Goal: Information Seeking & Learning: Learn about a topic

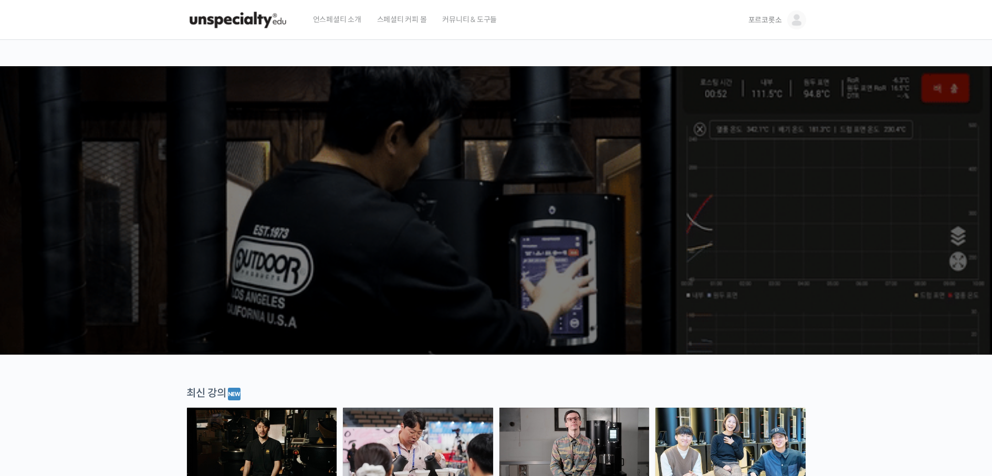
click at [787, 22] on link "포르코롯소" at bounding box center [777, 20] width 58 height 40
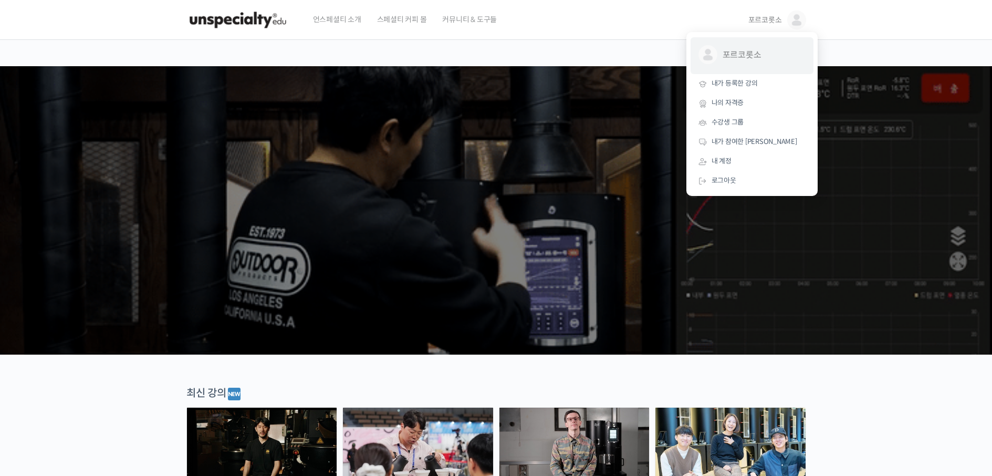
click at [736, 49] on span "포르코롯소" at bounding box center [762, 55] width 78 height 20
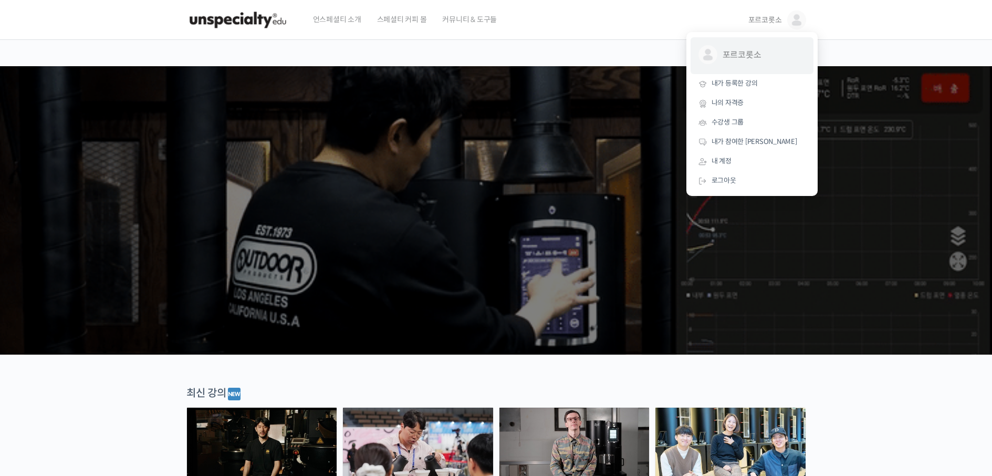
click at [716, 65] on span "포르코롯소 @nicezepyer1661950106" at bounding box center [751, 55] width 107 height 20
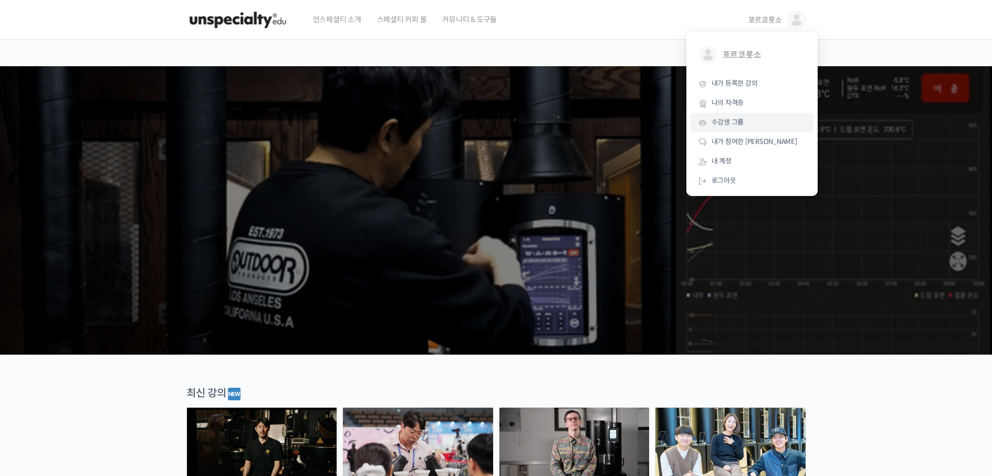
click at [737, 124] on span "수강생 그룹" at bounding box center [728, 122] width 33 height 9
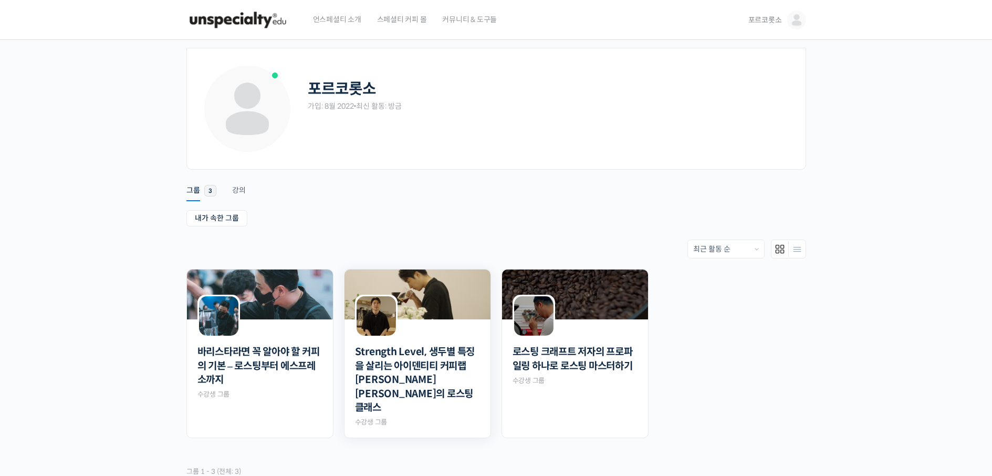
scroll to position [98, 0]
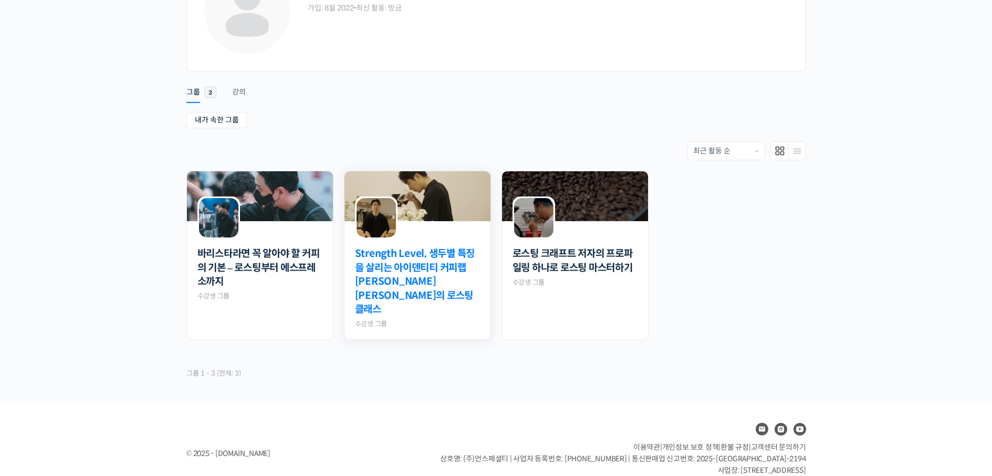
click at [397, 270] on link "Strength Level, 생두별 특징을 살리는 아이덴티티 커피랩 [PERSON_NAME] [PERSON_NAME]의 로스팅 클래스" at bounding box center [417, 282] width 125 height 70
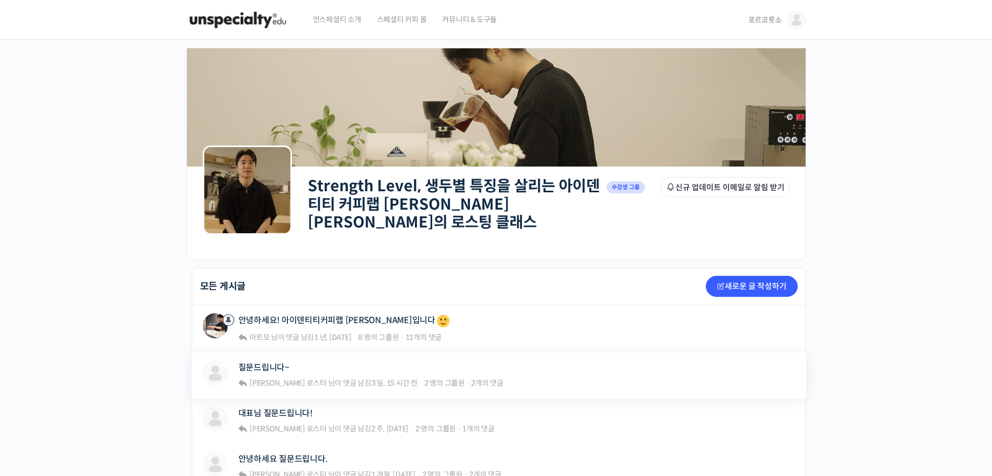
scroll to position [105, 0]
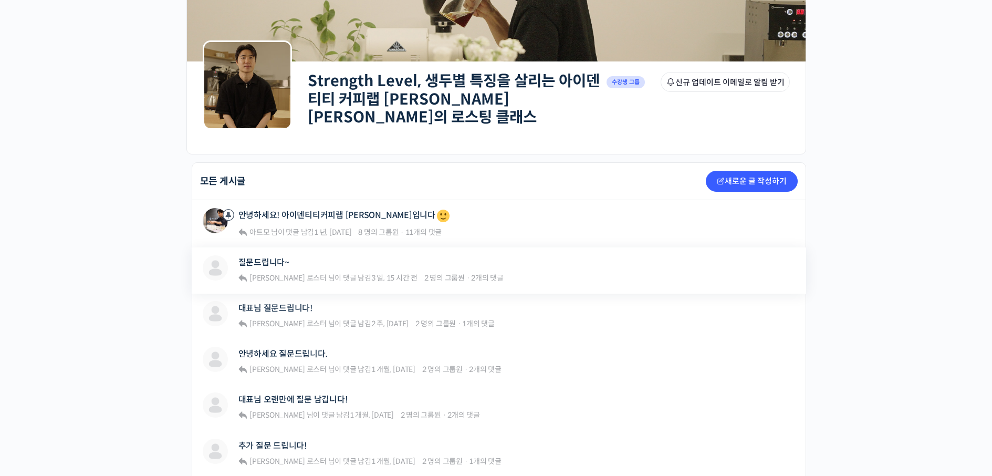
click at [287, 265] on div "질문드립니다~ 윤원균 로스터 님이 댓글 남김 3 일, 15 시간 전 2 명의 그룹원 · 2개의 댓글" at bounding box center [370, 270] width 265 height 30
click at [260, 257] on link "질문드립니다~" at bounding box center [263, 262] width 51 height 10
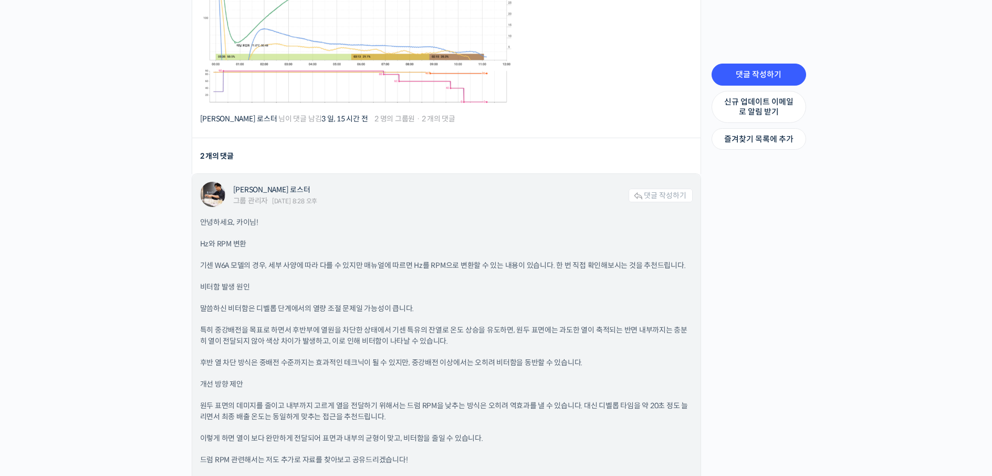
scroll to position [840, 0]
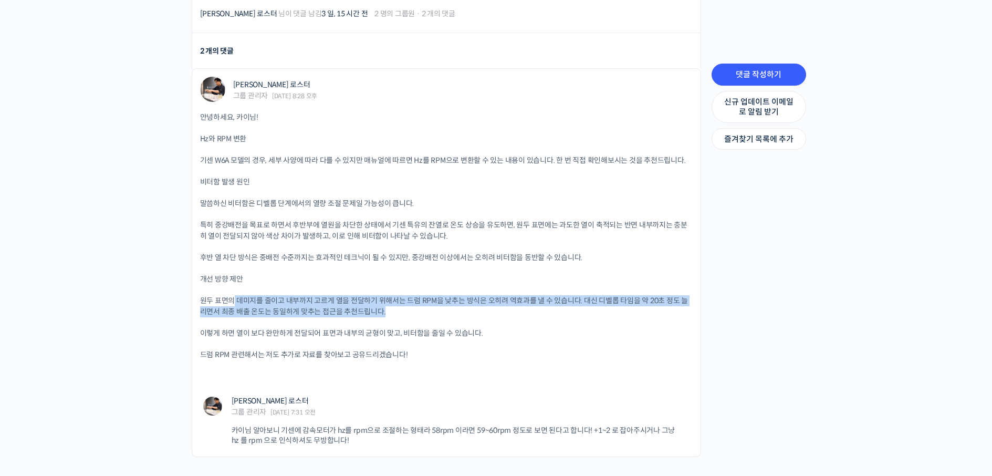
drag, startPoint x: 234, startPoint y: 295, endPoint x: 705, endPoint y: 306, distance: 471.7
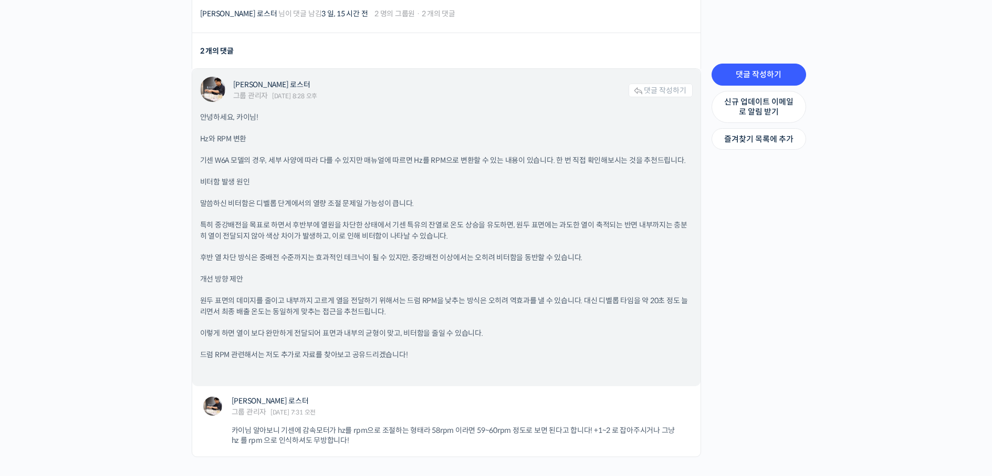
click at [265, 328] on p "이렇게 하면 열이 보다 완만하게 전달되어 표면과 내부의 균형이 맞고, 비터함을 줄일 수 있습니다." at bounding box center [446, 333] width 493 height 11
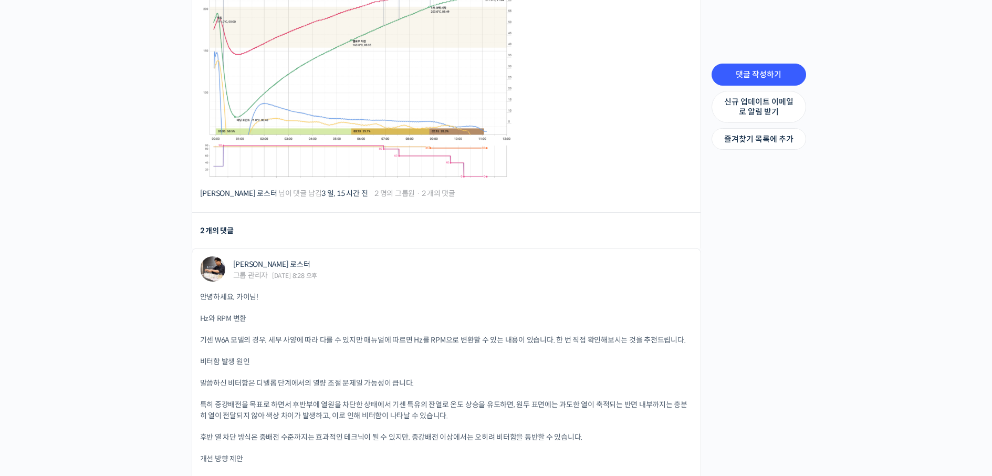
scroll to position [346, 0]
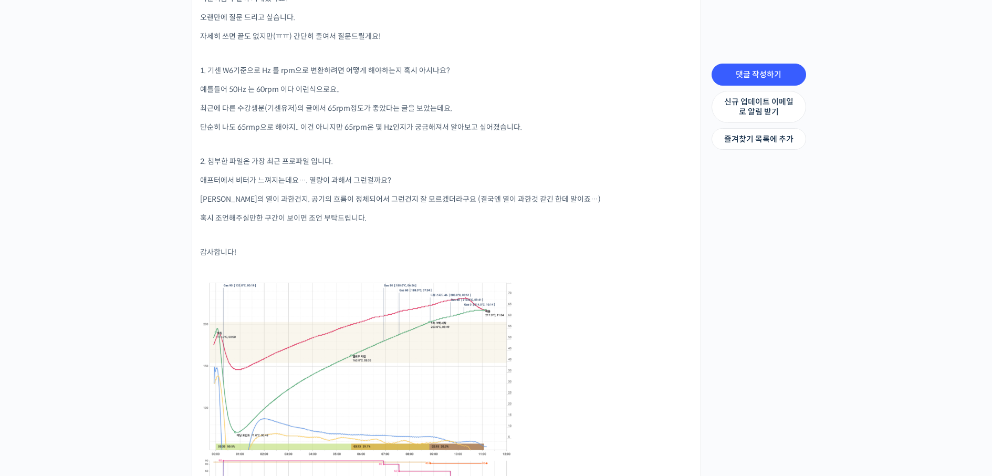
click at [144, 104] on div "Strength Level, 생두별 특징을 살리는 아이덴티티 커피랩 윤원균 대표의 로스팅 클래스 Private 수강생 그룹 그룹원 신규 업데이…" at bounding box center [496, 352] width 992 height 1317
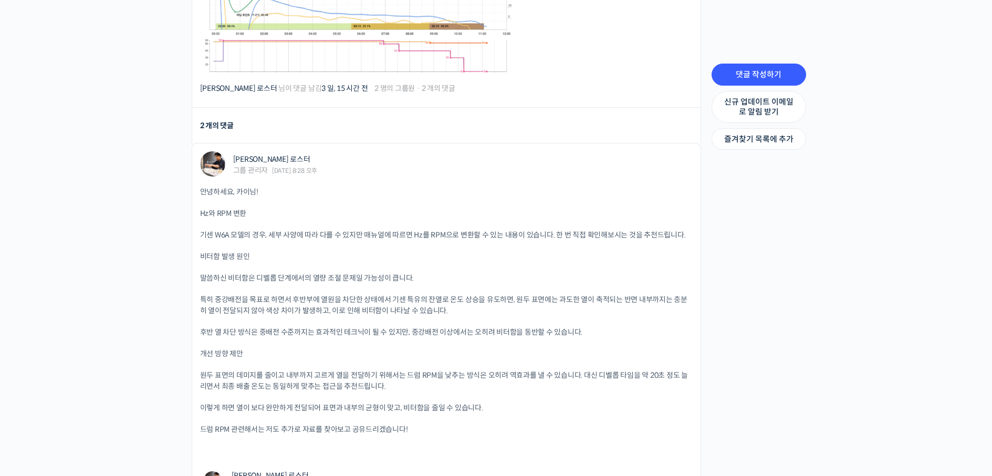
scroll to position [871, 0]
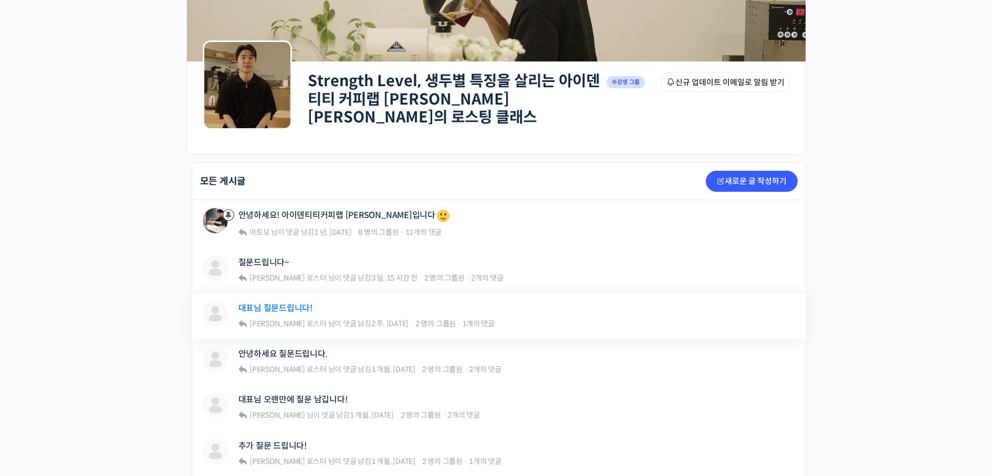
click at [289, 303] on link "대표님 질문드립니다!" at bounding box center [275, 308] width 74 height 10
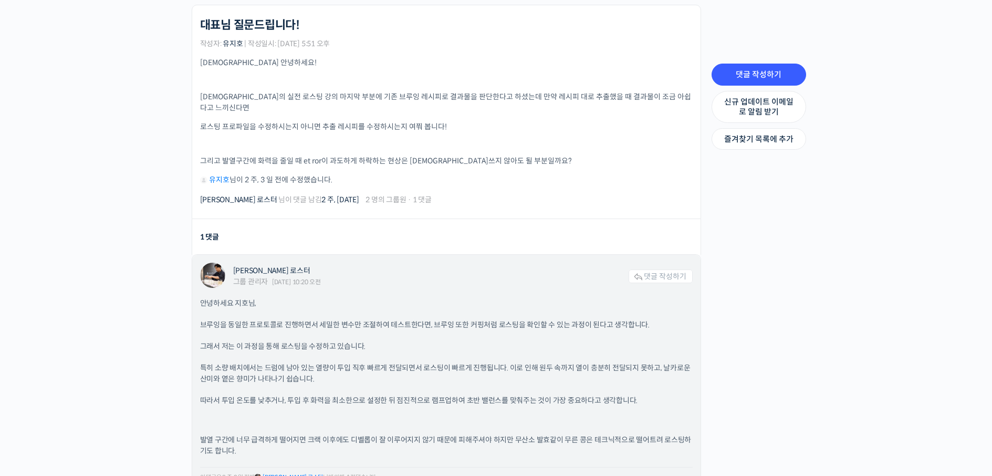
scroll to position [315, 0]
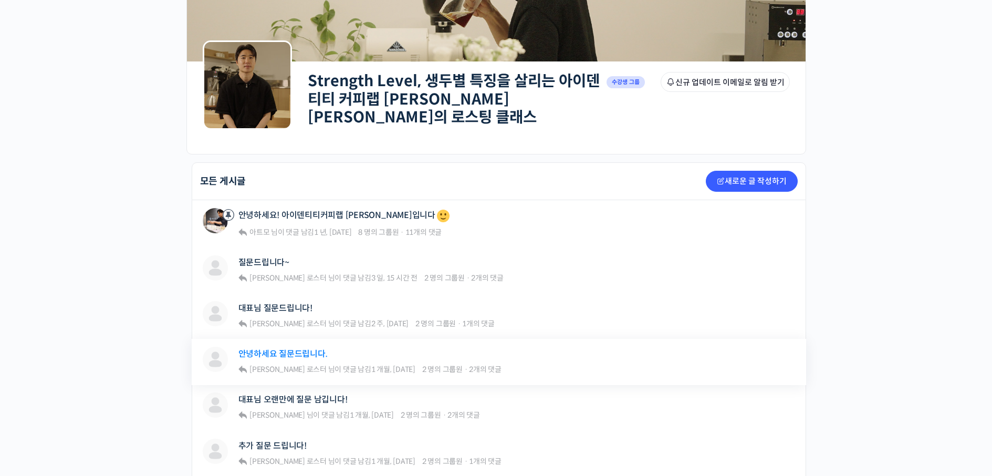
click at [301, 349] on link "안녕하세요 질문드립니다." at bounding box center [282, 354] width 89 height 10
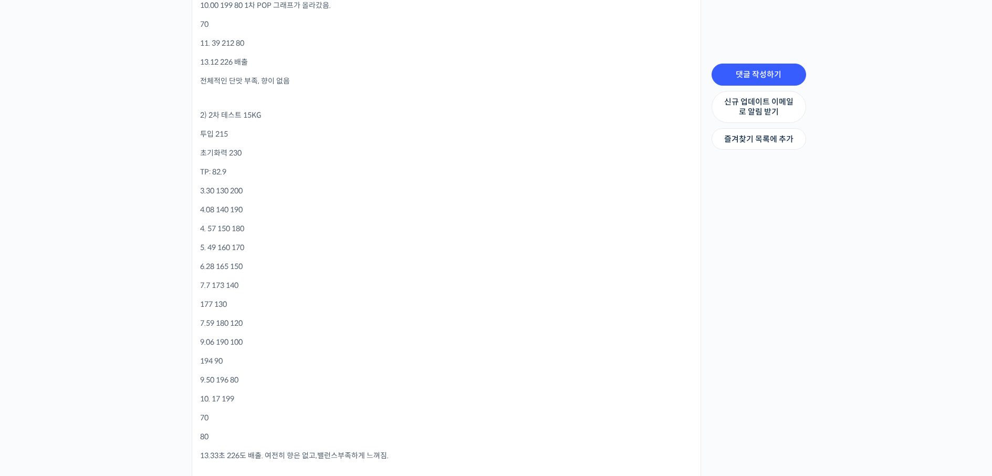
scroll to position [630, 0]
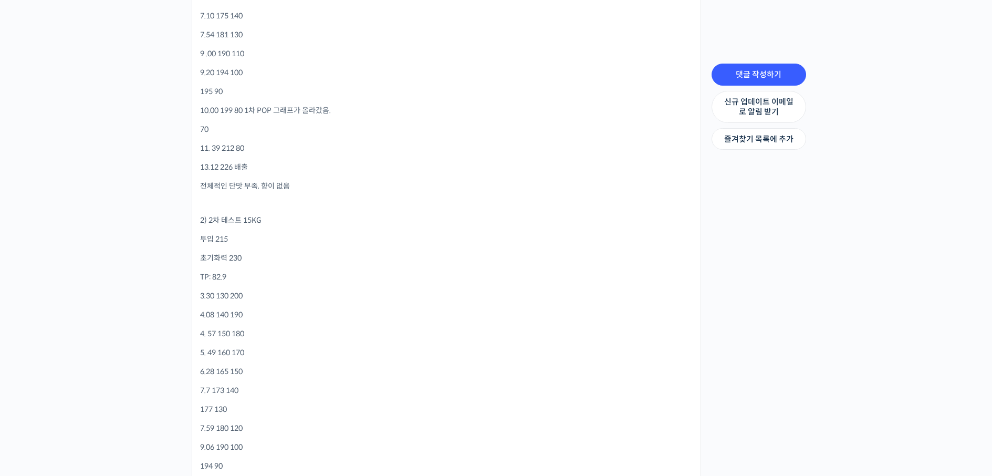
click at [163, 404] on div "Strength Level, 생두별 특징을 살리는 아이덴티티 커피랩 [PERSON_NAME] [PERSON_NAME]의 로스팅 클래스 Priv…" at bounding box center [496, 266] width 992 height 1712
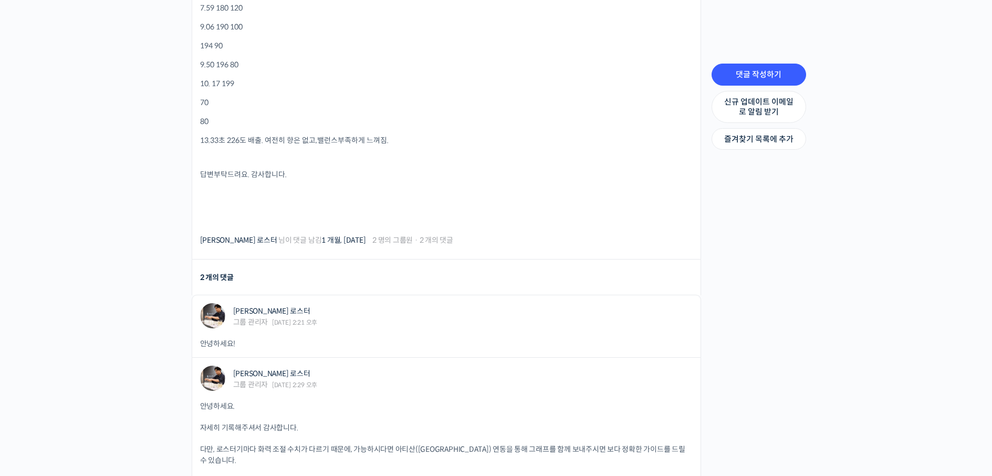
scroll to position [1260, 0]
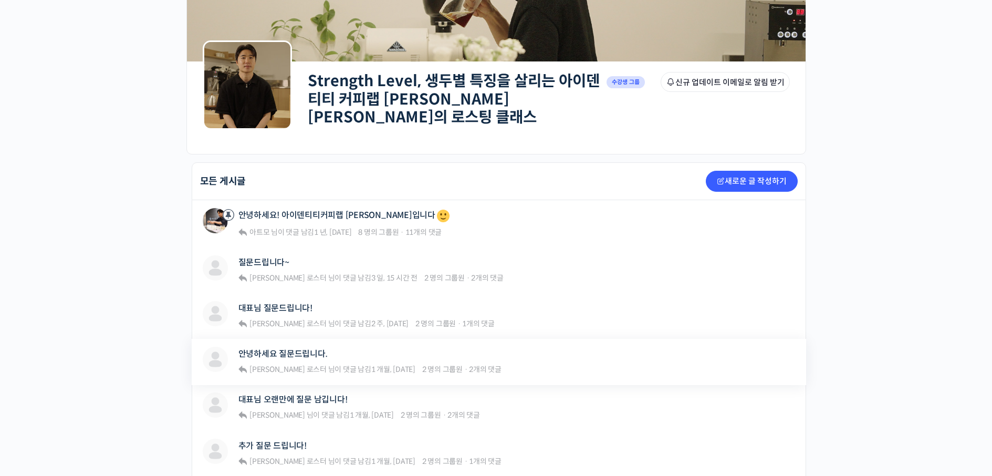
scroll to position [158, 0]
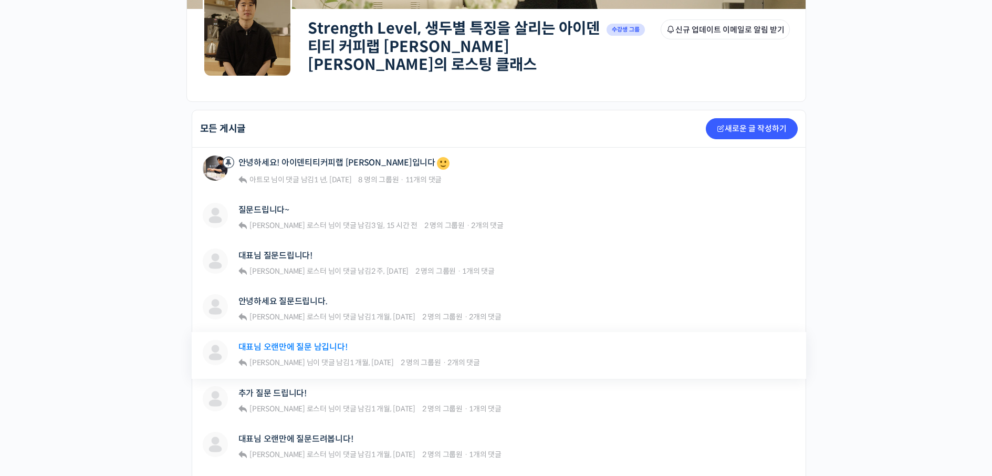
click at [303, 342] on link "대표님 오랜만에 질문 남깁니다!" at bounding box center [292, 347] width 109 height 10
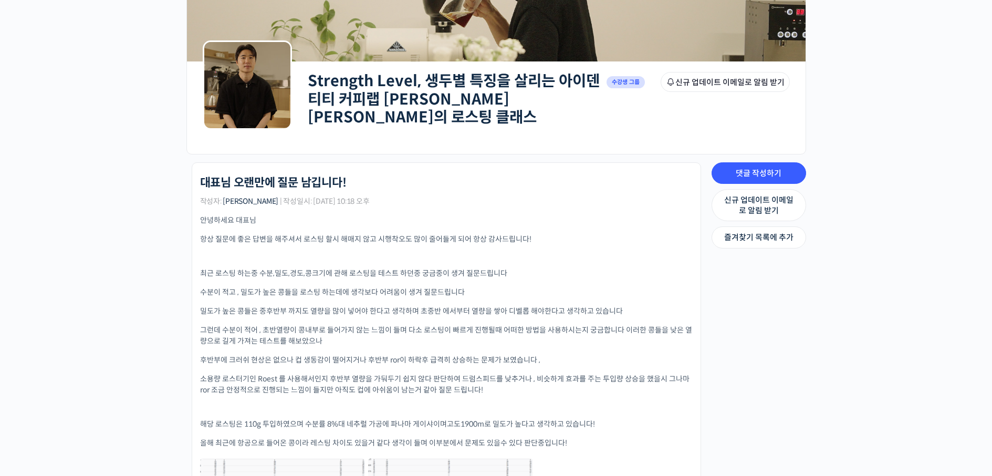
scroll to position [158, 0]
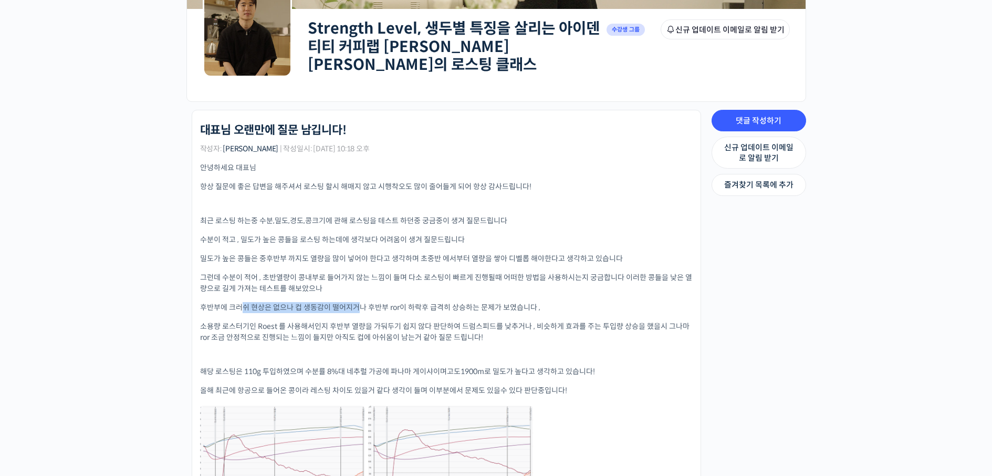
drag, startPoint x: 243, startPoint y: 301, endPoint x: 358, endPoint y: 296, distance: 114.6
click at [358, 302] on p "후반부에 크러쉬 현상은 없으나 컵 생동감이 떨어지거나 후반부 ror이 하락후 급격히 상승하는 문제가 보였습니다 ," at bounding box center [446, 307] width 493 height 11
click at [390, 307] on p "후반부에 크러쉬 현상은 없으나 컵 생동감이 떨어지거나 후반부 ror이 하락후 급격히 상승하는 문제가 보였습니다 ," at bounding box center [446, 307] width 493 height 11
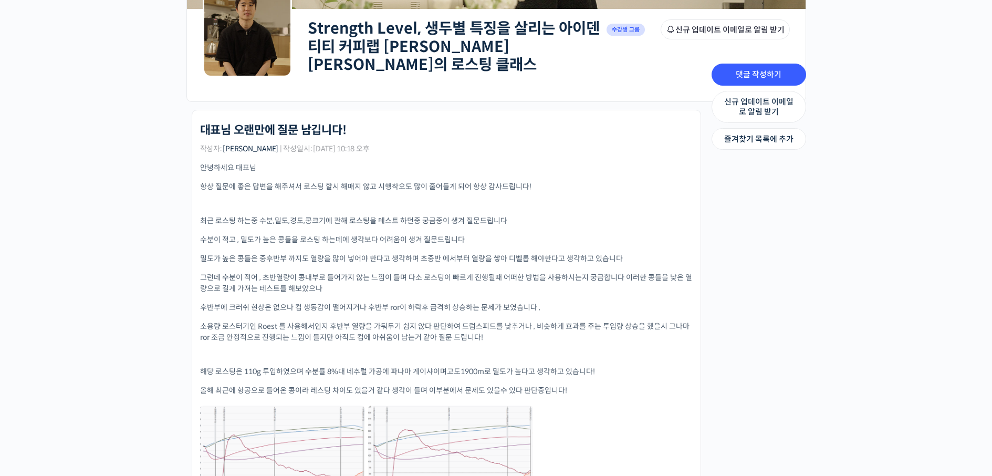
scroll to position [210, 0]
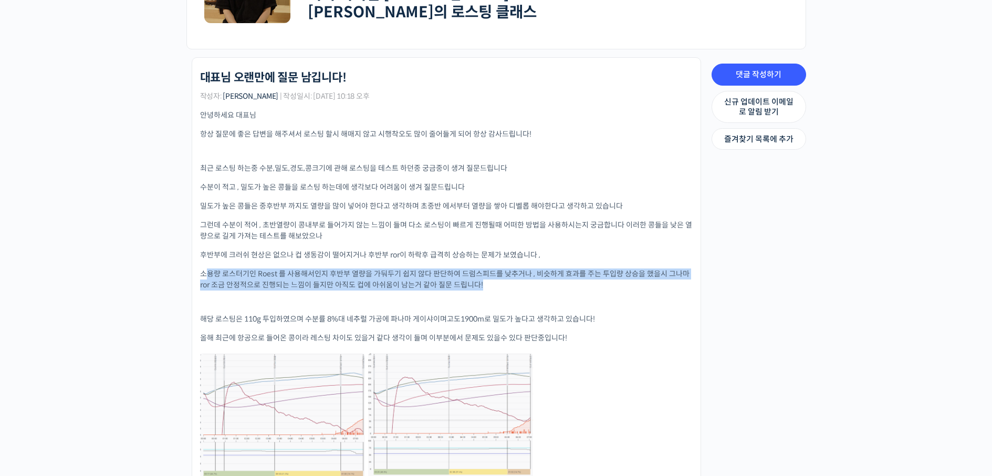
drag, startPoint x: 207, startPoint y: 267, endPoint x: 674, endPoint y: 279, distance: 467.0
click at [674, 279] on p "소용량 로스터기인 Roest 를 사용해서인지 후반부 열량을 가둬두기 쉽지 않다 판단하여 드럼스피드를 낮추거나 , 비슷하게 효과를 주는 투입량 …" at bounding box center [446, 279] width 493 height 22
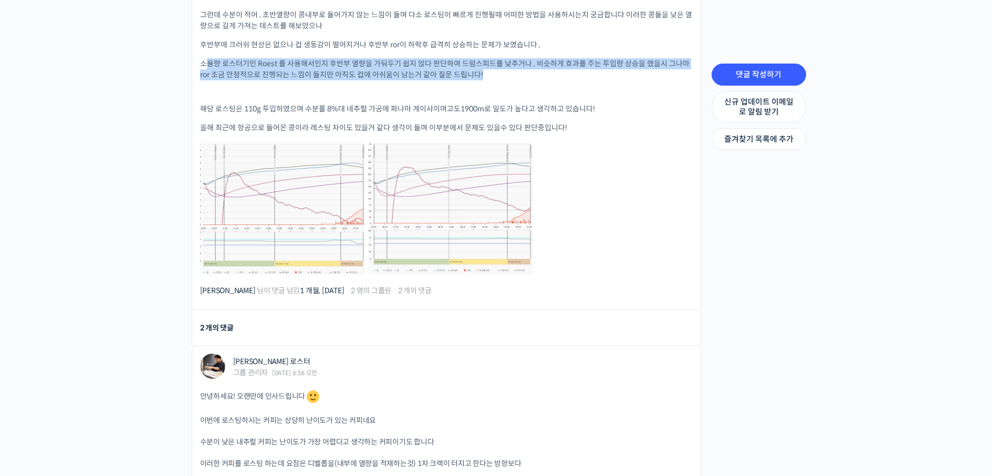
scroll to position [630, 0]
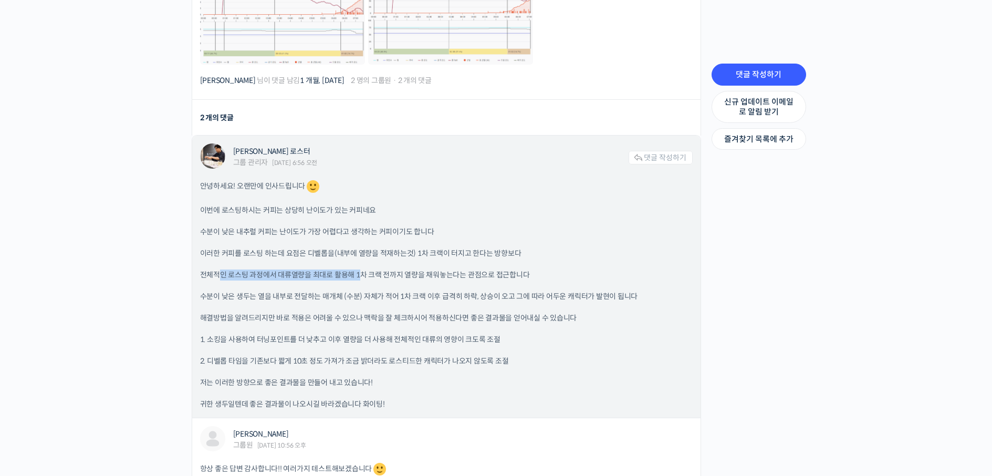
drag, startPoint x: 220, startPoint y: 273, endPoint x: 359, endPoint y: 261, distance: 139.6
click at [359, 261] on div "안녕하세요! 오랜만에 인사드립니다 이번에 로스팅하시는 커피는 상당히 난이도가 있는 커피네요 수분이 낮은 내추럴 커피는 난이도가 가장 어렵다고 …" at bounding box center [446, 294] width 493 height 231
click at [358, 269] on p "전체적인 로스팅 과정에서 대류열량을 최대로 활용해 1차 크랙 전까지 열량을 채워놓는다는 관점으로 접근합니다" at bounding box center [446, 274] width 493 height 11
drag, startPoint x: 198, startPoint y: 294, endPoint x: 315, endPoint y: 294, distance: 117.1
click at [315, 294] on div "윤원균 로스터 그룹 관리자 2025년 08월 11일 6:56 오전 댓글 작성하기 안녕하세요! 오랜만에 인사드립니다 이번에 로스팅하시는 커피는 …" at bounding box center [446, 276] width 508 height 282
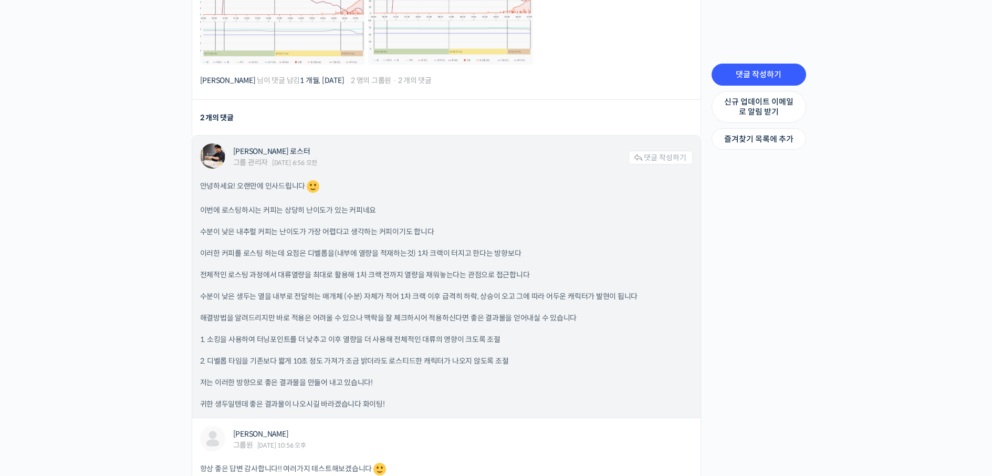
click at [320, 296] on p "수분이 낮은 생두는 열을 내부로 전달하는 매개체 (수분) 자체가 적어 1차 크랙 이후 급격히 하락, 상승이 오고 그에 따라 어두운 캐릭터가 발…" at bounding box center [446, 296] width 493 height 11
drag, startPoint x: 388, startPoint y: 292, endPoint x: 573, endPoint y: 288, distance: 184.9
click at [573, 291] on p "수분이 낮은 생두는 열을 내부로 전달하는 매개체 (수분) 자체가 적어 1차 크랙 이후 급격히 하락, 상승이 오고 그에 따라 어두운 캐릭터가 발…" at bounding box center [446, 296] width 493 height 11
click at [248, 318] on div "안녕하세요! 오랜만에 인사드립니다 이번에 로스팅하시는 커피는 상당히 난이도가 있는 커피네요 수분이 낮은 내추럴 커피는 난이도가 가장 어렵다고 …" at bounding box center [446, 294] width 493 height 231
drag, startPoint x: 277, startPoint y: 312, endPoint x: 557, endPoint y: 298, distance: 280.8
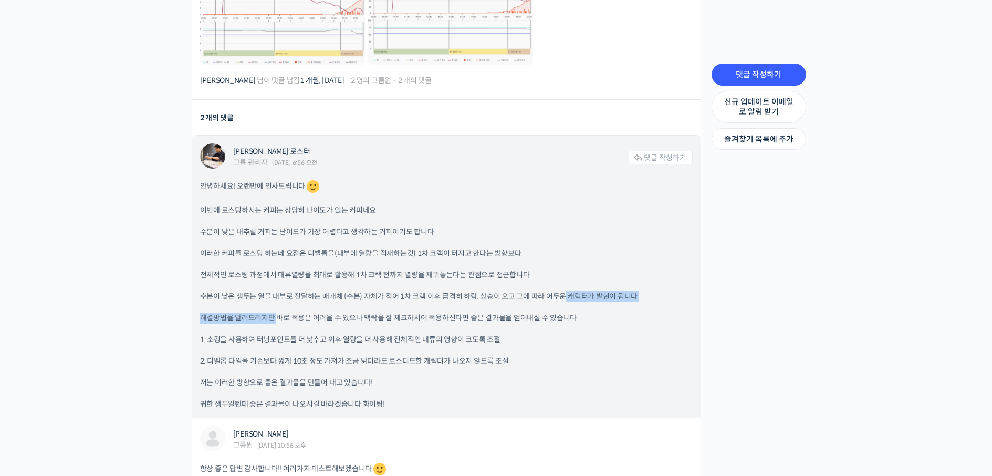
click at [562, 294] on div "안녕하세요! 오랜만에 인사드립니다 이번에 로스팅하시는 커피는 상당히 난이도가 있는 커피네요 수분이 낮은 내추럴 커피는 난이도가 가장 어렵다고 …" at bounding box center [446, 294] width 493 height 231
drag, startPoint x: 206, startPoint y: 333, endPoint x: 279, endPoint y: 328, distance: 73.1
click at [279, 334] on p "1. 소킹을 사용하여 터닝포인트를 더 낮추고 이후 열량을 더 사용해 전체적인 대류의 영향이 크도록 조절" at bounding box center [446, 339] width 493 height 11
click at [307, 334] on p "1. 소킹을 사용하여 터닝포인트를 더 낮추고 이후 열량을 더 사용해 전체적인 대류의 영향이 크도록 조절" at bounding box center [446, 339] width 493 height 11
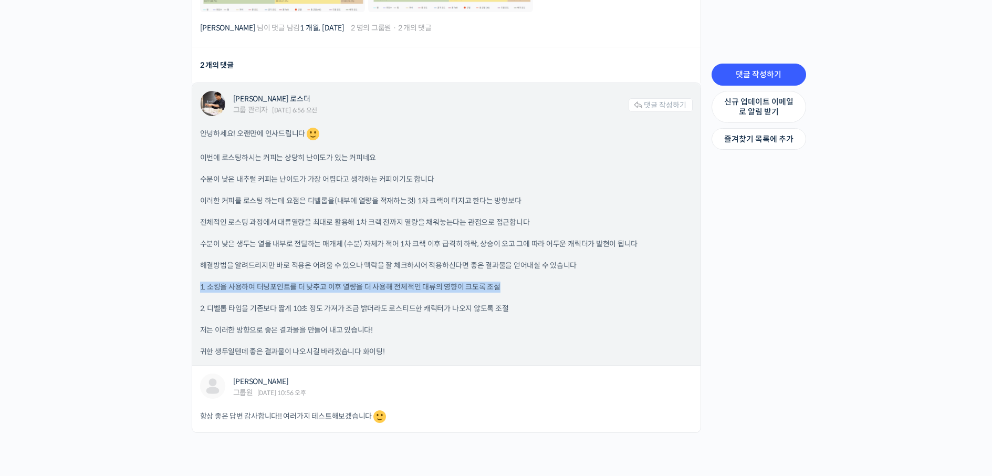
drag, startPoint x: 201, startPoint y: 277, endPoint x: 496, endPoint y: 279, distance: 295.7
click at [496, 281] on p "1. 소킹을 사용하여 터닝포인트를 더 낮추고 이후 열량을 더 사용해 전체적인 대류의 영향이 크도록 조절" at bounding box center [446, 286] width 493 height 11
click at [242, 303] on p "2. 디벨롭 타임을 기존보다 짧게 10초 정도 가져가 조금 밝더라도 로스티드한 캐릭터가 나오지 않도록 조절" at bounding box center [446, 308] width 493 height 11
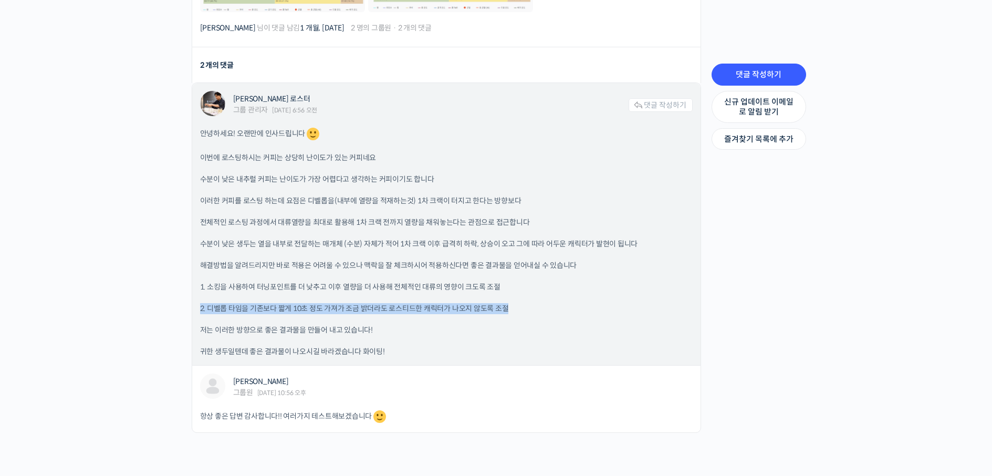
drag, startPoint x: 199, startPoint y: 304, endPoint x: 531, endPoint y: 304, distance: 332.4
click at [531, 304] on div "윤원균 로스터 그룹 관리자 2025년 08월 11일 6:56 오전 댓글 작성하기 안녕하세요! 오랜만에 인사드립니다 이번에 로스팅하시는 커피는 …" at bounding box center [446, 224] width 508 height 282
click at [309, 325] on p "저는 이러한 방향으로 좋은 결과물을 만들어 내고 있습니다!" at bounding box center [446, 330] width 493 height 11
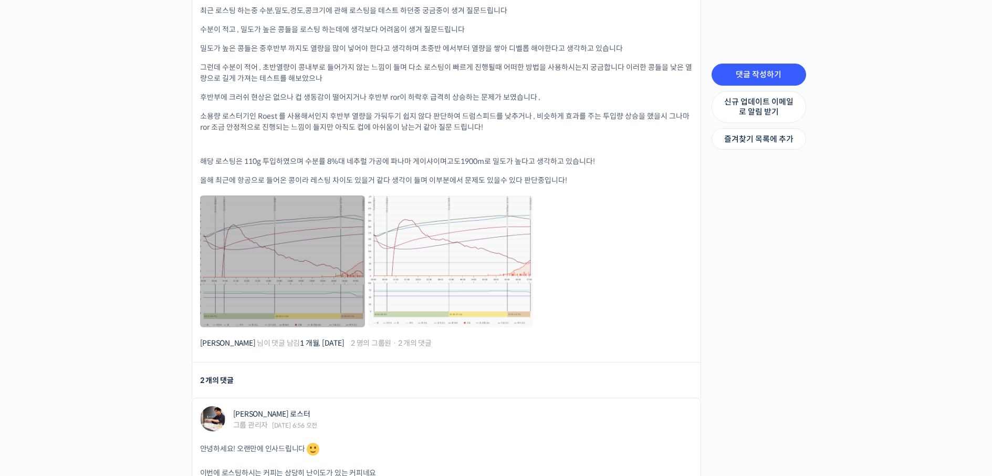
click at [298, 251] on link at bounding box center [282, 261] width 165 height 132
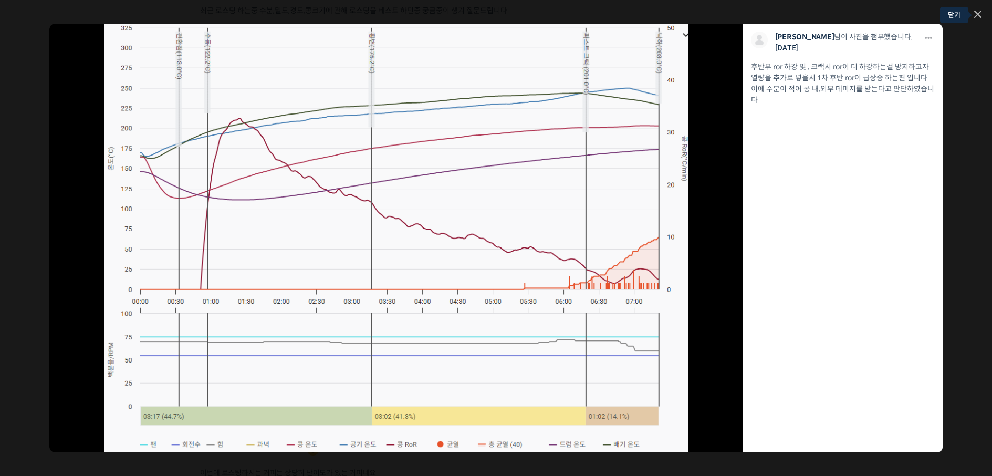
click at [976, 12] on icon at bounding box center [977, 14] width 7 height 7
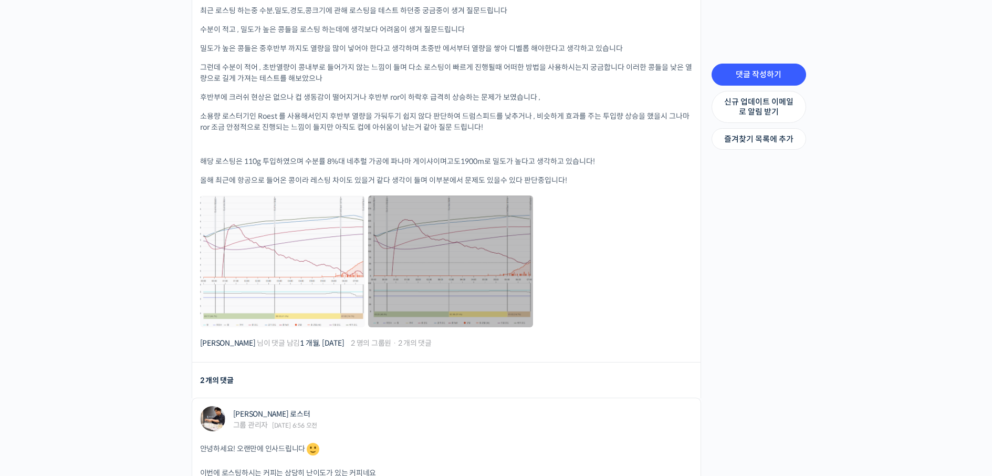
scroll to position [315, 0]
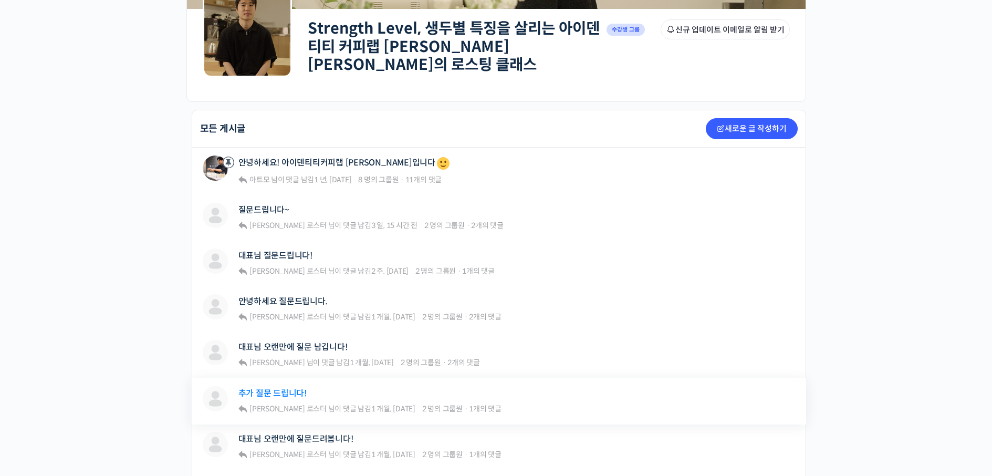
click at [298, 392] on link "추가 질문 드립니다!" at bounding box center [272, 393] width 68 height 10
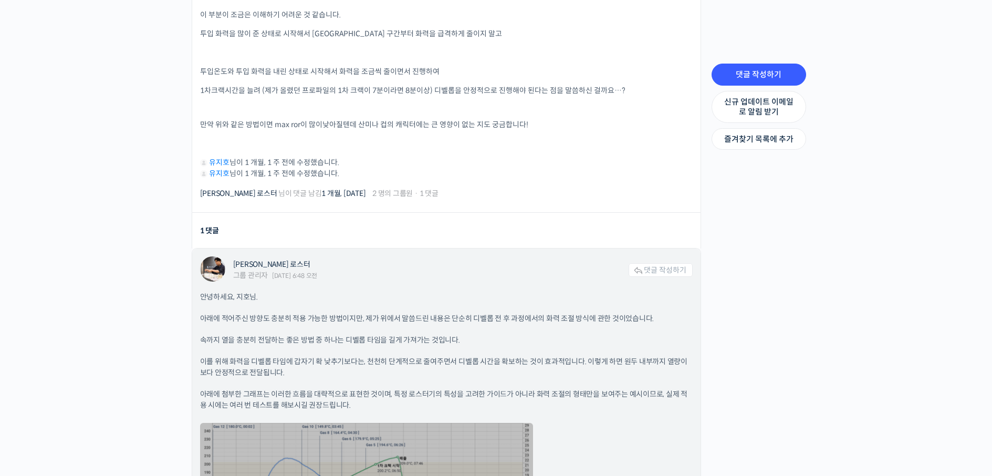
scroll to position [578, 0]
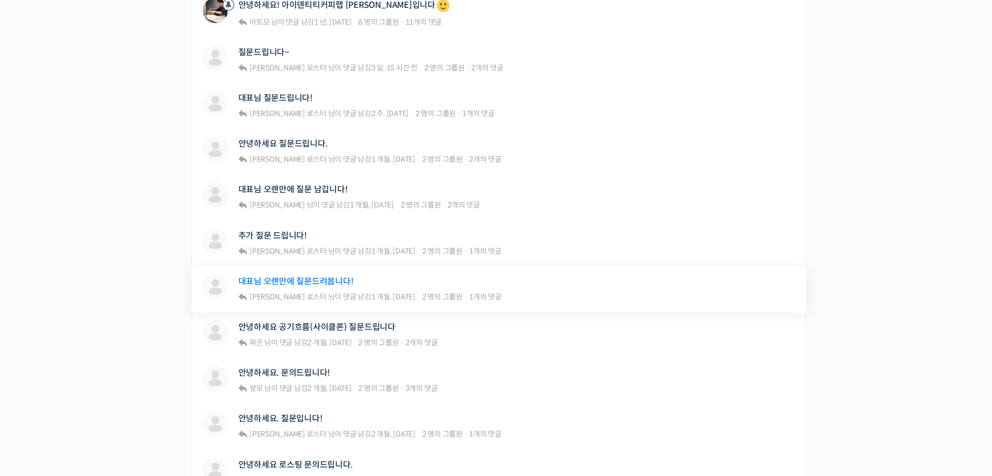
scroll to position [368, 0]
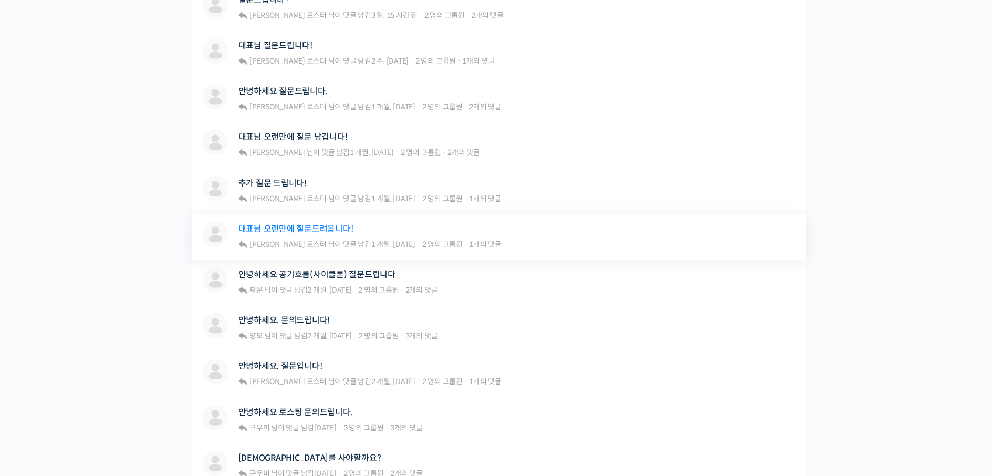
click at [333, 227] on link "대표님 오랜만에 질문드려봅니다!" at bounding box center [295, 229] width 115 height 10
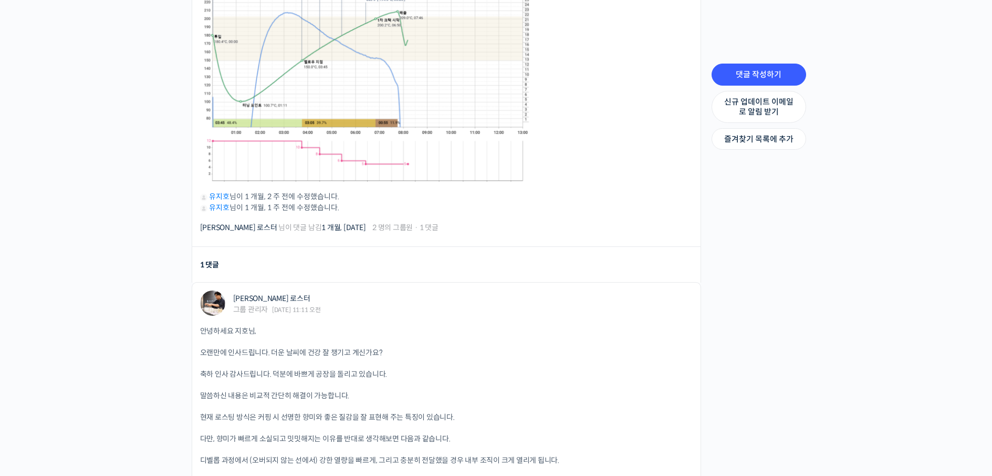
scroll to position [788, 0]
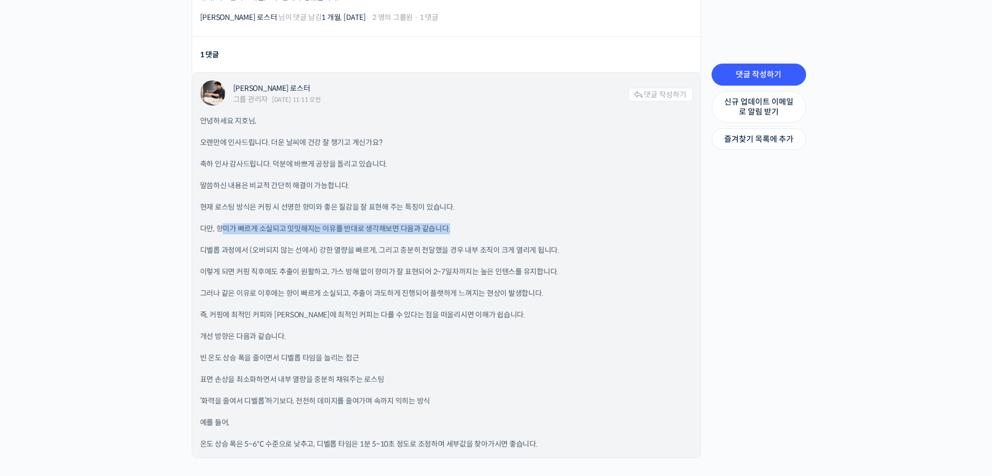
drag, startPoint x: 221, startPoint y: 224, endPoint x: 459, endPoint y: 217, distance: 239.0
click at [459, 217] on div "안녕하세요 지호님, 오랜만에 인사드립니다. 더운 날씨에 건강 잘 챙기고 계신가요? 축하 인사 감사드립니다. 덕분에 바쁘게 공장을 돌리고 있습니…" at bounding box center [446, 283] width 493 height 334
drag, startPoint x: 235, startPoint y: 243, endPoint x: 329, endPoint y: 239, distance: 93.5
click at [329, 245] on p "디벨롭 과정에서 (오버되지 않는 선에서) 강한 열량을 빠르게, 그리고 충분히 전달했을 경우 내부 조직이 크게 열리게 됩니다." at bounding box center [446, 250] width 493 height 11
click at [373, 245] on p "디벨롭 과정에서 (오버되지 않는 선에서) 강한 열량을 빠르게, 그리고 충분히 전달했을 경우 내부 조직이 크게 열리게 됩니다." at bounding box center [446, 250] width 493 height 11
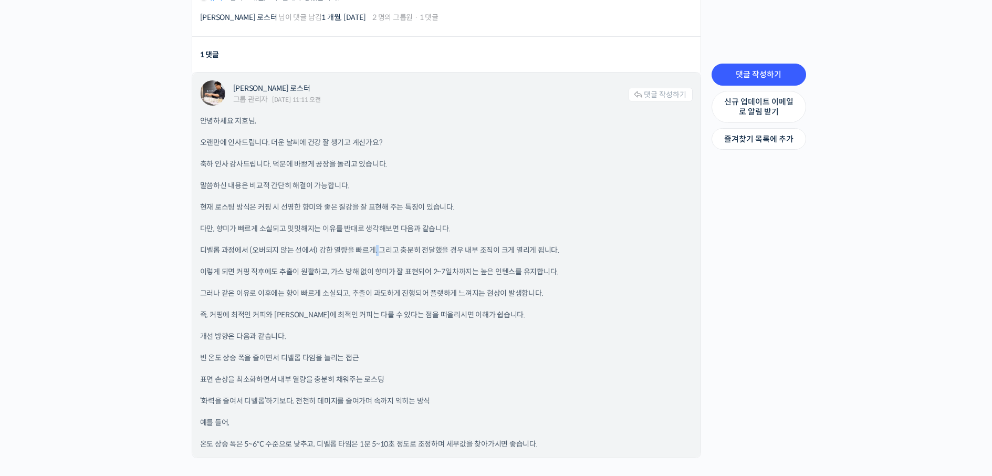
click at [373, 245] on p "디벨롭 과정에서 (오버되지 않는 선에서) 강한 열량을 빠르게, 그리고 충분히 전달했을 경우 내부 조직이 크게 열리게 됩니다." at bounding box center [446, 250] width 493 height 11
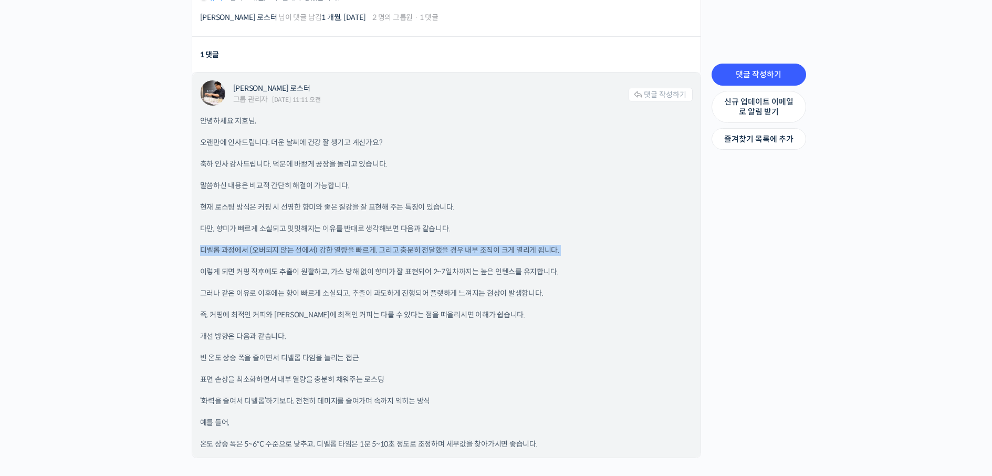
click at [373, 245] on p "디벨롭 과정에서 (오버되지 않는 선에서) 강한 열량을 빠르게, 그리고 충분히 전달했을 경우 내부 조직이 크게 열리게 됩니다." at bounding box center [446, 250] width 493 height 11
click at [470, 246] on p "디벨롭 과정에서 (오버되지 않는 선에서) 강한 열량을 빠르게, 그리고 충분히 전달했을 경우 내부 조직이 크게 열리게 됩니다." at bounding box center [446, 250] width 493 height 11
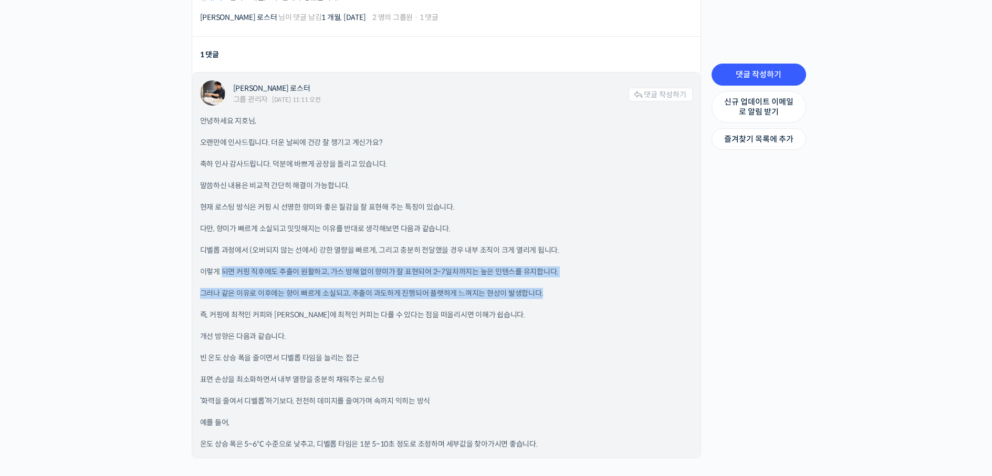
drag, startPoint x: 253, startPoint y: 267, endPoint x: 558, endPoint y: 292, distance: 306.1
click at [558, 292] on div "안녕하세요 지호님, 오랜만에 인사드립니다. 더운 날씨에 건강 잘 챙기고 계신가요? 축하 인사 감사드립니다. 덕분에 바쁘게 공장을 돌리고 있습니…" at bounding box center [446, 283] width 493 height 334
click at [430, 290] on p "그러나 같은 이유로 이후에는 향이 빠르게 소실되고, 추출이 과도하게 진행되어 플랫하게 느껴지는 현상이 발생합니다." at bounding box center [446, 293] width 493 height 11
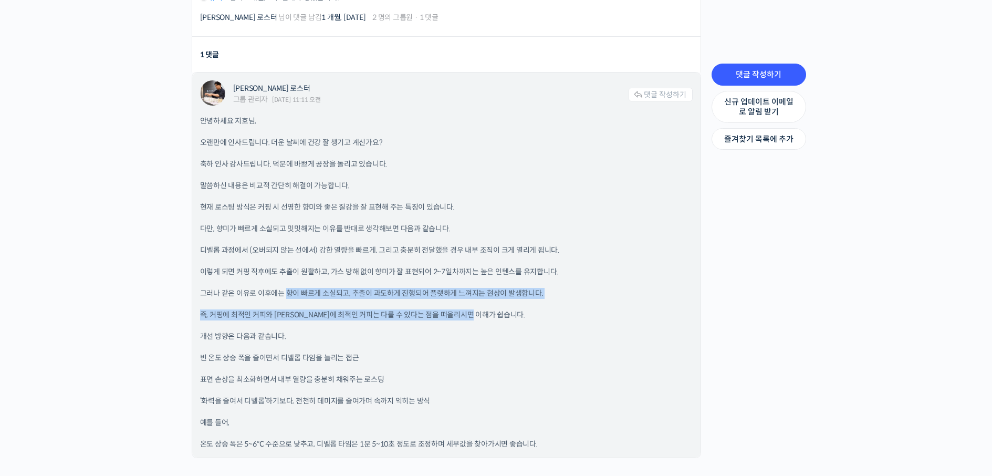
drag, startPoint x: 406, startPoint y: 291, endPoint x: 568, endPoint y: 295, distance: 161.3
click at [568, 295] on div "안녕하세요 지호님, 오랜만에 인사드립니다. 더운 날씨에 건강 잘 챙기고 계신가요? 축하 인사 감사드립니다. 덕분에 바쁘게 공장을 돌리고 있습니…" at bounding box center [446, 283] width 493 height 334
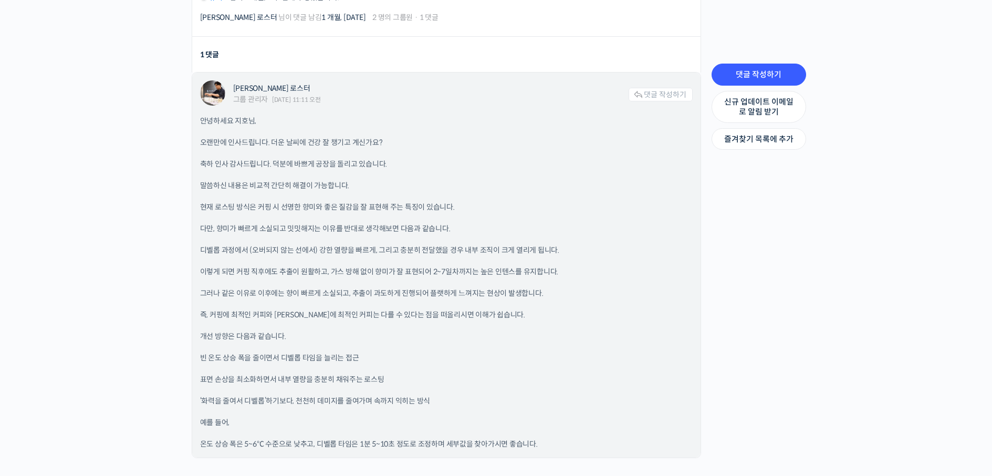
click at [228, 316] on div "안녕하세요 지호님, 오랜만에 인사드립니다. 더운 날씨에 건강 잘 챙기고 계신가요? 축하 인사 감사드립니다. 덕분에 바쁘게 공장을 돌리고 있습니…" at bounding box center [446, 283] width 493 height 334
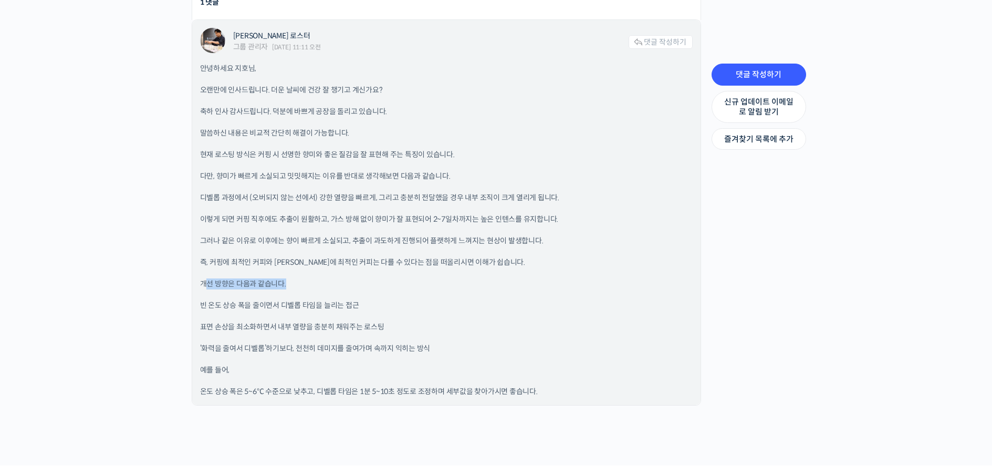
drag, startPoint x: 205, startPoint y: 275, endPoint x: 329, endPoint y: 280, distance: 124.0
click at [329, 280] on p "개선 방향은 다음과 같습니다." at bounding box center [446, 283] width 493 height 11
click at [278, 305] on p "빈 온도 상승 폭을 줄이면서 디벨롭 타임을 늘리는 접근" at bounding box center [446, 305] width 493 height 11
click at [209, 325] on p "표면 손상을 최소화하면서 내부 열량을 충분히 채워주는 로스팅" at bounding box center [446, 326] width 493 height 11
drag, startPoint x: 209, startPoint y: 325, endPoint x: 259, endPoint y: 325, distance: 50.4
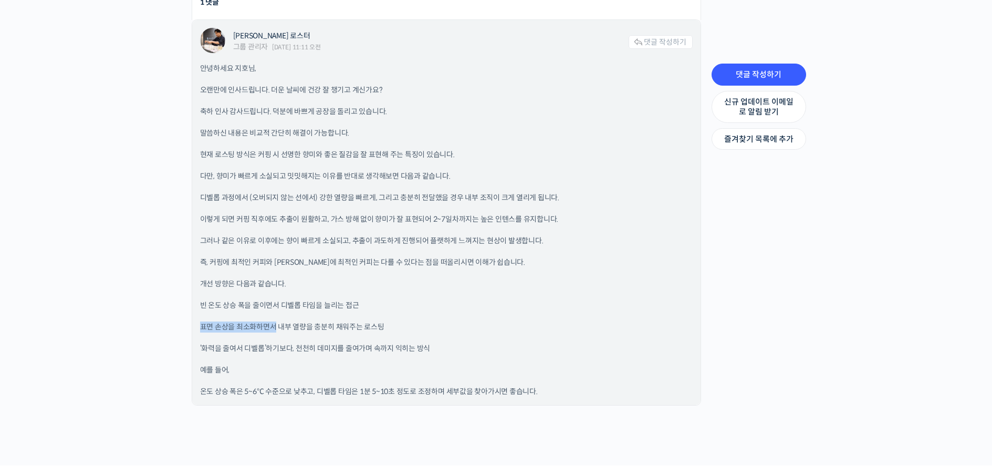
click at [259, 325] on p "표면 손상을 최소화하면서 내부 열량을 충분히 채워주는 로스팅" at bounding box center [446, 326] width 493 height 11
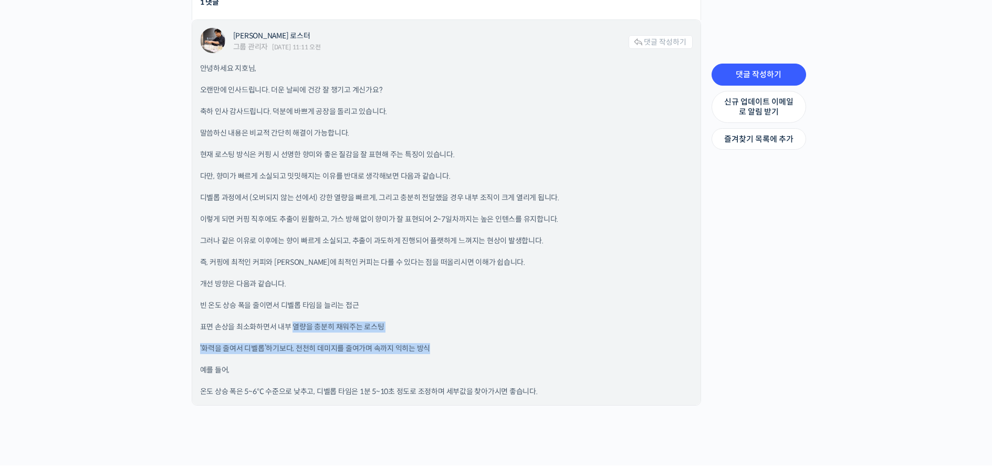
drag, startPoint x: 294, startPoint y: 321, endPoint x: 427, endPoint y: 327, distance: 133.0
click at [427, 327] on div "안녕하세요 지호님, 오랜만에 인사드립니다. 더운 날씨에 건강 잘 챙기고 계신가요? 축하 인사 감사드립니다. 덕분에 바쁘게 공장을 돌리고 있습니…" at bounding box center [446, 230] width 493 height 334
click at [416, 349] on div "안녕하세요 지호님, 오랜만에 인사드립니다. 더운 날씨에 건강 잘 챙기고 계신가요? 축하 인사 감사드립니다. 덕분에 바쁘게 공장을 돌리고 있습니…" at bounding box center [446, 230] width 493 height 334
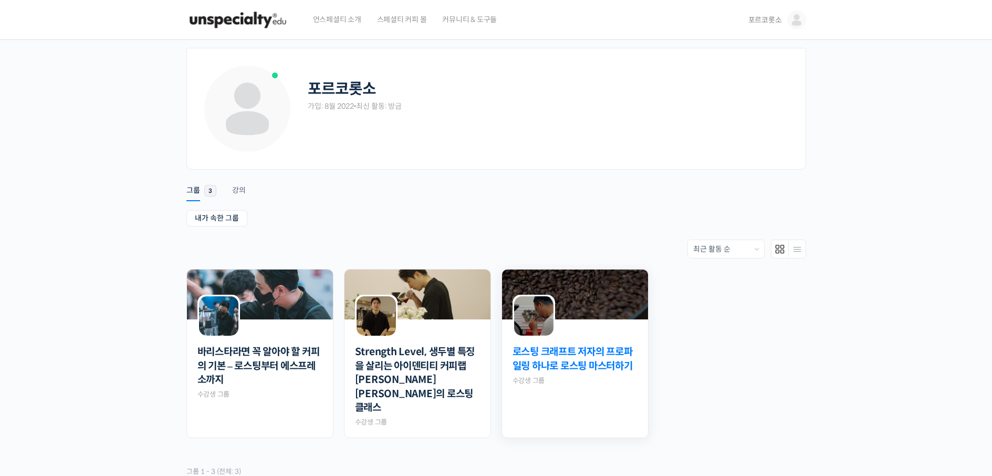
click at [573, 364] on link "로스팅 크래프트 저자의 프로파일링 하나로 로스팅 마스터하기" at bounding box center [575, 359] width 125 height 28
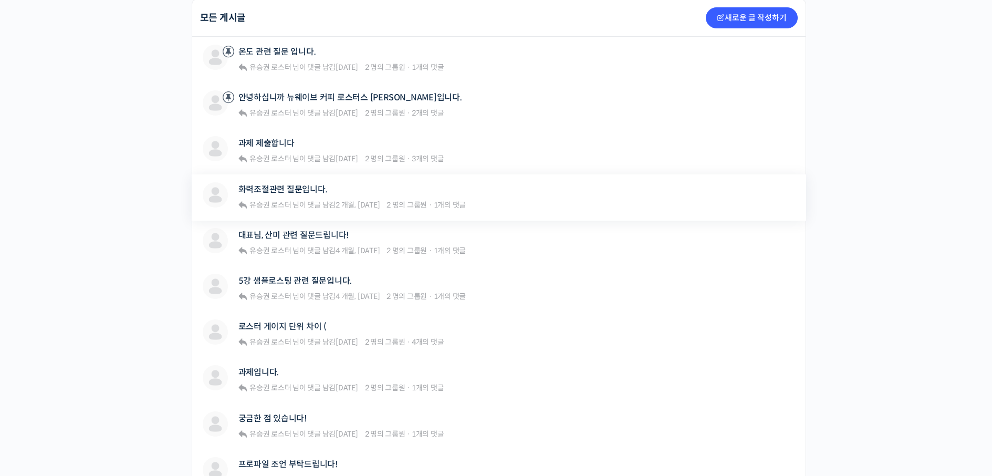
click at [287, 196] on div "화력조절관련 질문입니다." at bounding box center [352, 189] width 228 height 14
click at [275, 193] on link "화력조절관련 질문입니다." at bounding box center [282, 189] width 89 height 10
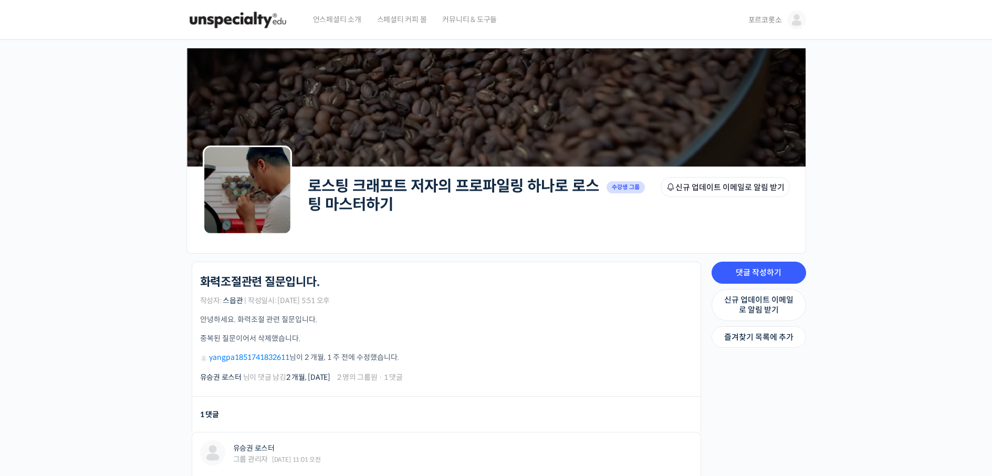
scroll to position [158, 0]
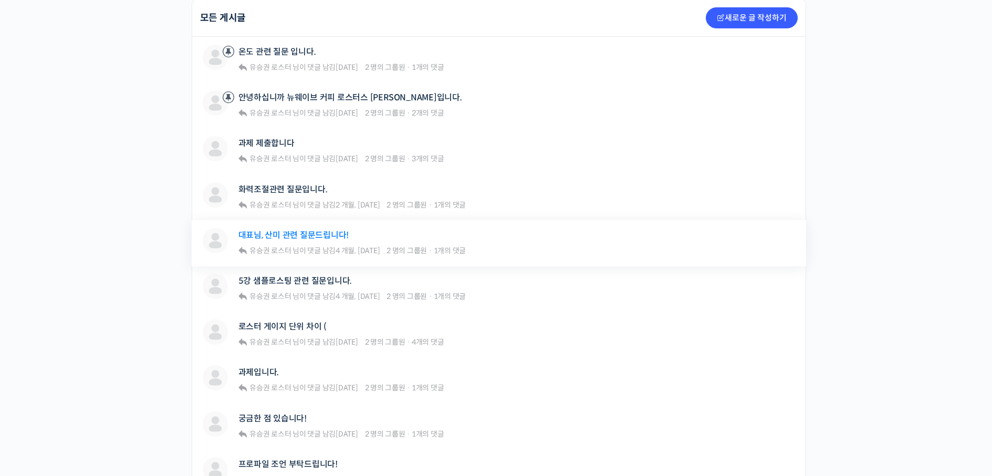
click at [300, 230] on link "대표님, 산미 관련 질문드립니다!" at bounding box center [293, 235] width 111 height 10
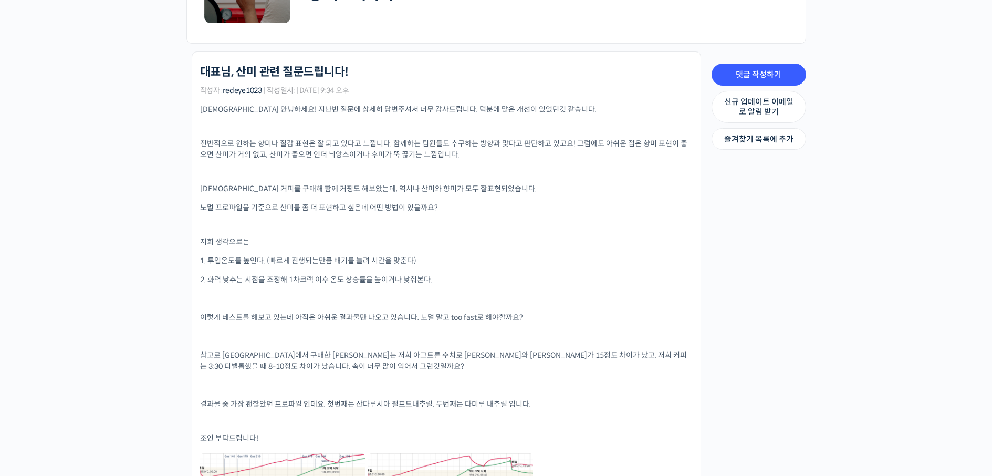
scroll to position [315, 0]
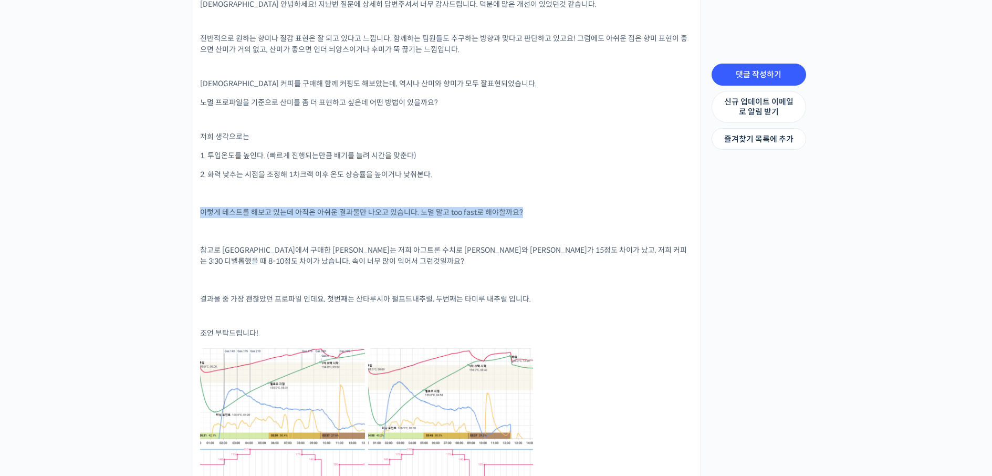
drag, startPoint x: 192, startPoint y: 209, endPoint x: 394, endPoint y: 222, distance: 203.1
click at [394, 222] on div "로스팅 크래프트 저자의 프로파일링 하나로 로스팅 마스터하기 대표님, 산미 관련 질문드립니다! 작성자: redeye1023 | 작성일시: 202…" at bounding box center [443, 462] width 525 height 1032
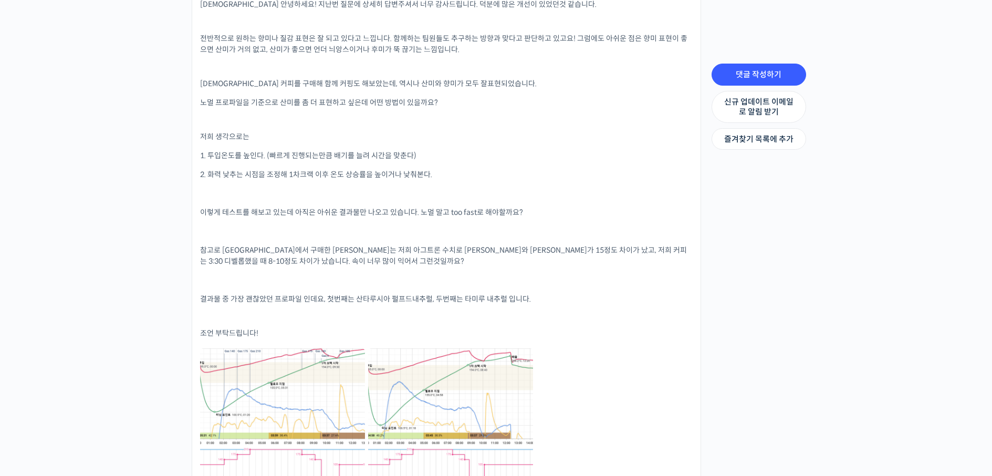
click at [242, 175] on span "2. 화력 낮추는 시점을 조정해 1차크랙 이후 온도 상승률을 높이거나 낮춰본다." at bounding box center [316, 174] width 232 height 9
drag, startPoint x: 227, startPoint y: 170, endPoint x: 367, endPoint y: 179, distance: 139.4
click at [367, 179] on span "2. 화력 낮추는 시점을 조정해 1차크랙 이후 온도 상승률을 높이거나 낮춰본다." at bounding box center [316, 174] width 232 height 9
click at [371, 175] on span "2. 화력 낮추는 시점을 조정해 1차크랙 이후 온도 상승률을 높이거나 낮춰본다." at bounding box center [316, 174] width 232 height 9
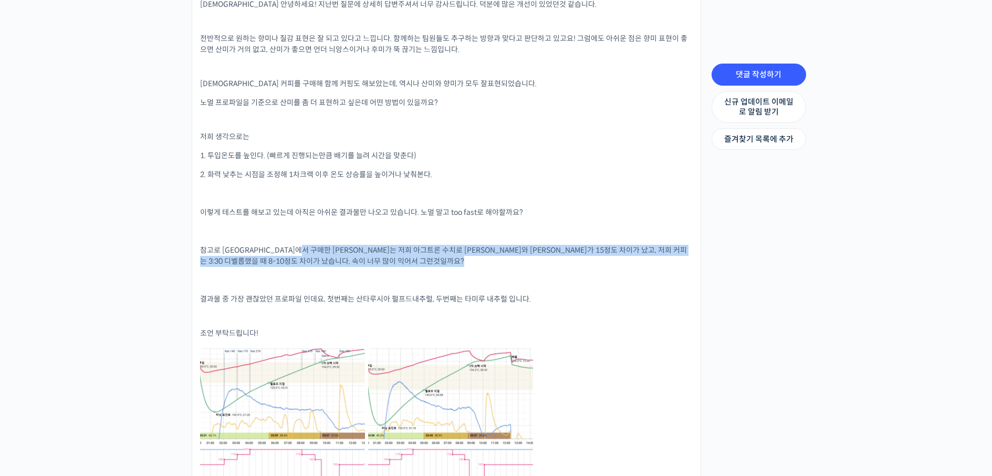
drag, startPoint x: 324, startPoint y: 251, endPoint x: 579, endPoint y: 268, distance: 255.8
click at [579, 268] on div "대표님 안녕하세요! 지난번 질문에 상세히 답변주셔서 너무 감사드립니다. 덕분에 많은 개선이 있었던것 같습니다. 전반적으로 원하는 향미나 질감 …" at bounding box center [446, 240] width 493 height 483
click at [599, 251] on span "참고로 뉴웨이브에서 구매한 커피는 저희 아그트론 수치로 아우터와 이너가 15정도 차이가 났고, 저희 커피는 3:30 디벨롭했을 때 8-10정도…" at bounding box center [443, 255] width 487 height 20
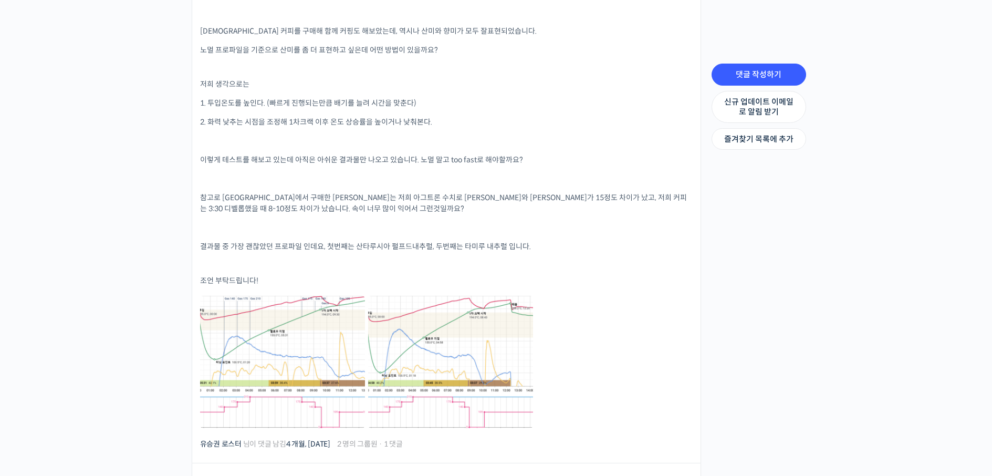
click at [187, 239] on div "로스팅 크래프트 저자의 프로파일링 하나로 로스팅 마스터하기 대표님, 산미 관련 질문드립니다! 작성자: redeye1023 | 작성일시: 202…" at bounding box center [443, 410] width 525 height 1032
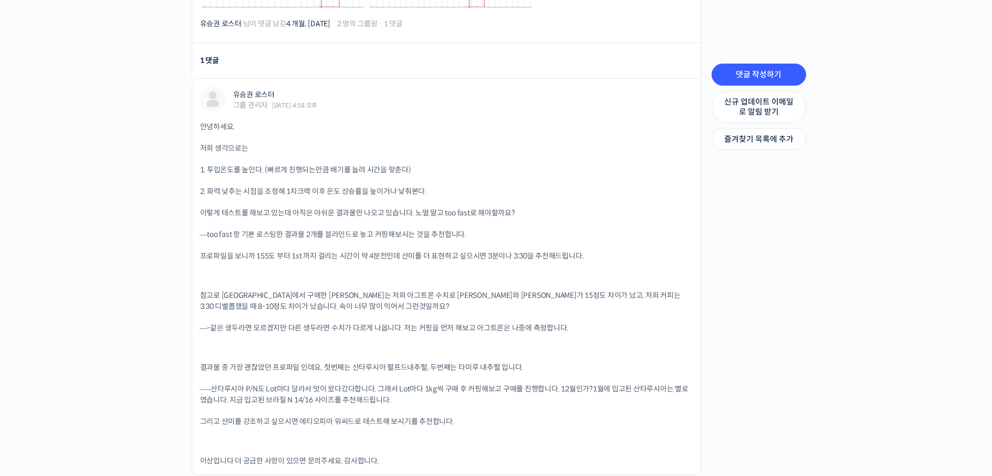
scroll to position [893, 0]
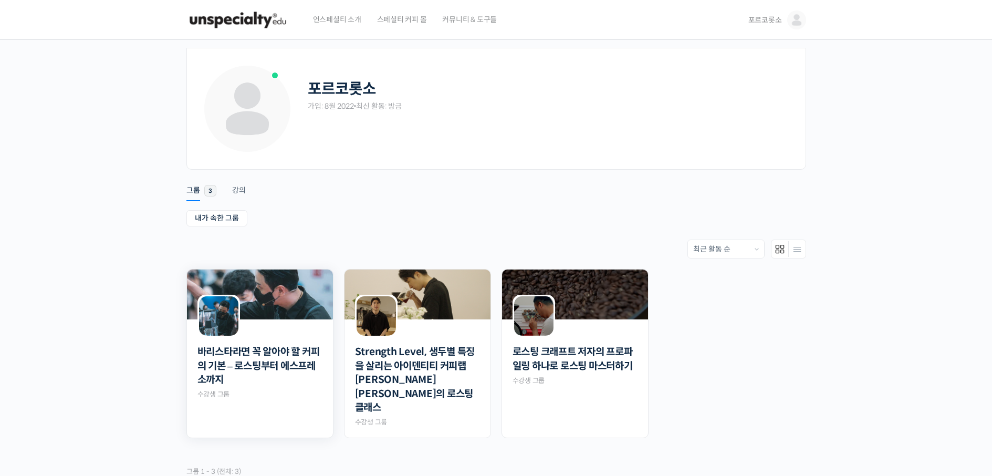
scroll to position [98, 0]
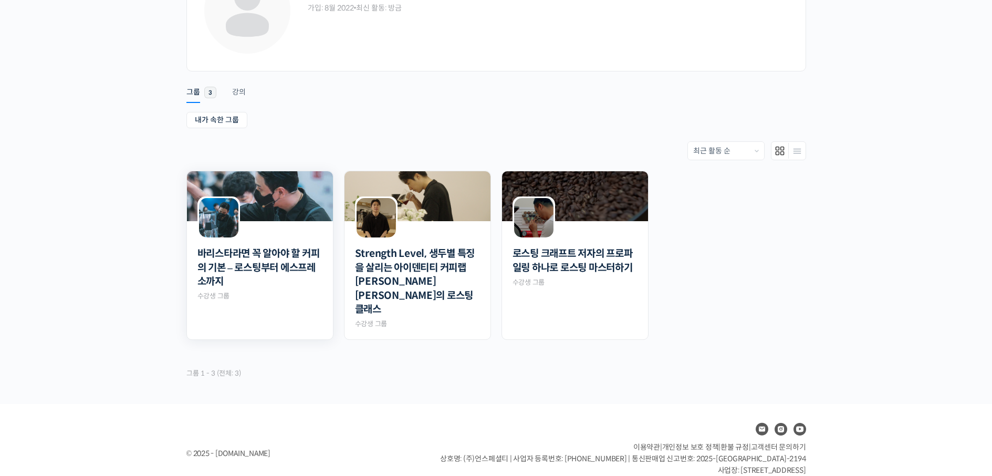
click at [227, 226] on img at bounding box center [218, 217] width 39 height 39
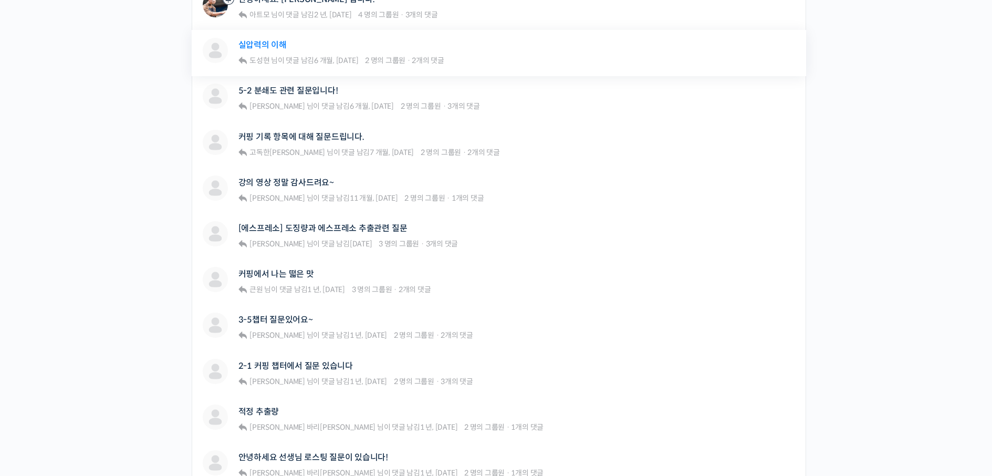
click at [261, 47] on link "실압력의 이해" at bounding box center [262, 45] width 48 height 10
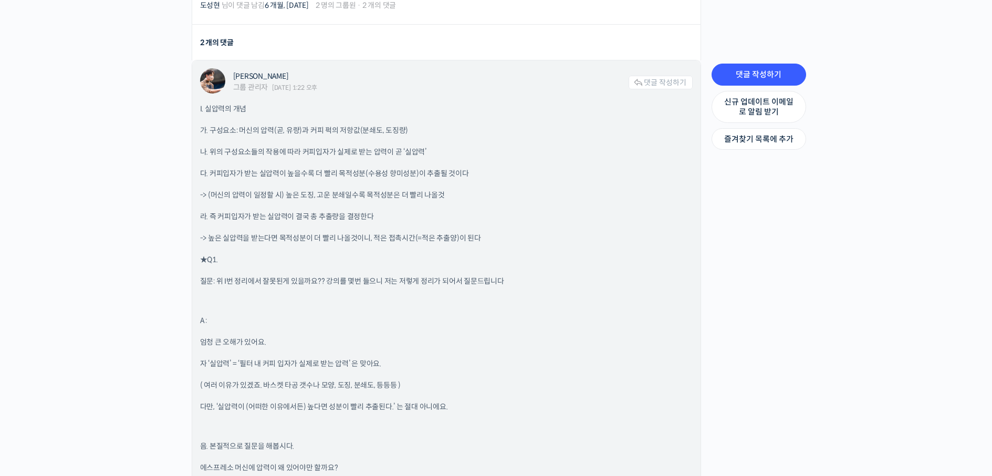
scroll to position [1208, 0]
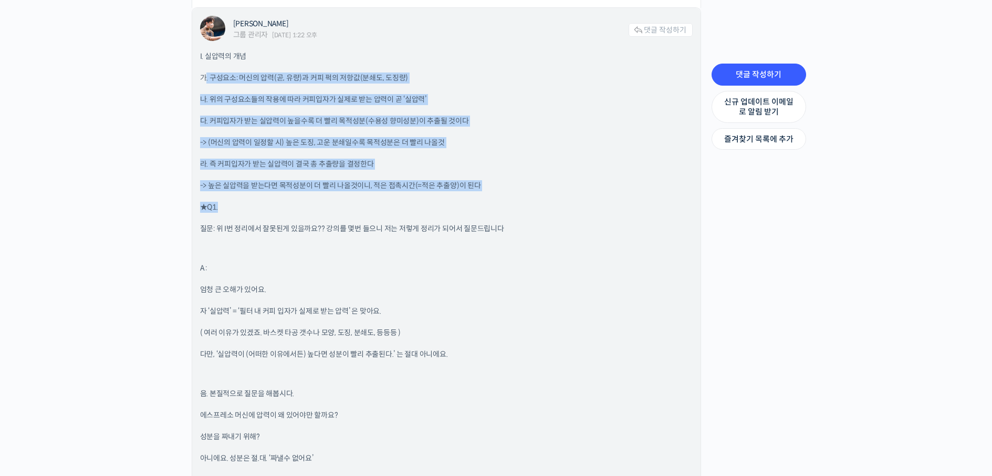
drag, startPoint x: 203, startPoint y: 75, endPoint x: 400, endPoint y: 195, distance: 231.0
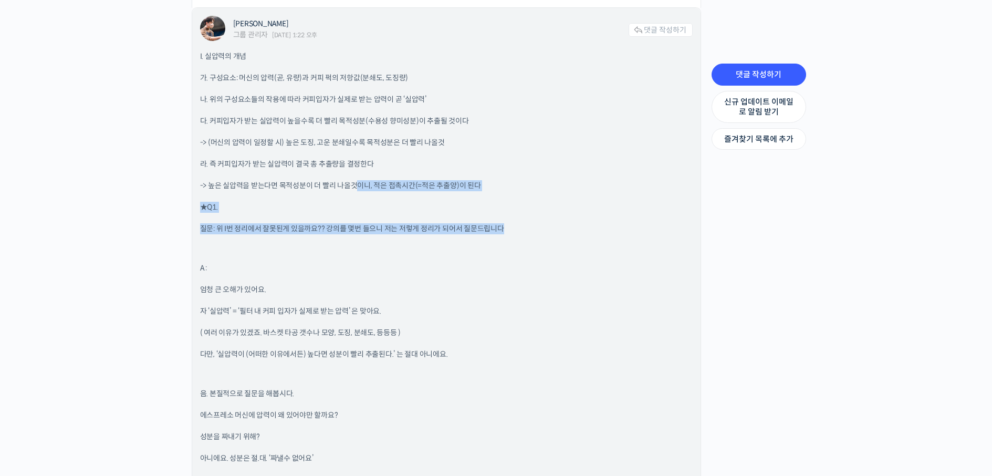
drag, startPoint x: 354, startPoint y: 180, endPoint x: 506, endPoint y: 213, distance: 156.0
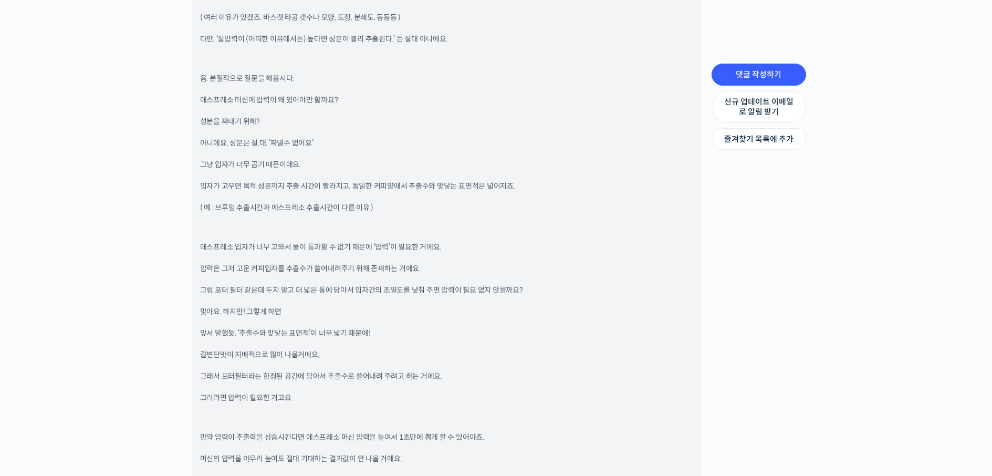
scroll to position [1628, 0]
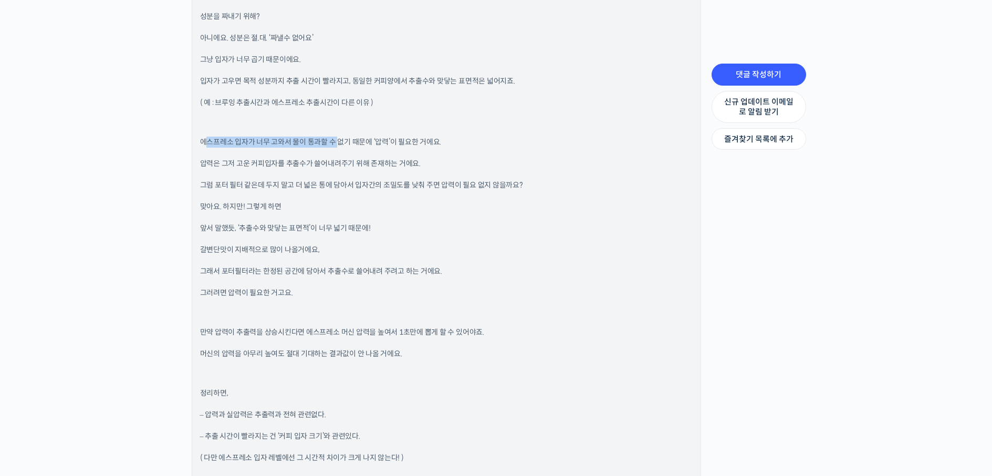
drag, startPoint x: 204, startPoint y: 141, endPoint x: 337, endPoint y: 141, distance: 133.4
click at [337, 141] on p "에스프레소 입자가 너무 고와서 물이 통과할 수 없기 때문에 ‘압력’이 필요한 거에요." at bounding box center [446, 142] width 493 height 11
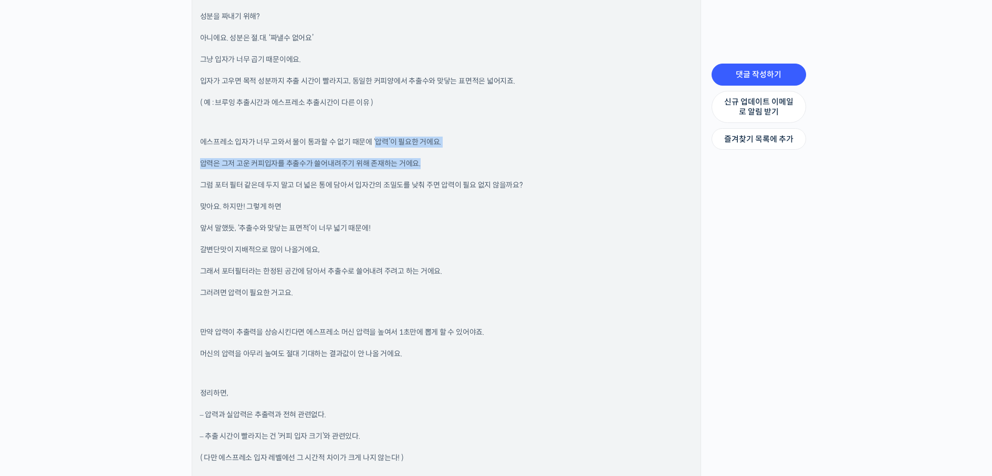
drag, startPoint x: 378, startPoint y: 145, endPoint x: 446, endPoint y: 161, distance: 70.1
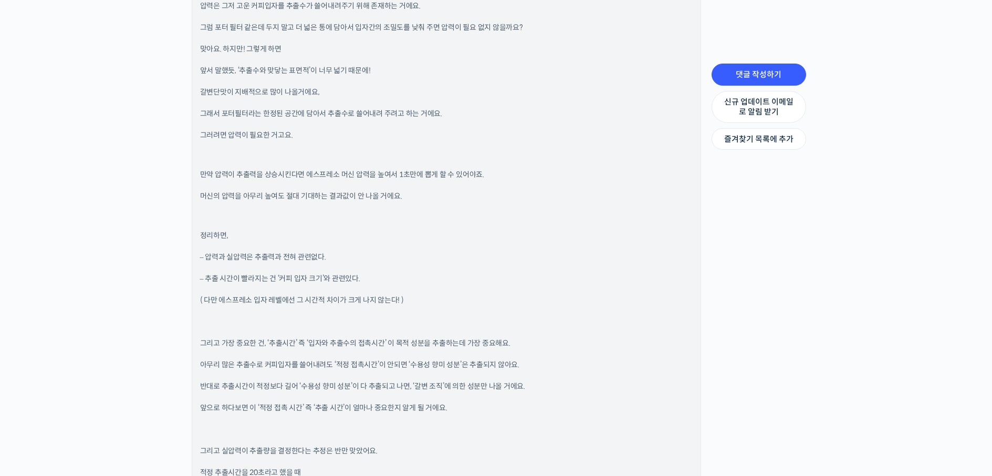
scroll to position [1733, 0]
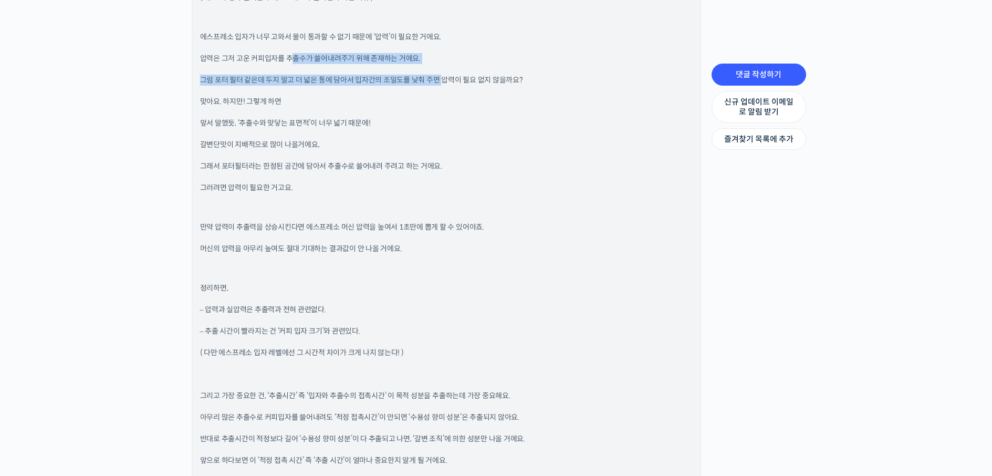
drag, startPoint x: 292, startPoint y: 51, endPoint x: 441, endPoint y: 68, distance: 149.6
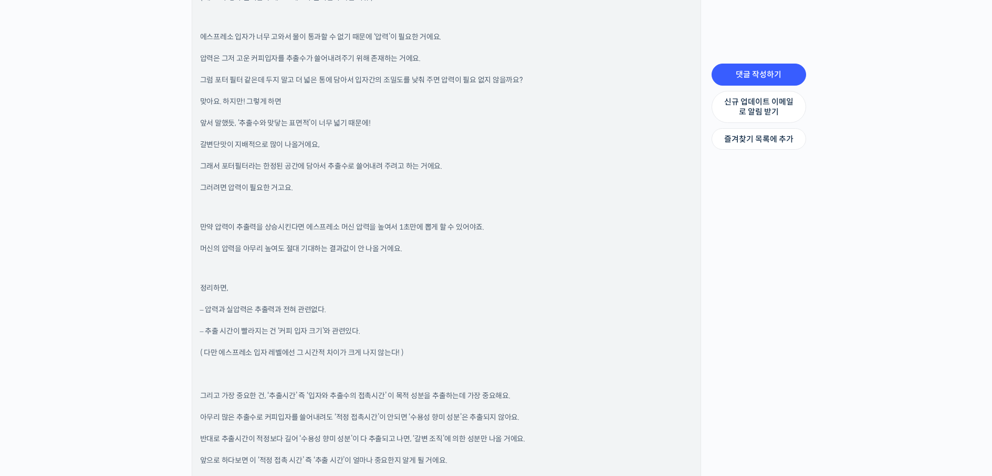
click at [265, 99] on p "맞아요. 하지만! 그렇게 하면" at bounding box center [446, 101] width 493 height 11
drag, startPoint x: 206, startPoint y: 79, endPoint x: 544, endPoint y: 85, distance: 337.2
click at [544, 85] on p "그럼 포터 필터 같은데 두지 말고 더 넓은 통에 담아서 입자간의 조밀도를 낮춰 주면 압력이 필요 없지 않을까요?" at bounding box center [446, 80] width 493 height 11
drag, startPoint x: 211, startPoint y: 122, endPoint x: 363, endPoint y: 148, distance: 154.4
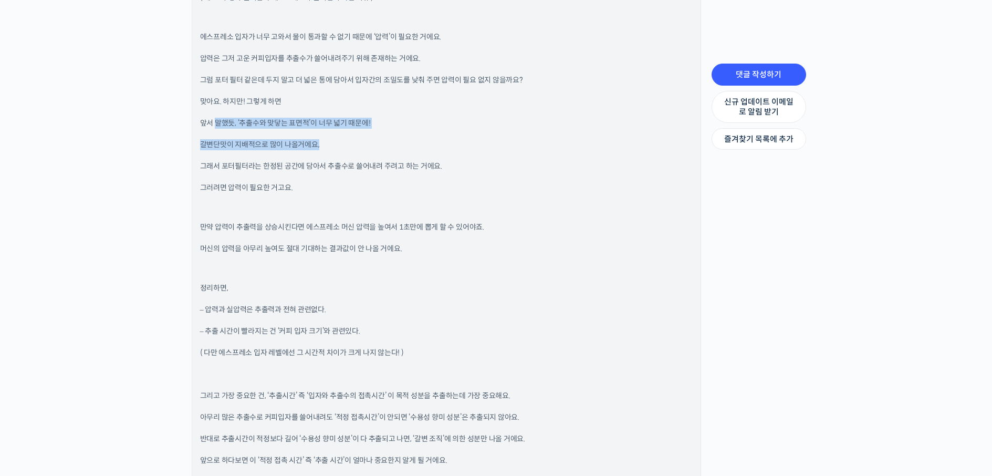
click at [305, 185] on p "그러려면 압력이 필요한 거고요." at bounding box center [446, 187] width 493 height 11
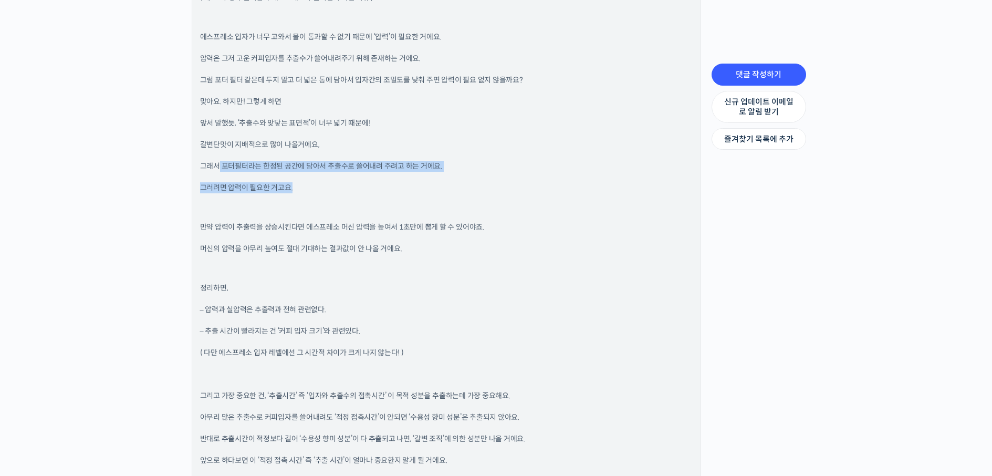
drag, startPoint x: 218, startPoint y: 164, endPoint x: 416, endPoint y: 172, distance: 198.7
click at [364, 206] on p at bounding box center [446, 207] width 493 height 7
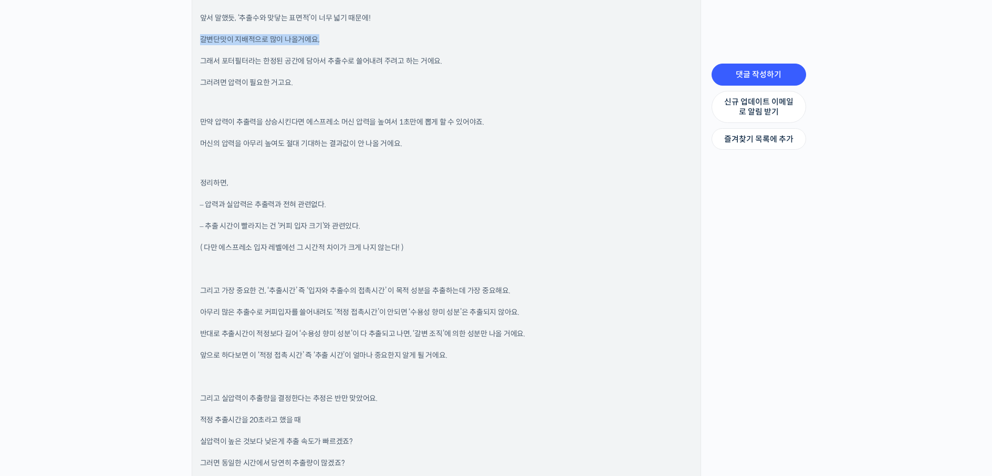
drag, startPoint x: 202, startPoint y: 41, endPoint x: 350, endPoint y: 45, distance: 148.1
click at [350, 45] on p "갈변단맛이 지배적으로 많이 나올거에요," at bounding box center [446, 39] width 493 height 11
click at [314, 119] on p "만약 압력이 추출력을 상승시킨다면 에스프레소 머신 압력을 높여서 1초만에 뽑게 할 수 있어야죠." at bounding box center [446, 122] width 493 height 11
drag, startPoint x: 211, startPoint y: 15, endPoint x: 386, endPoint y: 18, distance: 174.9
click at [386, 18] on p "앞서 말했듯, ‘추출수와 맞닿는 표면적’이 너무 넓기 때문에!" at bounding box center [446, 18] width 493 height 11
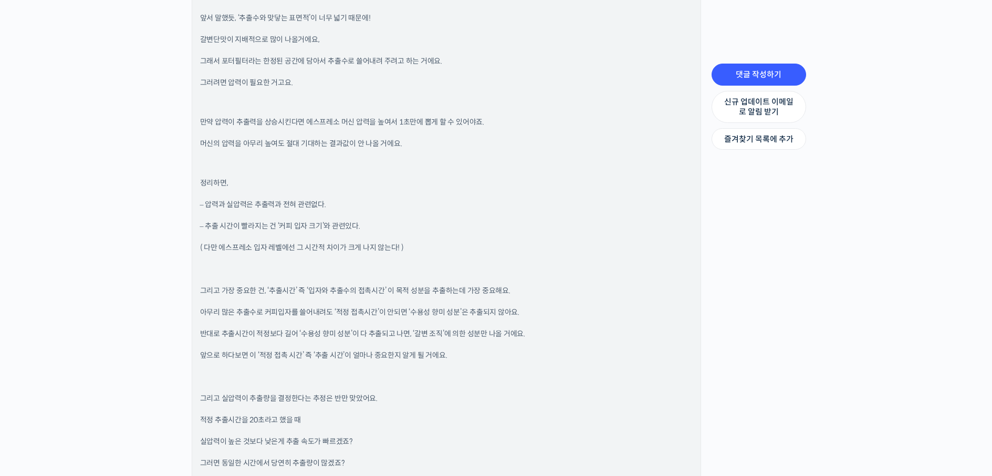
click at [374, 44] on p "갈변단맛이 지배적으로 많이 나올거에요," at bounding box center [446, 39] width 493 height 11
drag, startPoint x: 203, startPoint y: 121, endPoint x: 260, endPoint y: 121, distance: 57.2
click at [260, 121] on p "만약 압력이 추출력을 상승시킨다면 에스프레소 머신 압력을 높여서 1초만에 뽑게 할 수 있어야죠." at bounding box center [446, 122] width 493 height 11
drag, startPoint x: 207, startPoint y: 148, endPoint x: 317, endPoint y: 171, distance: 112.3
click at [317, 171] on div "I. 실압력의 개념 가. 구성요소: 머신의 압력(곧, 유량)과 커피 퍽의 저항값(분쇄도, 도징량) 나. 위의 구성요소들의 작용에 따라 커피입자…" at bounding box center [446, 403] width 493 height 1965
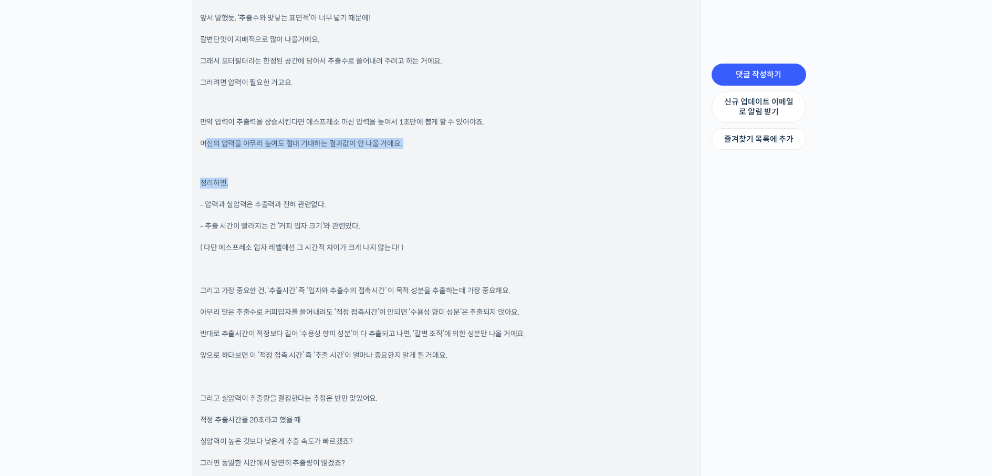
scroll to position [1943, 0]
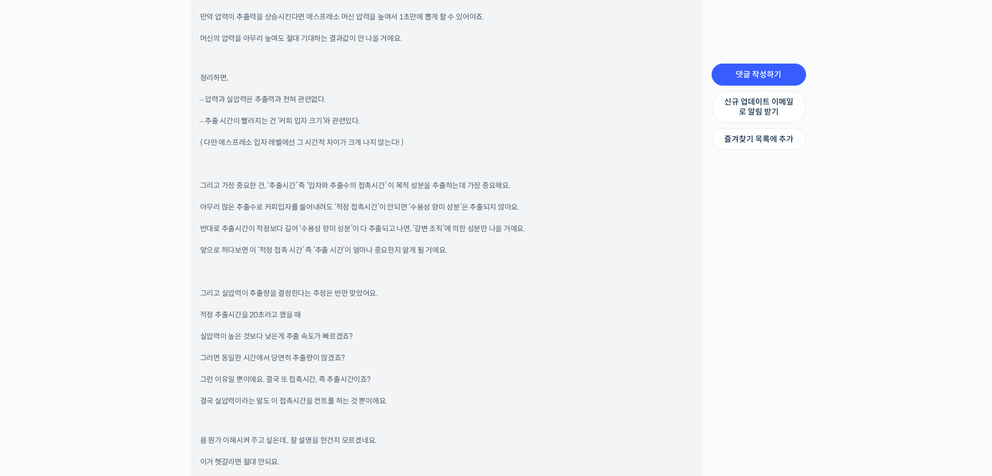
click at [251, 102] on p "– 압력과 실압력은 추출력과 전혀 관련없다." at bounding box center [446, 99] width 493 height 11
drag, startPoint x: 252, startPoint y: 101, endPoint x: 384, endPoint y: 126, distance: 134.0
click at [384, 126] on div "I. 실압력의 개념 가. 구성요소: 머신의 압력(곧, 유량)과 커피 퍽의 저항값(분쇄도, 도징량) 나. 위의 구성요소들의 작용에 따라 커피입자…" at bounding box center [446, 298] width 493 height 1965
click at [355, 177] on div "I. 실압력의 개념 가. 구성요소: 머신의 압력(곧, 유량)과 커피 퍽의 저항값(분쇄도, 도징량) 나. 위의 구성요소들의 작용에 따라 커피입자…" at bounding box center [446, 298] width 493 height 1965
drag, startPoint x: 217, startPoint y: 187, endPoint x: 336, endPoint y: 184, distance: 119.2
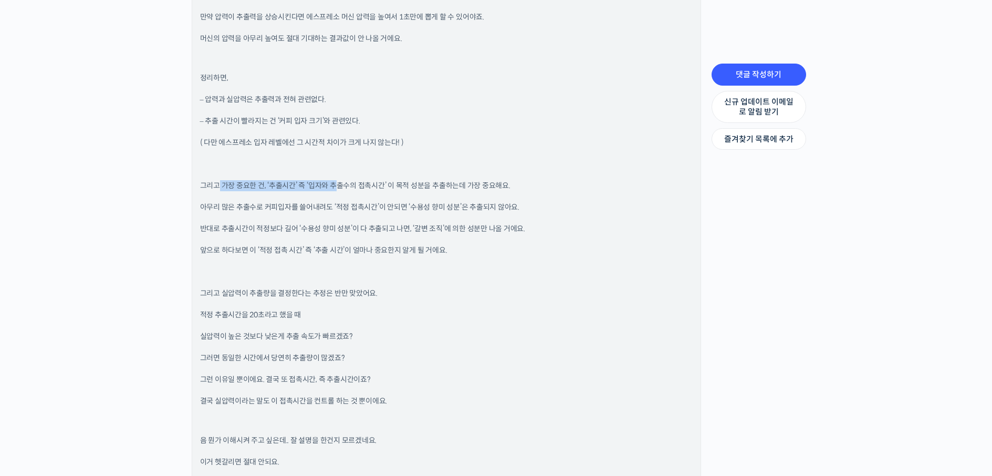
click at [336, 184] on span "그리고 가장 중요한 건, ‘추출시간’ 즉 ‘입자와 추출수의 접촉시간’ 이 목적 성분을 추출하는데 가장 중요해요." at bounding box center [355, 185] width 310 height 9
click at [316, 211] on span "아무리 많은 추출수로 커피입자를 쓸어내려도 ‘적정 접촉시간’이 안되면 ‘수용성 향미 성분’은 추출되지 않아요." at bounding box center [359, 206] width 319 height 9
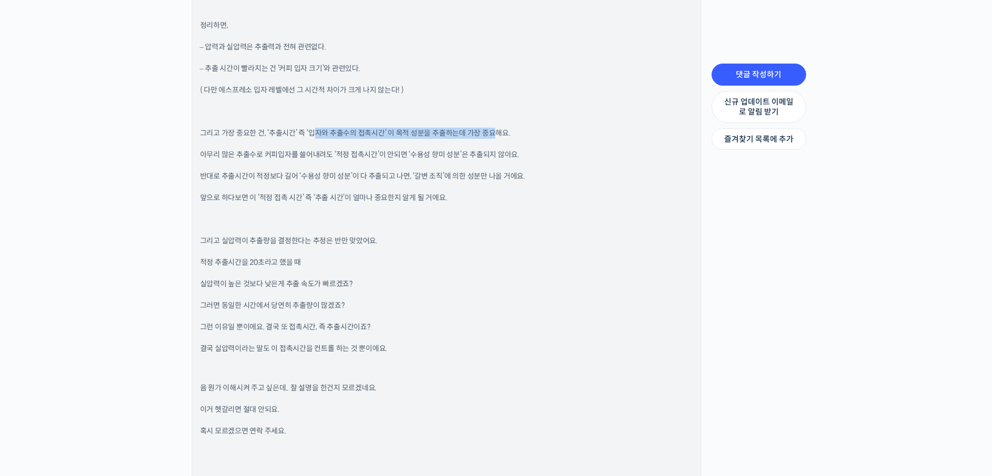
drag, startPoint x: 314, startPoint y: 130, endPoint x: 495, endPoint y: 125, distance: 181.2
click at [495, 125] on div "I. 실압력의 개념 가. 구성요소: 머신의 압력(곧, 유량)과 커피 퍽의 저항값(분쇄도, 도징량) 나. 위의 구성요소들의 작용에 따라 커피입자…" at bounding box center [446, 245] width 493 height 1965
click at [394, 131] on span "그리고 가장 중요한 건, ‘추출시간’ 즉 ‘입자와 추출수의 접촉시간’ 이 목적 성분을 추출하는데 가장 중요해요." at bounding box center [355, 132] width 310 height 9
drag, startPoint x: 210, startPoint y: 161, endPoint x: 220, endPoint y: 161, distance: 10.5
click at [220, 161] on div "I. 실압력의 개념 가. 구성요소: 머신의 압력(곧, 유량)과 커피 퍽의 저항값(분쇄도, 도징량) 나. 위의 구성요소들의 작용에 따라 커피입자…" at bounding box center [446, 245] width 493 height 1965
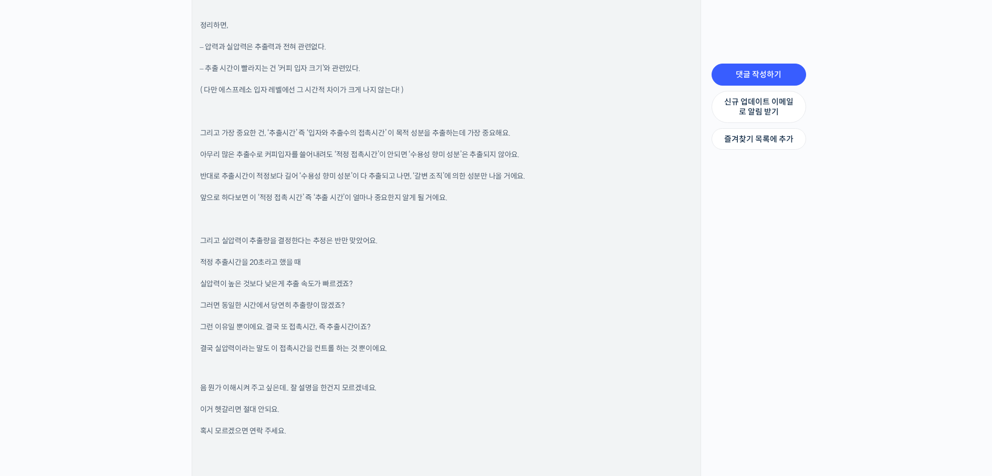
click at [316, 180] on span "반대로 추출시간이 적정보다 길어 ‘수용성 향미 성분’이 다 추출되고 나면, ‘갈변 조직’에 의한 성분만 나올 거에요." at bounding box center [362, 175] width 325 height 9
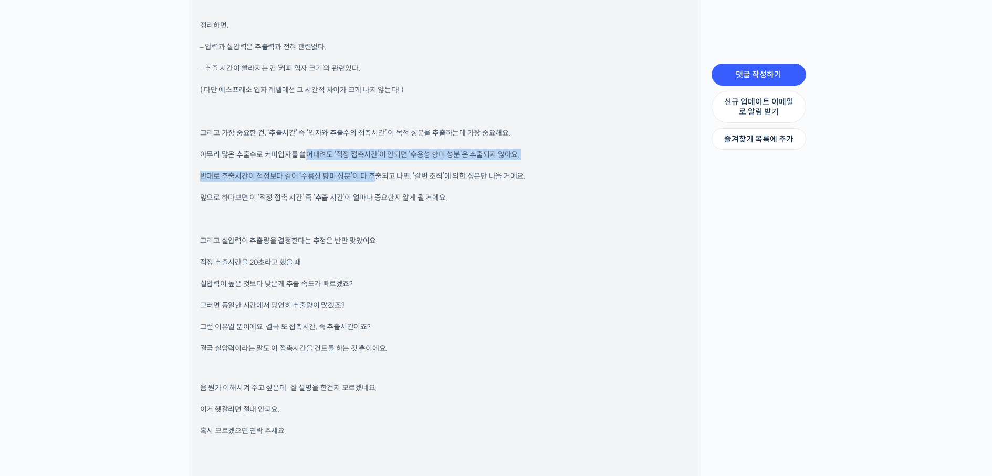
drag, startPoint x: 302, startPoint y: 157, endPoint x: 374, endPoint y: 164, distance: 72.3
click at [374, 164] on div "I. 실압력의 개념 가. 구성요소: 머신의 압력(곧, 유량)과 커피 퍽의 저항값(분쇄도, 도징량) 나. 위의 구성요소들의 작용에 따라 커피입자…" at bounding box center [446, 245] width 493 height 1965
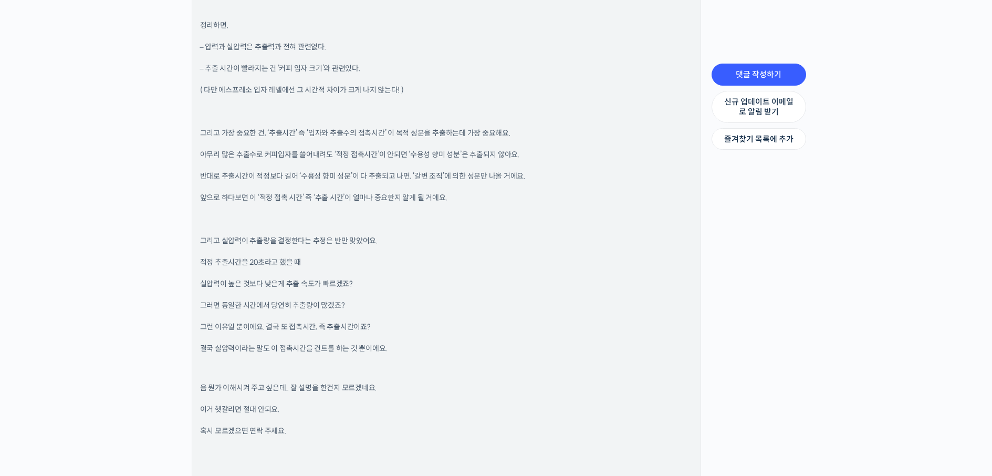
click at [396, 174] on span "반대로 추출시간이 적정보다 길어 ‘수용성 향미 성분’이 다 추출되고 나면, ‘갈변 조직’에 의한 성분만 나올 거에요." at bounding box center [362, 175] width 325 height 9
drag, startPoint x: 200, startPoint y: 175, endPoint x: 554, endPoint y: 172, distance: 354.5
click at [554, 172] on p "반대로 추출시간이 적정보다 길어 ‘수용성 향미 성분’이 다 추출되고 나면, ‘갈변 조직’에 의한 성분만 나올 거에요." at bounding box center [446, 176] width 493 height 11
drag, startPoint x: 203, startPoint y: 192, endPoint x: 458, endPoint y: 196, distance: 255.8
click at [458, 196] on div "I. 실압력의 개념 가. 구성요소: 머신의 압력(곧, 유량)과 커피 퍽의 저항값(분쇄도, 도징량) 나. 위의 구성요소들의 작용에 따라 커피입자…" at bounding box center [446, 245] width 493 height 1965
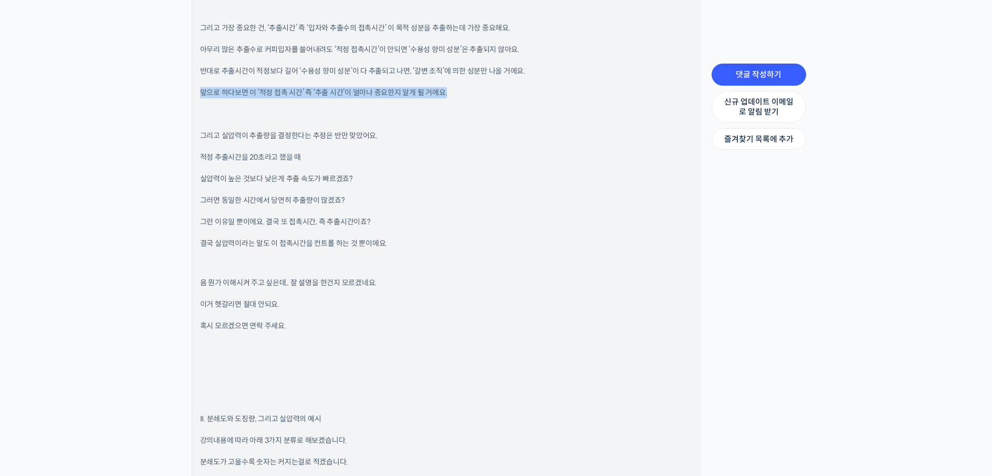
scroll to position [2153, 0]
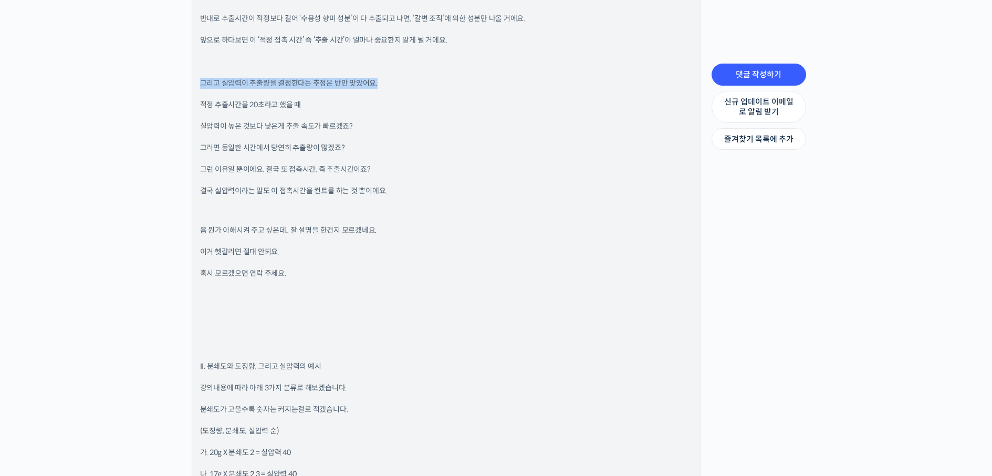
drag, startPoint x: 191, startPoint y: 83, endPoint x: 429, endPoint y: 80, distance: 237.9
click at [427, 80] on li "방현영 그룹 관리자 2025년 03월 07일 1:22 오후 댓글 작성하기 I. 실압력의 개념 가. 구성요소: 머신의 압력(곧, 유량)과 커피 …" at bounding box center [446, 70] width 509 height 2016
click at [278, 89] on div "I. 실압력의 개념 가. 구성요소: 머신의 압력(곧, 유량)과 커피 퍽의 저항값(분쇄도, 도징량) 나. 위의 구성요소들의 작용에 따라 커피입자…" at bounding box center [446, 88] width 493 height 1965
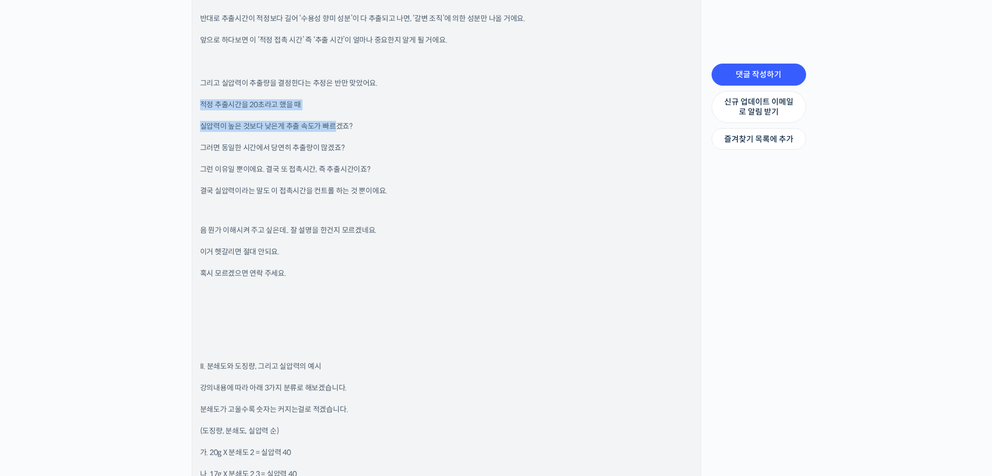
drag, startPoint x: 197, startPoint y: 104, endPoint x: 336, endPoint y: 115, distance: 139.1
click at [336, 115] on div "방현영 그룹 관리자 2025년 03월 07일 1:22 오후 댓글 작성하기 I. 실압력의 개념 가. 구성요소: 머신의 압력(곧, 유량)과 커피 …" at bounding box center [446, 70] width 508 height 2015
click at [299, 131] on p "실압력이 높은 것보다 낮은게 추출 속도가 빠르겠죠?" at bounding box center [446, 126] width 493 height 11
drag, startPoint x: 202, startPoint y: 129, endPoint x: 357, endPoint y: 123, distance: 155.5
click at [357, 123] on p "실압력이 높은 것보다 낮은게 추출 속도가 빠르겠죠?" at bounding box center [446, 126] width 493 height 11
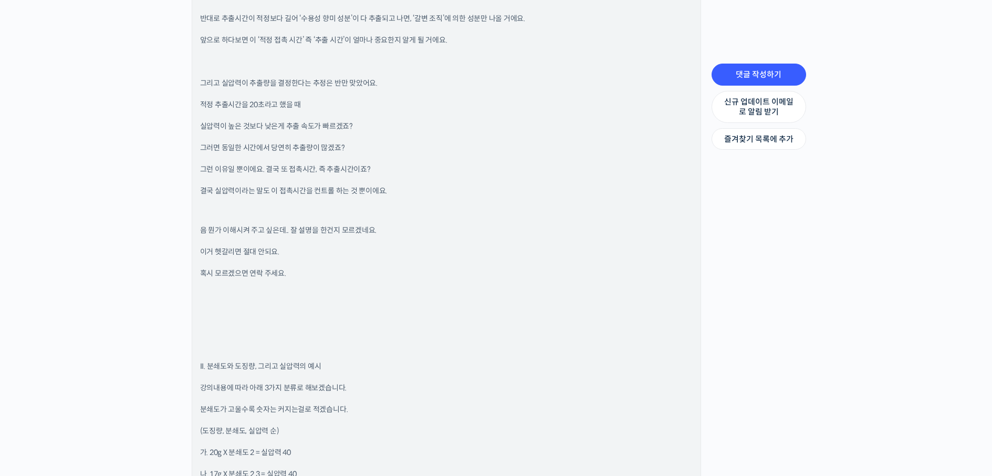
click at [260, 225] on p "음 뭔가 이해시켜 주고 싶은데.. 잘 설명을 한건지 모르겠네요." at bounding box center [446, 230] width 493 height 11
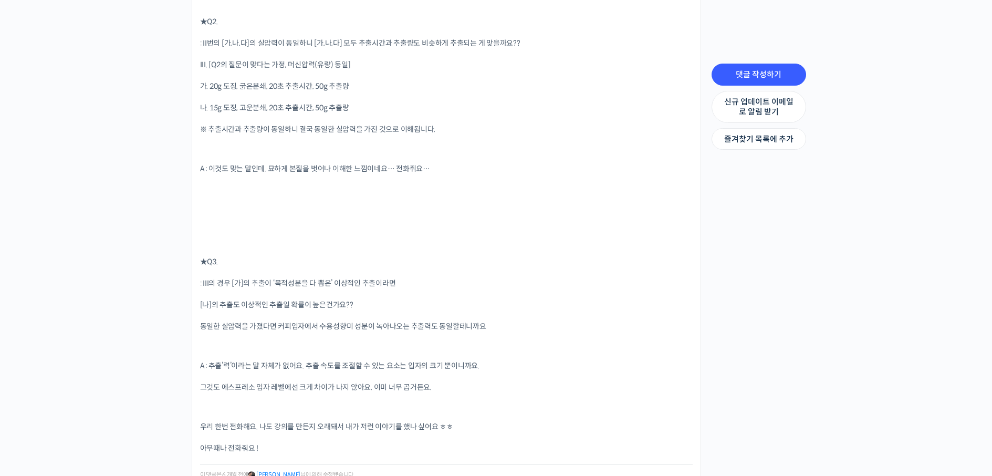
scroll to position [2783, 0]
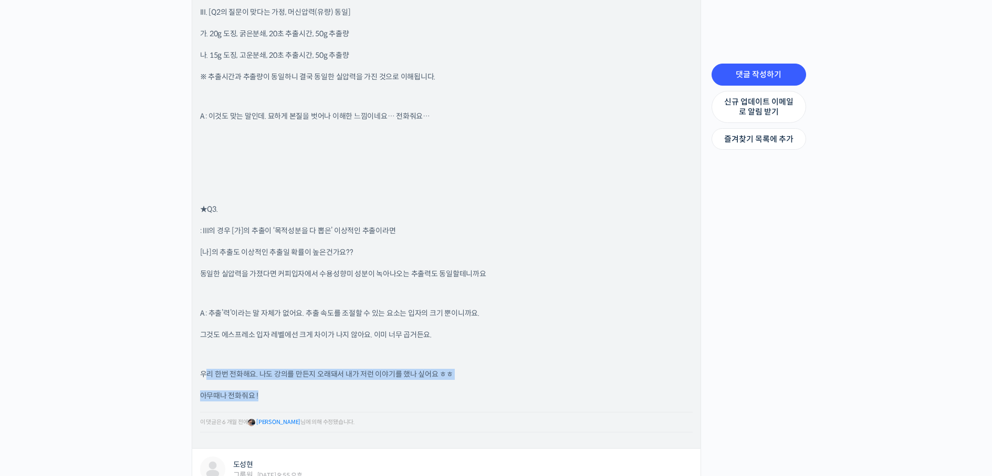
drag, startPoint x: 204, startPoint y: 365, endPoint x: 322, endPoint y: 383, distance: 119.0
click at [307, 379] on p "우리 한번 전화해요. 나도 강의를 만든지 오래돼서 내가 저런 이야기를 했나 싶어요 ㅎㅎ" at bounding box center [446, 374] width 493 height 11
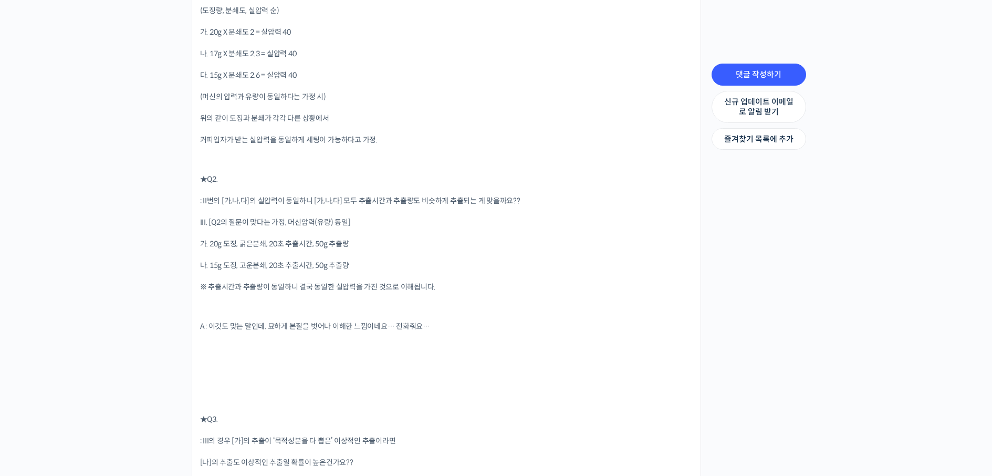
scroll to position [2521, 0]
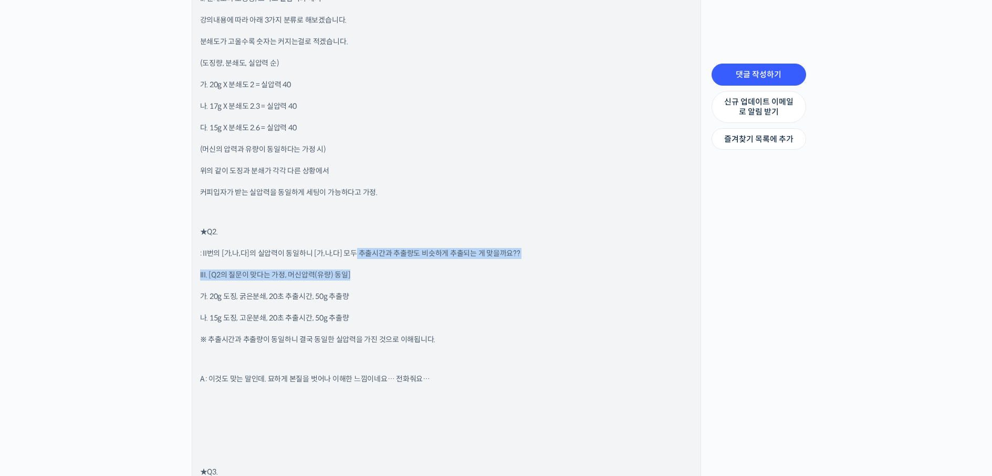
drag, startPoint x: 355, startPoint y: 251, endPoint x: 545, endPoint y: 268, distance: 190.9
click at [288, 254] on p ": II번의 [가,나,다]의 실압력이 동일하니 [가,나,다] 모두 추출시간과 추출량도 비슷하게 추출되는 게 맞을까요??" at bounding box center [446, 253] width 493 height 11
drag, startPoint x: 212, startPoint y: 299, endPoint x: 358, endPoint y: 295, distance: 146.6
click at [358, 295] on p "가. 20g 도징, 굵은분쇄, 20초 추출시간, 50g 추출량" at bounding box center [446, 296] width 493 height 11
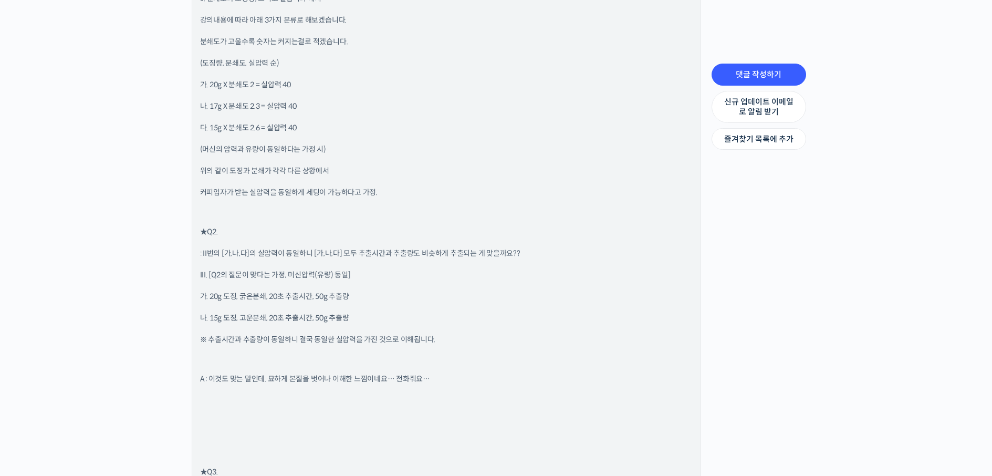
click at [238, 320] on p "나. 15g 도징, 고운분쇄, 20초 추출시간, 50g 추출량" at bounding box center [446, 317] width 493 height 11
drag, startPoint x: 210, startPoint y: 317, endPoint x: 365, endPoint y: 319, distance: 156.0
click at [365, 319] on p "나. 15g 도징, 고운분쇄, 20초 추출시간, 50g 추출량" at bounding box center [446, 317] width 493 height 11
drag, startPoint x: 204, startPoint y: 317, endPoint x: 299, endPoint y: 321, distance: 94.6
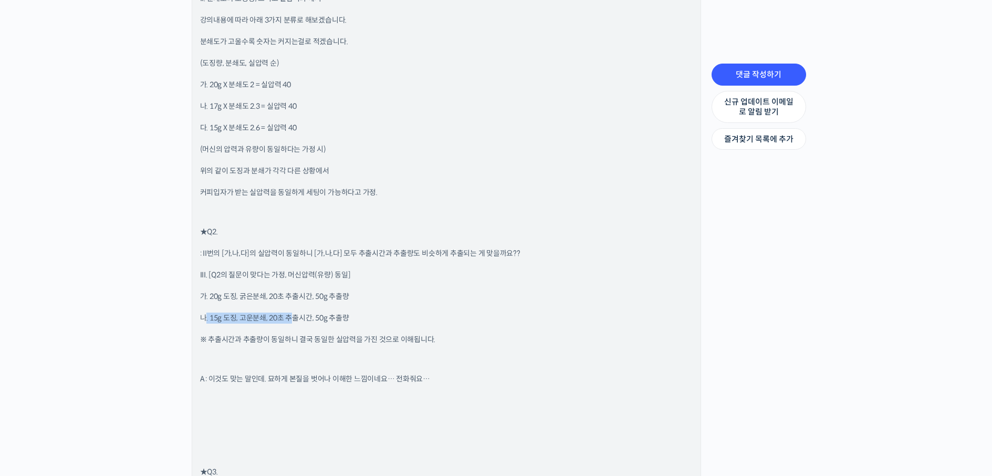
click at [295, 321] on p "나. 15g 도징, 고운분쇄, 20초 추출시간, 50g 추출량" at bounding box center [446, 317] width 493 height 11
click at [298, 338] on p "※ 추출시간과 추출량이 동일하니 결국 동일한 실압력을 가진 것으로 이해됩니다." at bounding box center [446, 339] width 493 height 11
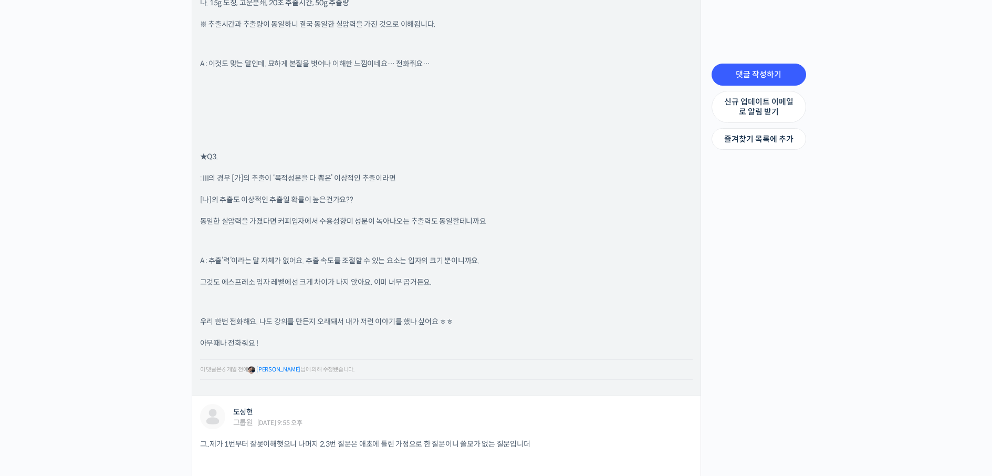
scroll to position [3046, 0]
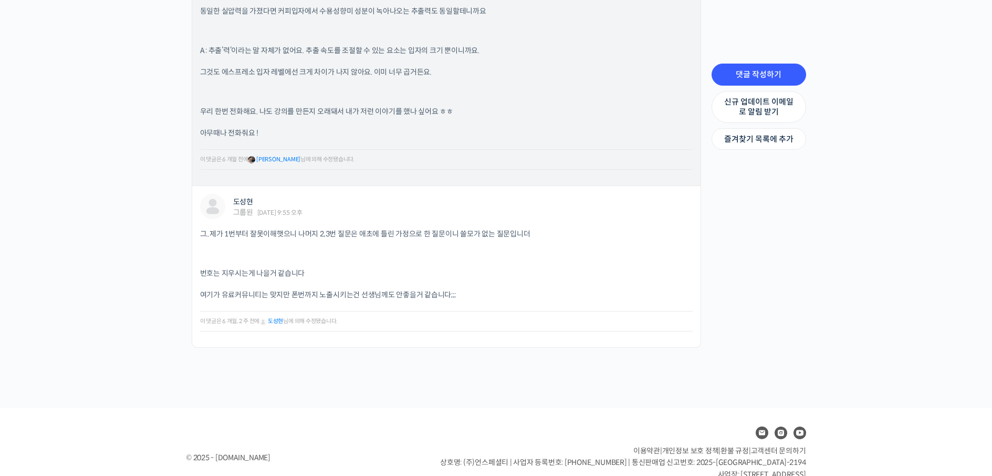
click at [223, 162] on li "이 댓글은 6 개월 전에 방현영 님에 의해 수정됐습니다." at bounding box center [446, 159] width 493 height 9
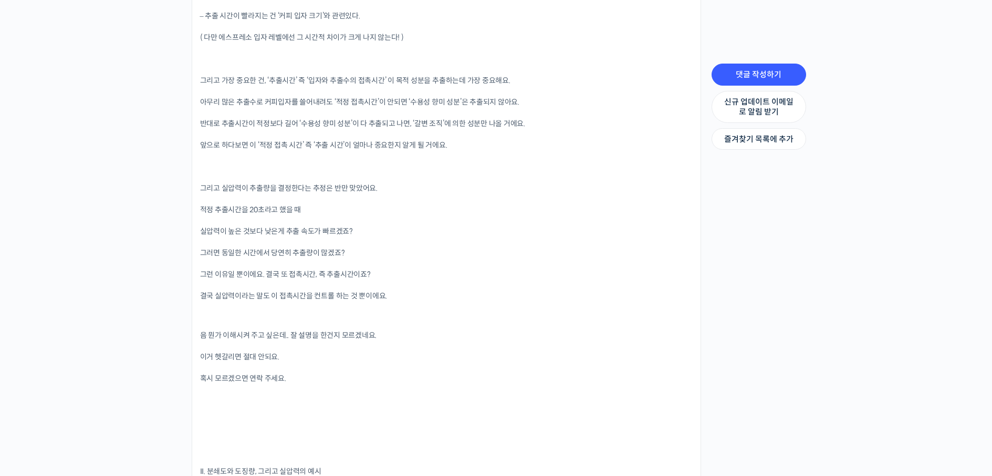
scroll to position [1785, 0]
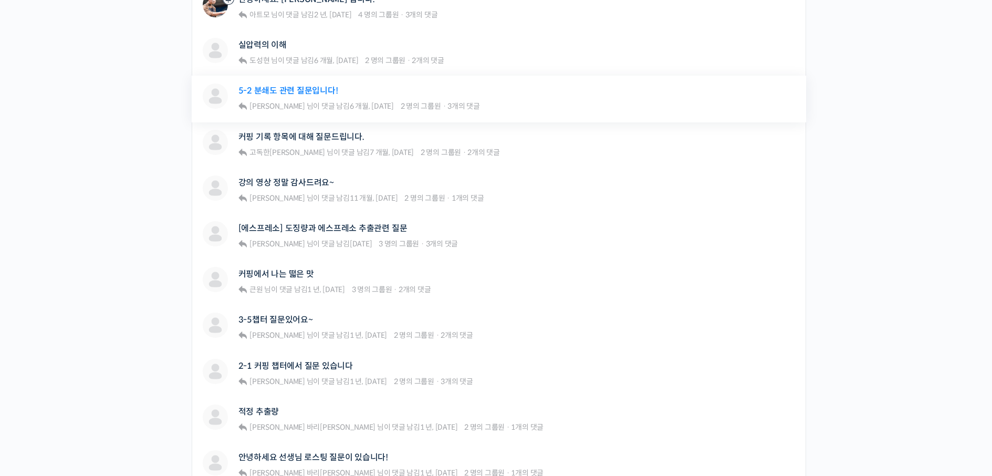
click at [304, 90] on link "5-2 분쇄도 관련 질문입니다!" at bounding box center [288, 91] width 100 height 10
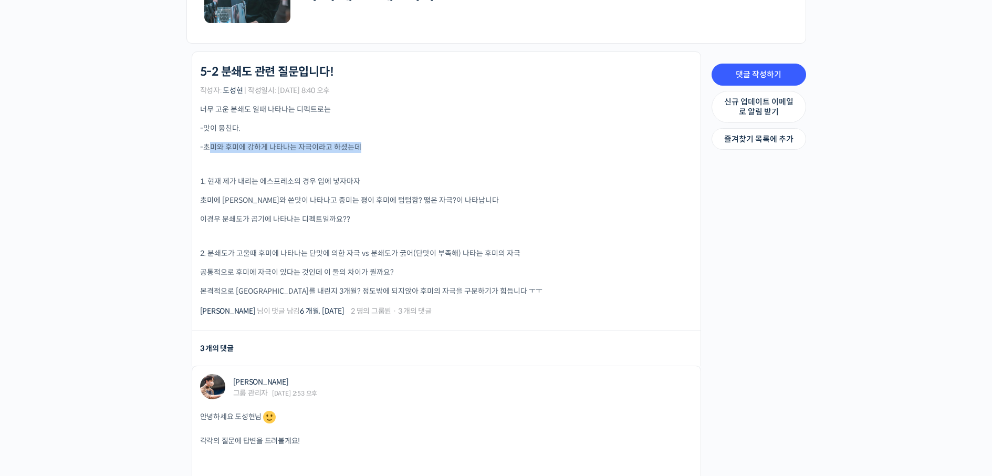
drag, startPoint x: 208, startPoint y: 143, endPoint x: 320, endPoint y: 154, distance: 112.3
click at [320, 154] on div "너무 고운 분쇄도 일때 나타나는 디펙트로는 -맛이 뭉친다. -초미와 후미에 강하게 나타나는 자극이라고 하셨는데 1. 현재 제가 내리는 에스프레…" at bounding box center [446, 200] width 493 height 193
click at [290, 187] on p "1. 현재 제가 내리는 에스프레소의 경우 입에 넣자마자" at bounding box center [446, 181] width 493 height 11
drag, startPoint x: 238, startPoint y: 197, endPoint x: 343, endPoint y: 202, distance: 104.6
click at [343, 202] on p "초미에 [PERSON_NAME]와 쓴맛이 나타나고 중미는 평이 후미에 텁텁함? 떫은 자극?이 나타납니다" at bounding box center [446, 200] width 493 height 11
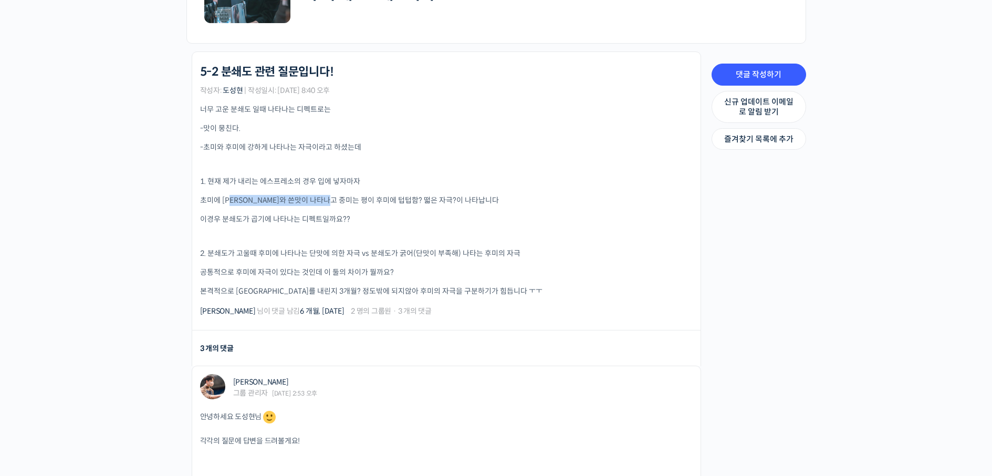
click at [343, 202] on p "초미에 [PERSON_NAME]와 쓴맛이 나타나고 중미는 평이 후미에 텁텁함? 떫은 자극?이 나타납니다" at bounding box center [446, 200] width 493 height 11
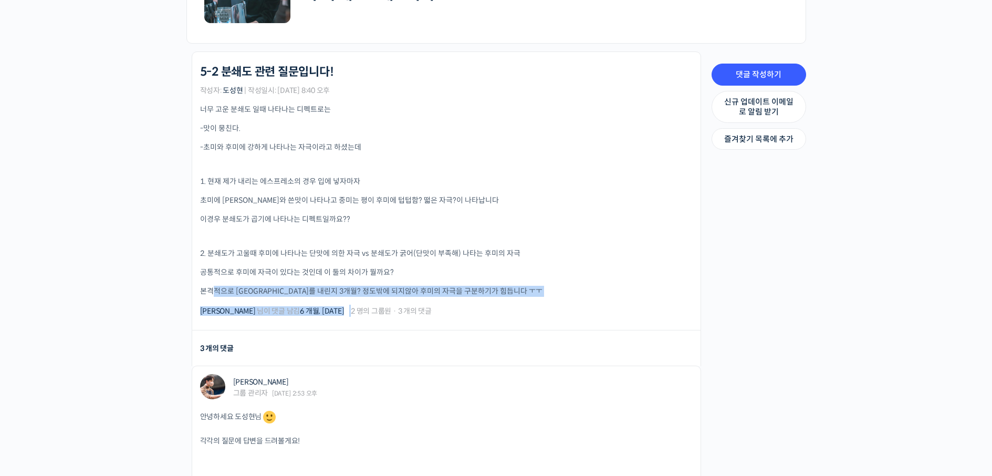
drag, startPoint x: 210, startPoint y: 278, endPoint x: 343, endPoint y: 299, distance: 134.9
click at [343, 299] on div "바리스타라면 꼭 알아야 할 커피의 기본 – 로스팅부터 에스프레소까지 5-2 분쇄도 관련 질문입니다! 작성자: [PERSON_NAME] | 작성…" at bounding box center [446, 191] width 493 height 252
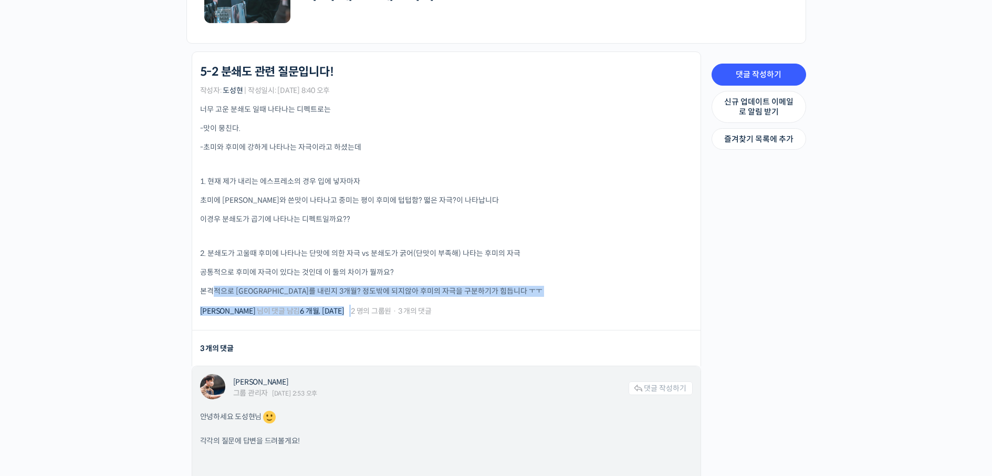
scroll to position [420, 0]
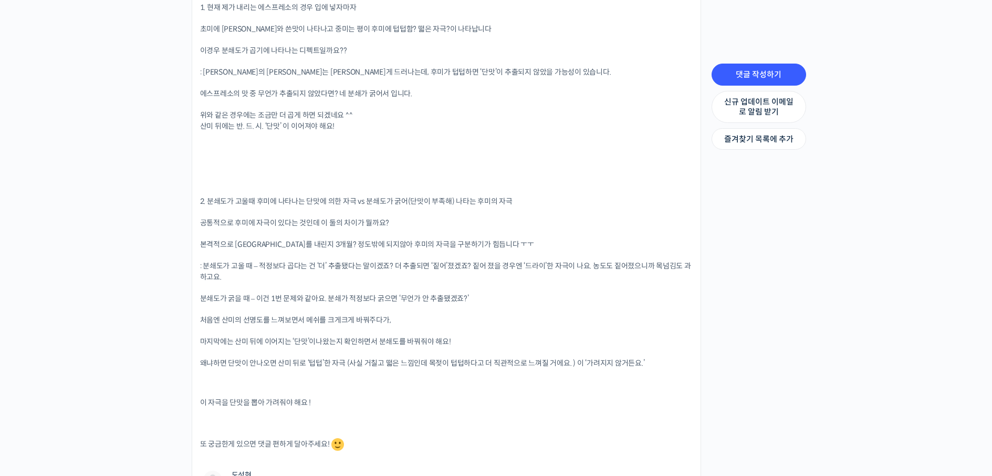
scroll to position [735, 0]
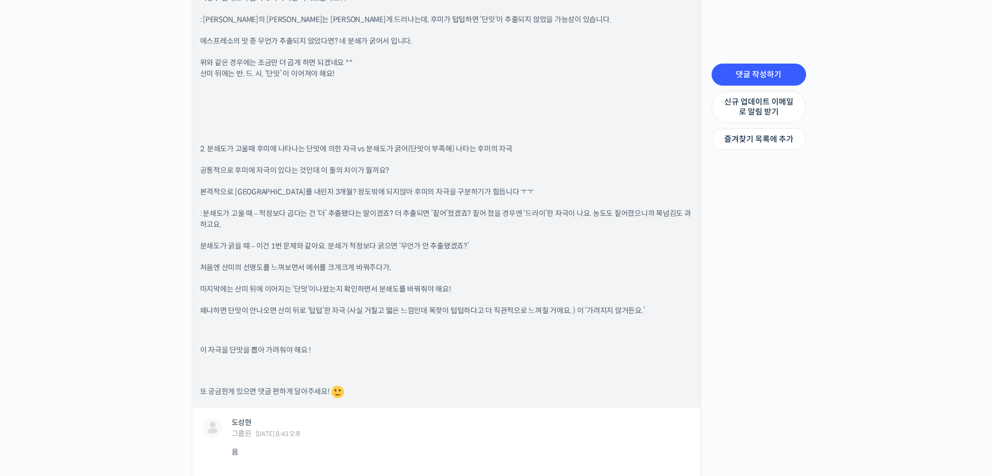
click at [270, 245] on p "분쇄도가 굵을 때 – 이건 1번 문제와 같아요. 분쇄가 적정보다 굵으면 ‘무언가 안 추출됐겠죠?’" at bounding box center [446, 246] width 493 height 11
drag, startPoint x: 271, startPoint y: 245, endPoint x: 497, endPoint y: 248, distance: 225.3
click at [497, 248] on p "분쇄도가 굵을 때 – 이건 1번 문제와 같아요. 분쇄가 적정보다 굵으면 ‘무언가 안 추출됐겠죠?’" at bounding box center [446, 246] width 493 height 11
click at [251, 284] on p "마지막에는 산미 뒤에 이어지는 ‘단맛’이 나왔는지 확인하면서 분쇄도를 바꿔줘야 해요!" at bounding box center [446, 289] width 493 height 11
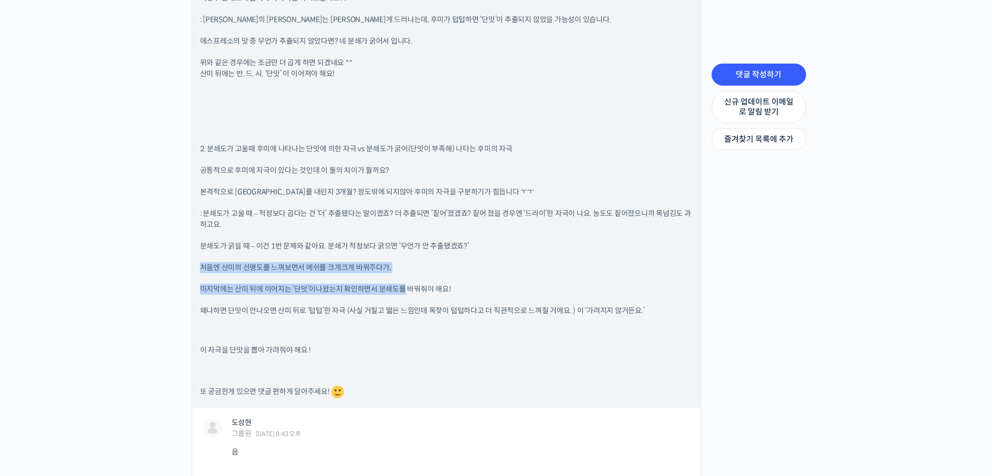
drag, startPoint x: 197, startPoint y: 268, endPoint x: 405, endPoint y: 275, distance: 208.1
click at [405, 275] on div "[PERSON_NAME] 그룹 관리자 [DATE] 2:53 오후 댓글 작성하기 안녕하세요 도성현님 각각의 질문에 답변을 드려볼게요! 1. 현재…" at bounding box center [446, 124] width 508 height 567
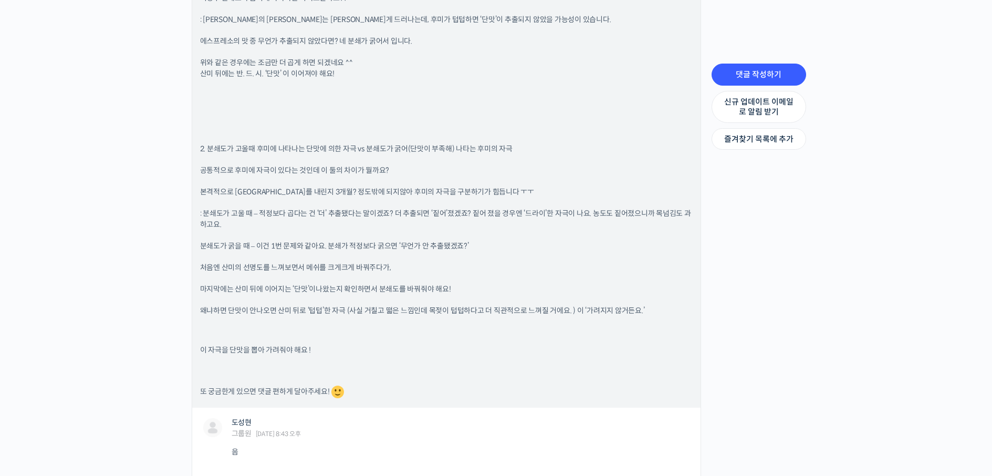
click at [293, 300] on div "안녕하세요 도성현님 각각의 질문에 답변을 드려볼게요! 1. 현재 제가 내리는 에스프레소의 경우 입에 넣자마자 초미에 산미와 쓴맛이 나타나고 중…" at bounding box center [446, 142] width 493 height 516
drag, startPoint x: 287, startPoint y: 287, endPoint x: 338, endPoint y: 281, distance: 51.2
click at [338, 281] on div "안녕하세요 도성현님 각각의 질문에 답변을 드려볼게요! 1. 현재 제가 내리는 에스프레소의 경우 입에 넣자마자 초미에 산미와 쓴맛이 나타나고 중…" at bounding box center [446, 142] width 493 height 516
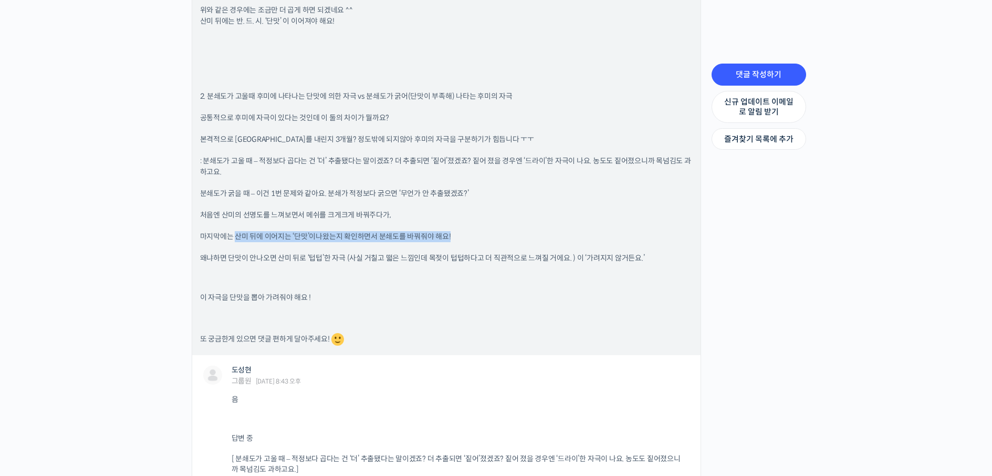
drag, startPoint x: 236, startPoint y: 236, endPoint x: 460, endPoint y: 227, distance: 223.9
click at [460, 227] on div "안녕하세요 도성현님 각각의 질문에 답변을 드려볼게요! 1. 현재 제가 내리는 에스프레소의 경우 입에 넣자마자 초미에 산미와 쓴맛이 나타나고 중…" at bounding box center [446, 89] width 493 height 516
click at [254, 281] on p at bounding box center [446, 277] width 493 height 7
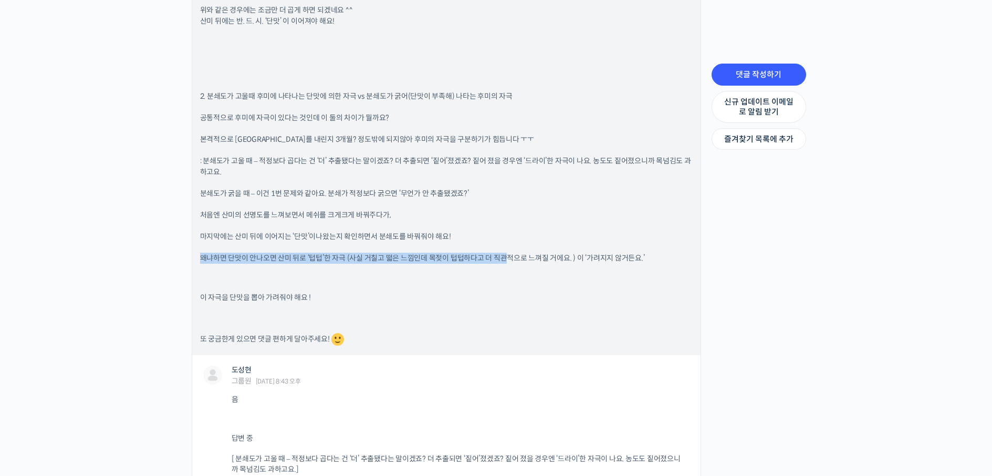
drag, startPoint x: 202, startPoint y: 260, endPoint x: 506, endPoint y: 250, distance: 304.7
click at [504, 251] on div "안녕하세요 도성현님 각각의 질문에 답변을 드려볼게요! 1. 현재 제가 내리는 에스프레소의 경우 입에 넣자마자 초미에 산미와 쓴맛이 나타나고 중…" at bounding box center [446, 89] width 493 height 516
click at [297, 317] on p at bounding box center [446, 317] width 493 height 7
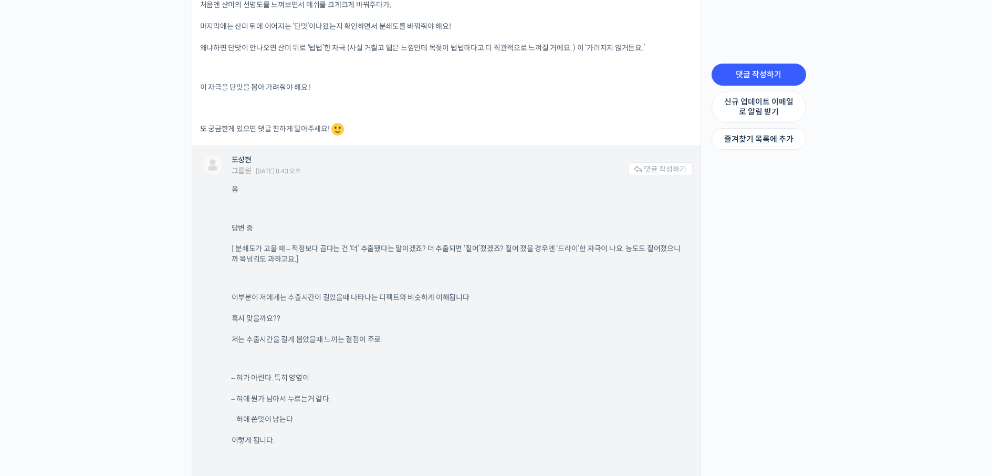
scroll to position [1260, 0]
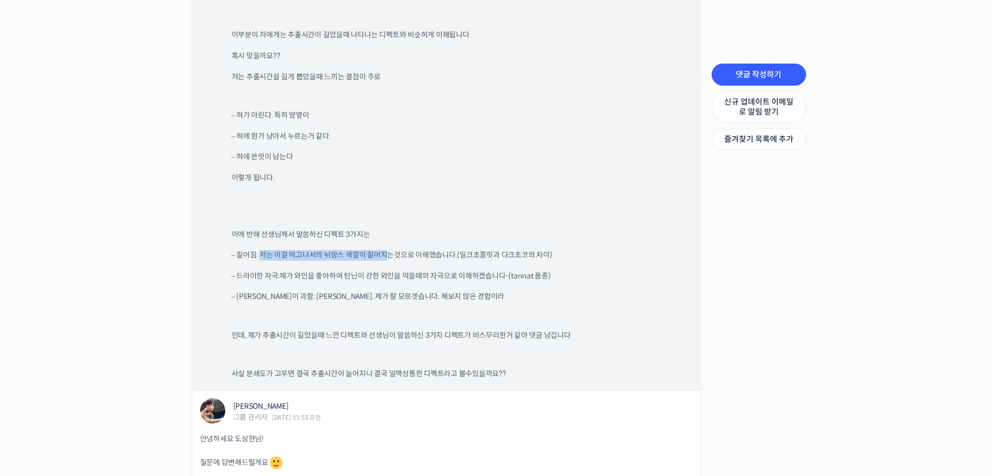
drag, startPoint x: 267, startPoint y: 253, endPoint x: 383, endPoint y: 249, distance: 116.6
click at [387, 250] on p "– 짙어짐: 저는 이걸 먹고나서의 뉘앙스 색깔이 짙어지는것으로 이해했습니다.(밀크초콜릿과 다크초코의 차이)" at bounding box center [457, 255] width 451 height 11
click at [359, 252] on p "– 짙어짐: 저는 이걸 먹고나서의 뉘앙스 색깔이 짙어지는것으로 이해했습니다.(밀크초콜릿과 다크초코의 차이)" at bounding box center [457, 255] width 451 height 11
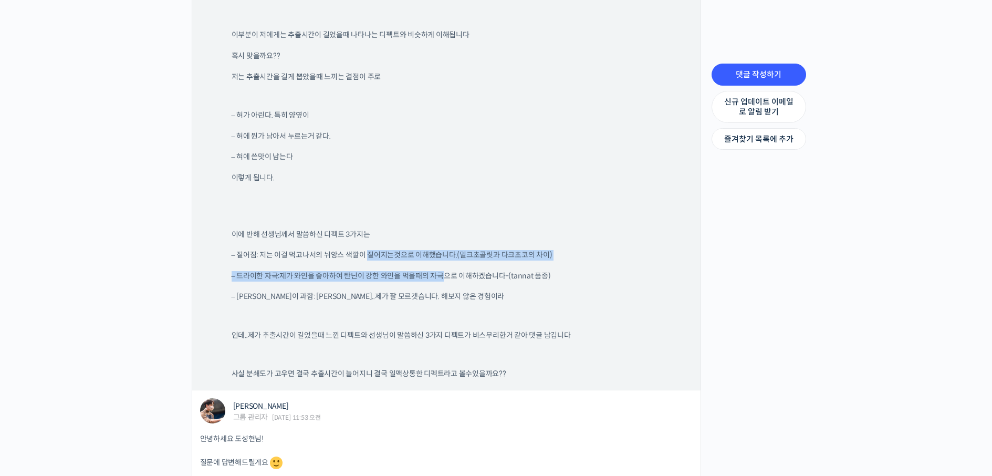
drag, startPoint x: 408, startPoint y: 258, endPoint x: 446, endPoint y: 269, distance: 39.9
click at [446, 269] on div "음 답변 중 [ 분쇄도가 고울 때 – 적정보다 곱다는 건 ‘더’ 추출됐다는 말이겠죠? 더 추출되면 ‘짙어’졌겠죠? 짙어 졌을 경우엔 ‘드라이’…" at bounding box center [462, 150] width 461 height 457
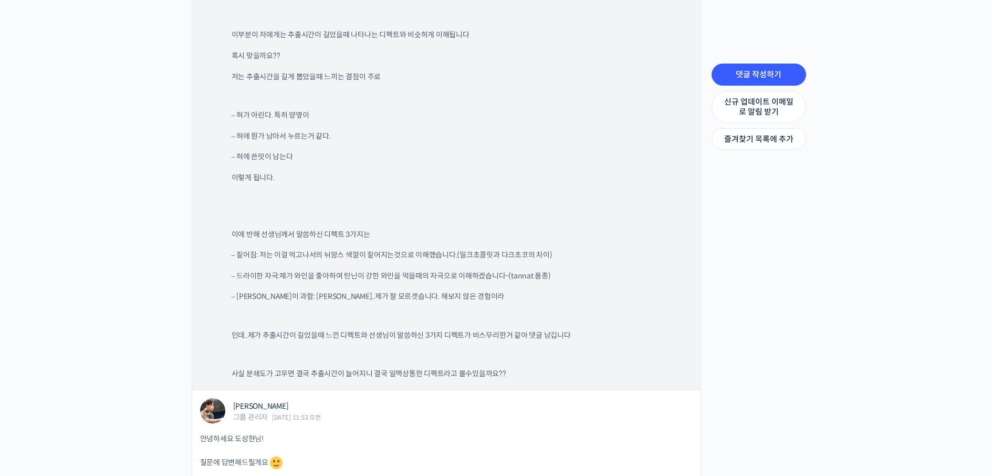
click at [349, 292] on p "– [PERSON_NAME]이 과함: [PERSON_NAME]..제가 잘 모르겟습니다. 해보지 않은 경험이라" at bounding box center [457, 296] width 451 height 11
drag, startPoint x: 280, startPoint y: 268, endPoint x: 545, endPoint y: 281, distance: 264.5
click at [527, 281] on div "음 답변 중 [ 분쇄도가 고울 때 – 적정보다 곱다는 건 ‘더’ 추출됐다는 말이겠죠? 더 추출되면 ‘짙어’졌겠죠? 짙어 졌을 경우엔 ‘드라이’…" at bounding box center [462, 150] width 461 height 457
drag, startPoint x: 545, startPoint y: 281, endPoint x: 497, endPoint y: 309, distance: 55.0
click at [527, 307] on div "음 답변 중 [ 분쇄도가 고울 때 – 적정보다 곱다는 건 ‘더’ 추출됐다는 말이겠죠? 더 추출되면 ‘짙어’졌겠죠? 짙어 졌을 경우엔 ‘드라이’…" at bounding box center [462, 150] width 461 height 457
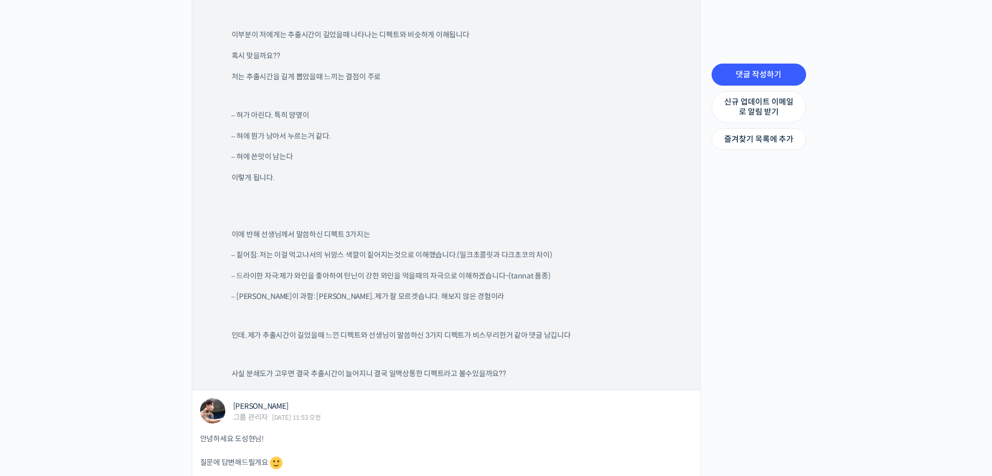
click at [235, 301] on p "– [PERSON_NAME]이 과함: [PERSON_NAME]..제가 잘 모르겟습니다. 해보지 않은 경험이라" at bounding box center [457, 296] width 451 height 11
drag, startPoint x: 235, startPoint y: 301, endPoint x: 274, endPoint y: 298, distance: 38.9
click at [273, 298] on p "– [PERSON_NAME]이 과함: [PERSON_NAME]..제가 잘 모르겟습니다. 해보지 않은 경험이라" at bounding box center [457, 296] width 451 height 11
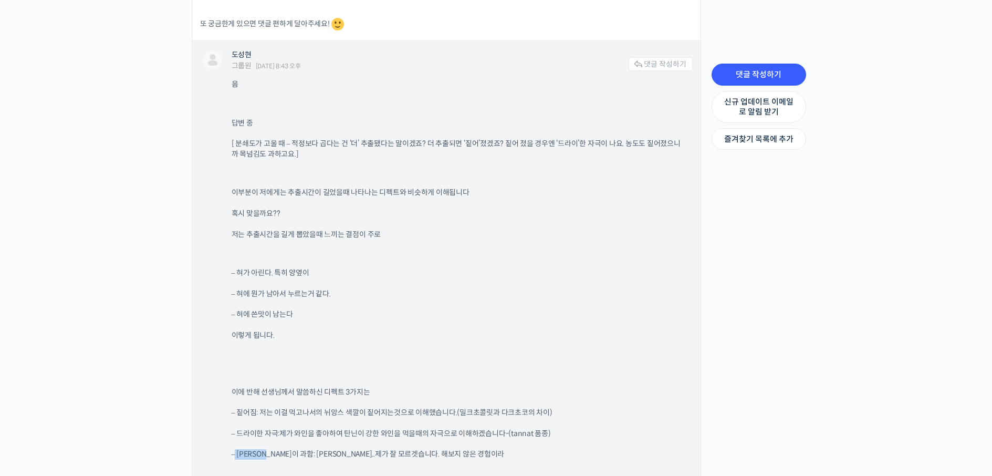
scroll to position [1208, 0]
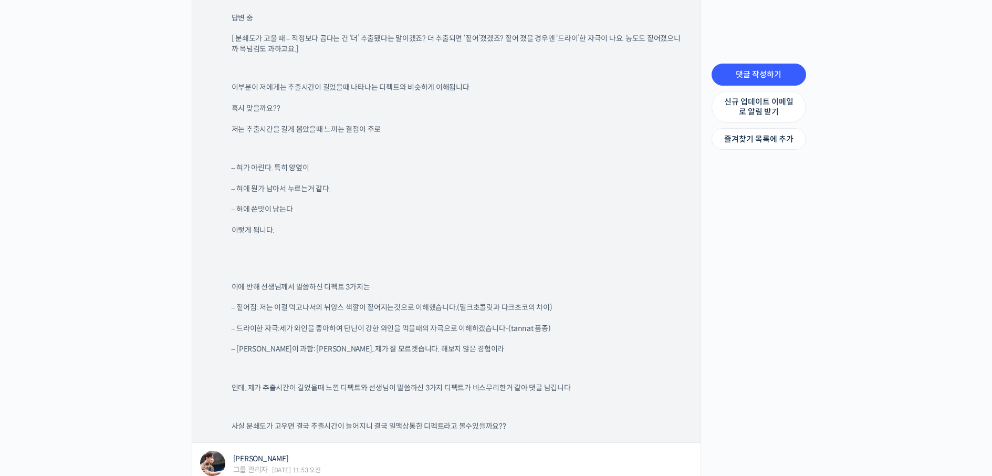
click at [310, 363] on div "음 답변 중 [ 분쇄도가 고울 때 – 적정보다 곱다는 건 ‘더’ 추출됐다는 말이겠죠? 더 추출되면 ‘짙어’졌겠죠? 짙어 졌을 경우엔 ‘드라이’…" at bounding box center [462, 202] width 461 height 457
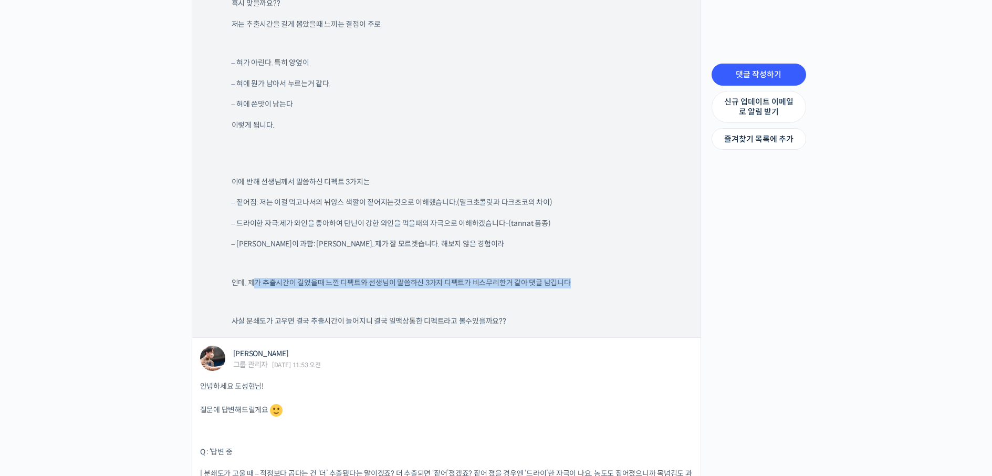
drag, startPoint x: 241, startPoint y: 291, endPoint x: 274, endPoint y: 287, distance: 32.8
click at [255, 286] on div "음 답변 중 [ 분쇄도가 고울 때 – 적정보다 곱다는 건 ‘더’ 추출됐다는 말이겠죠? 더 추출되면 ‘짙어’졌겠죠? 짙어 졌을 경우엔 ‘드라이’…" at bounding box center [462, 97] width 461 height 457
click at [332, 309] on div "음 답변 중 [ 분쇄도가 고울 때 – 적정보다 곱다는 건 ‘더’ 추출됐다는 말이겠죠? 더 추출되면 ‘짙어’졌겠죠? 짙어 졌을 경우엔 ‘드라이’…" at bounding box center [462, 97] width 461 height 457
click at [247, 206] on p "– 짙어짐: 저는 이걸 먹고나서의 뉘앙스 색깔이 짙어지는것으로 이해했습니다.(밀크초콜릿과 다크초코의 차이)" at bounding box center [457, 202] width 451 height 11
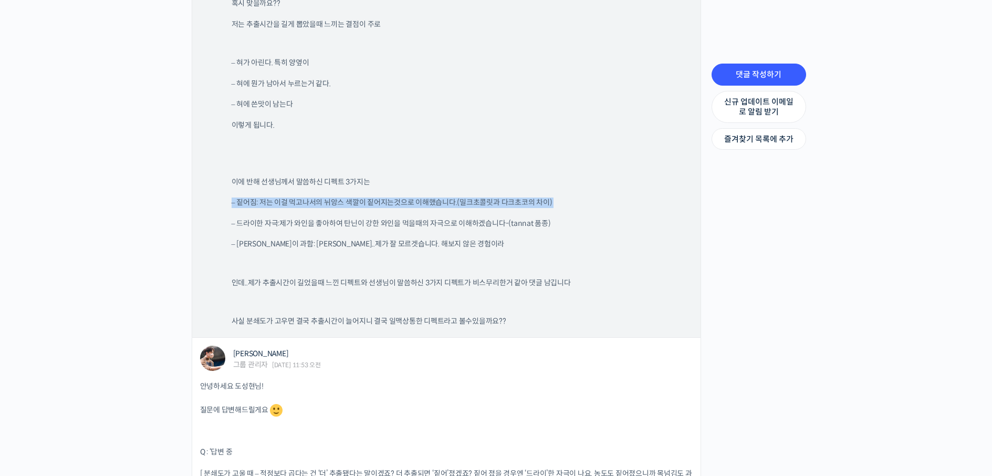
click at [247, 206] on p "– 짙어짐: 저는 이걸 먹고나서의 뉘앙스 색깔이 짙어지는것으로 이해했습니다.(밀크초콜릿과 다크초코의 차이)" at bounding box center [457, 202] width 451 height 11
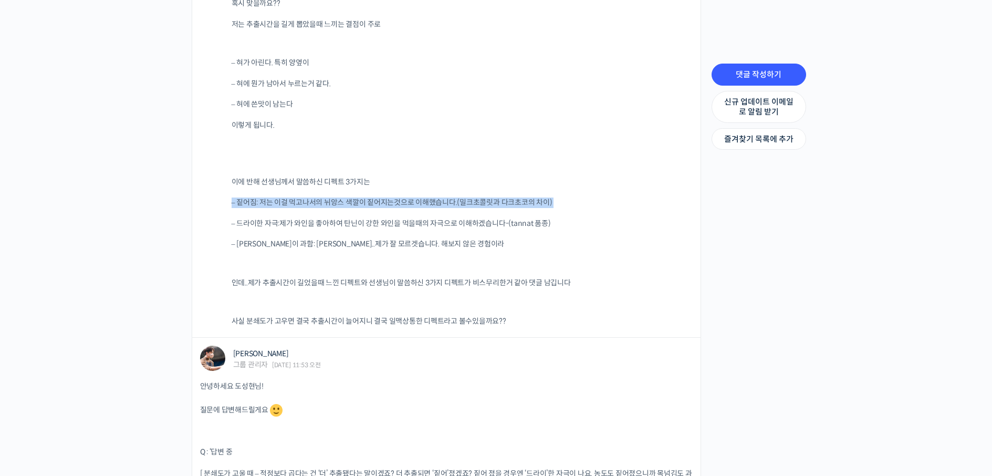
click at [179, 216] on div "바리스타라면 꼭 알아야 할 커피의 기본 – 로스팅부터 에스프레소까지 Private 수강생 그룹 그룹원 신규 업데이트 이메일로 알림 받기 Pri…" at bounding box center [496, 263] width 992 height 3073
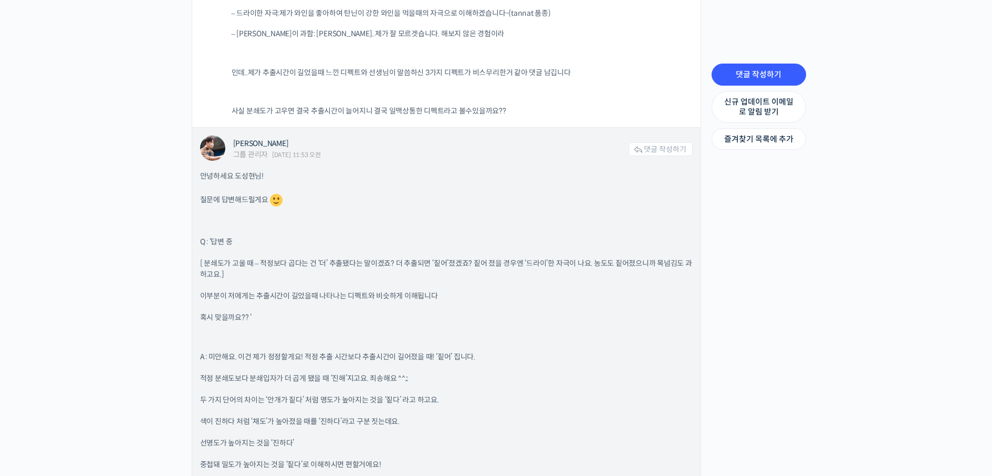
scroll to position [1628, 0]
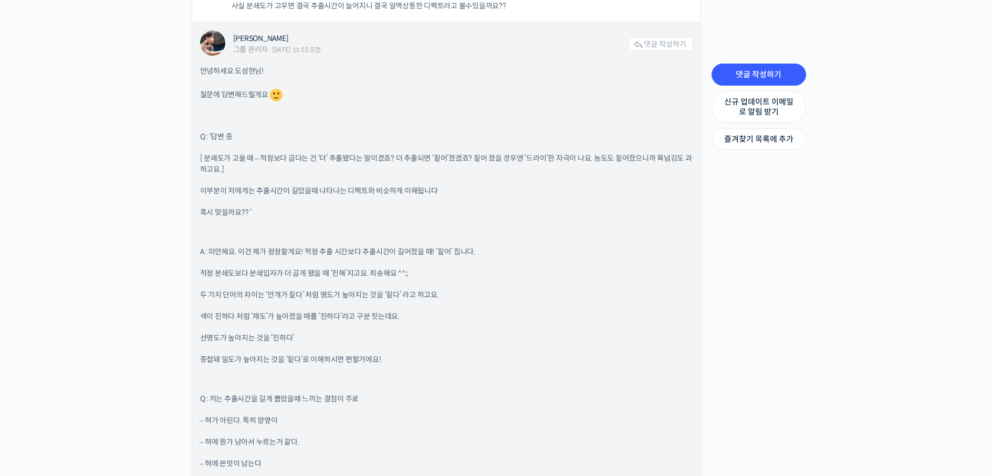
click at [281, 250] on p "A : 미안해요. 이건 제가 정정할게요! 적정 추출 시간보다 추출시간이 길어졌을 때! ‘짙어’ 집니다." at bounding box center [446, 251] width 493 height 11
drag, startPoint x: 223, startPoint y: 246, endPoint x: 342, endPoint y: 245, distance: 118.7
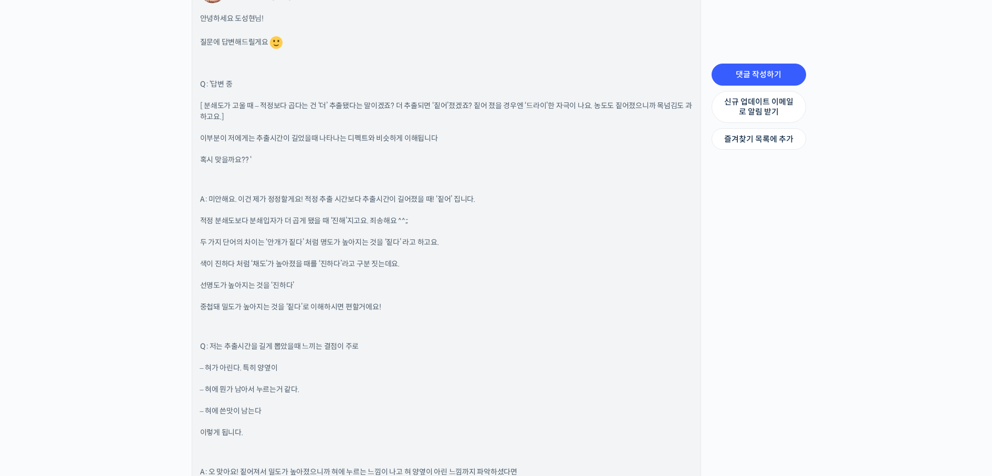
click at [272, 226] on p "적정 분쇄도보다 분쇄입자가 더 곱게 됐을 때 ‘진해’지고요. 죄송해요 ^^;;" at bounding box center [446, 220] width 493 height 11
drag, startPoint x: 202, startPoint y: 221, endPoint x: 302, endPoint y: 221, distance: 100.3
click at [298, 222] on p "적정 분쇄도보다 분쇄입자가 더 곱게 됐을 때 ‘진해’지고요. 죄송해요 ^^;;" at bounding box center [446, 220] width 493 height 11
drag, startPoint x: 194, startPoint y: 237, endPoint x: 203, endPoint y: 241, distance: 9.4
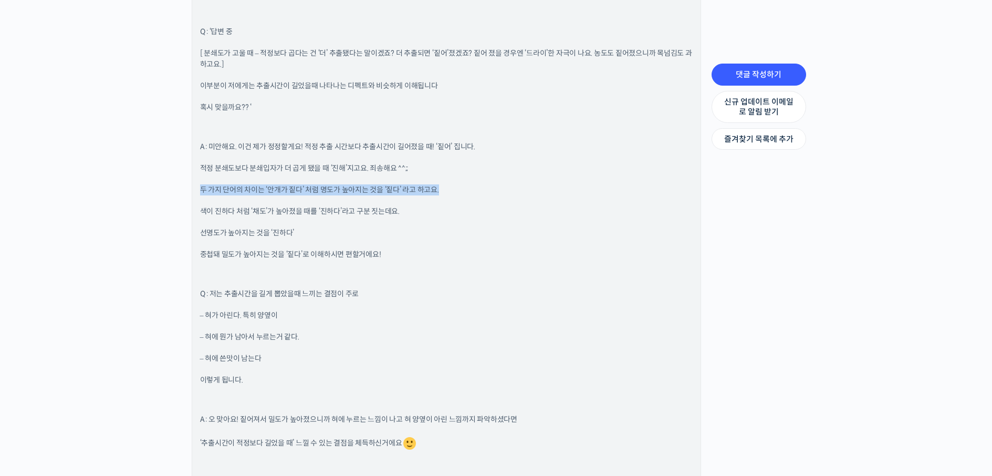
drag, startPoint x: 191, startPoint y: 186, endPoint x: 445, endPoint y: 192, distance: 254.2
click at [244, 209] on p "색이 진하다 처럼 ‘채도’가 높아졌을 때를 ‘진하다’라고 구분 짓는데요." at bounding box center [446, 211] width 493 height 11
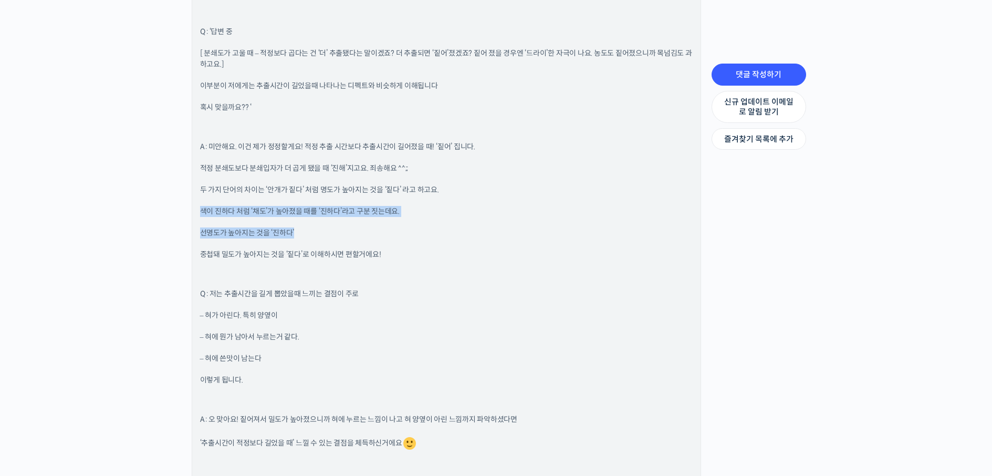
drag, startPoint x: 201, startPoint y: 211, endPoint x: 386, endPoint y: 224, distance: 185.9
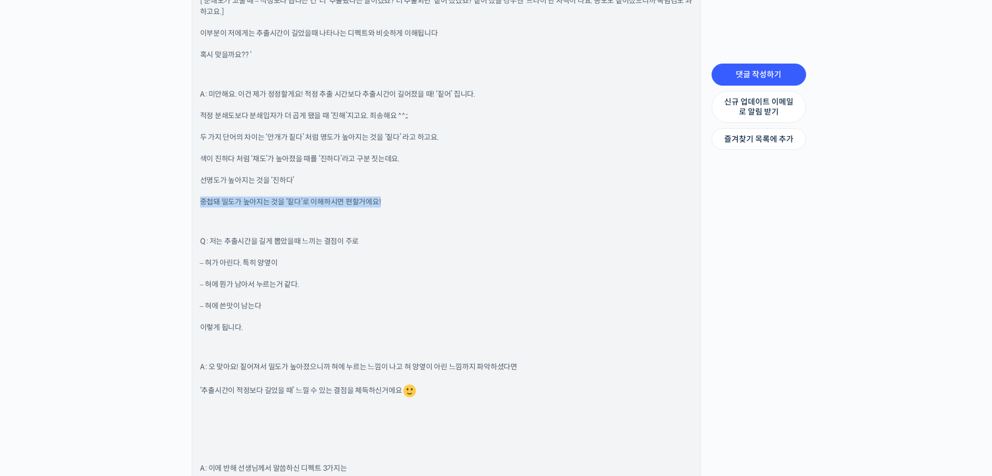
drag, startPoint x: 200, startPoint y: 204, endPoint x: 258, endPoint y: 212, distance: 59.3
click at [209, 246] on p "Q : 저는 추출시간을 길게 뽑았을때 느끼는 결점이 주로" at bounding box center [446, 241] width 493 height 11
drag, startPoint x: 214, startPoint y: 243, endPoint x: 222, endPoint y: 243, distance: 7.9
click at [216, 243] on p "Q : 저는 추출시간을 길게 뽑았을때 느끼는 결점이 주로" at bounding box center [446, 241] width 493 height 11
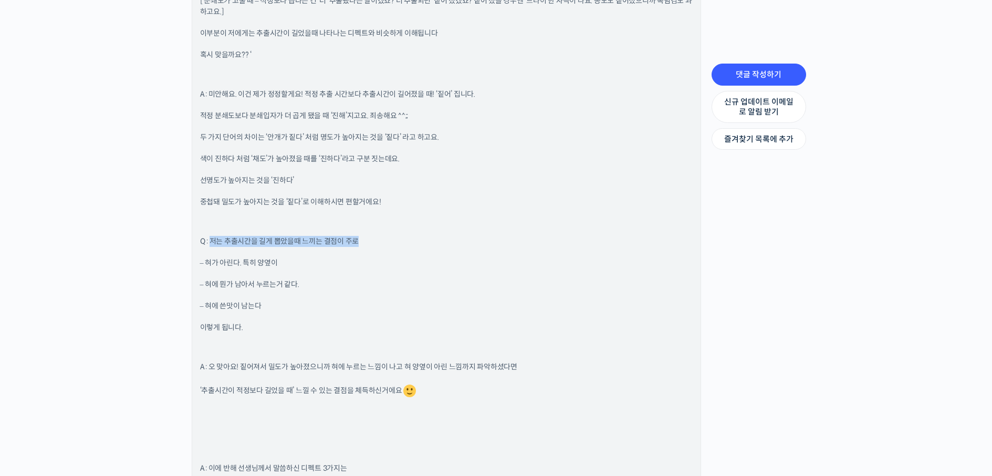
drag, startPoint x: 212, startPoint y: 238, endPoint x: 368, endPoint y: 237, distance: 156.0
click at [368, 237] on p "Q : 저는 추출시간을 길게 뽑았을때 느끼는 결점이 주로" at bounding box center [446, 241] width 493 height 11
click at [254, 259] on p "– 혀가 아린다. 특히 양옆이" at bounding box center [446, 262] width 493 height 11
drag, startPoint x: 200, startPoint y: 259, endPoint x: 318, endPoint y: 262, distance: 118.2
click at [318, 262] on p "– 혀가 아린다. 특히 양옆이" at bounding box center [446, 262] width 493 height 11
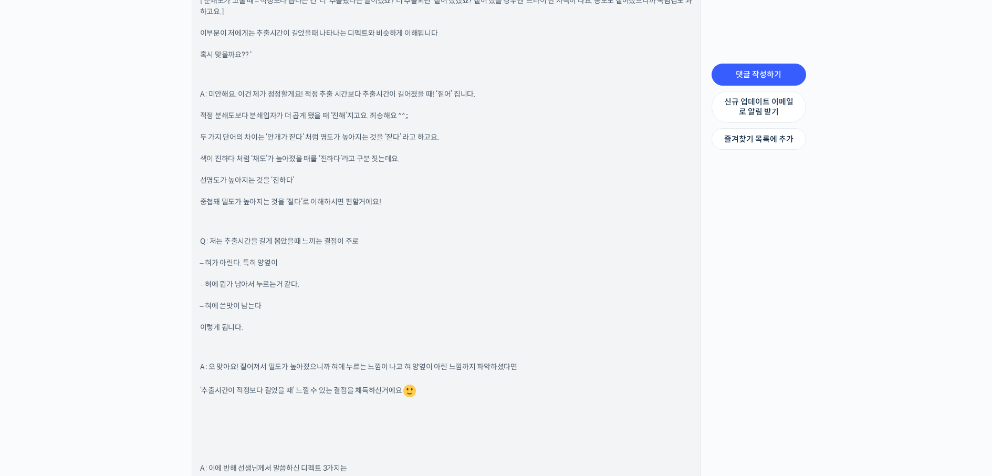
drag, startPoint x: 202, startPoint y: 283, endPoint x: 318, endPoint y: 282, distance: 116.1
click at [318, 282] on p "– 혀에 뭔가 남아서 누르는거 같다." at bounding box center [446, 284] width 493 height 11
drag, startPoint x: 202, startPoint y: 301, endPoint x: 260, endPoint y: 310, distance: 59.5
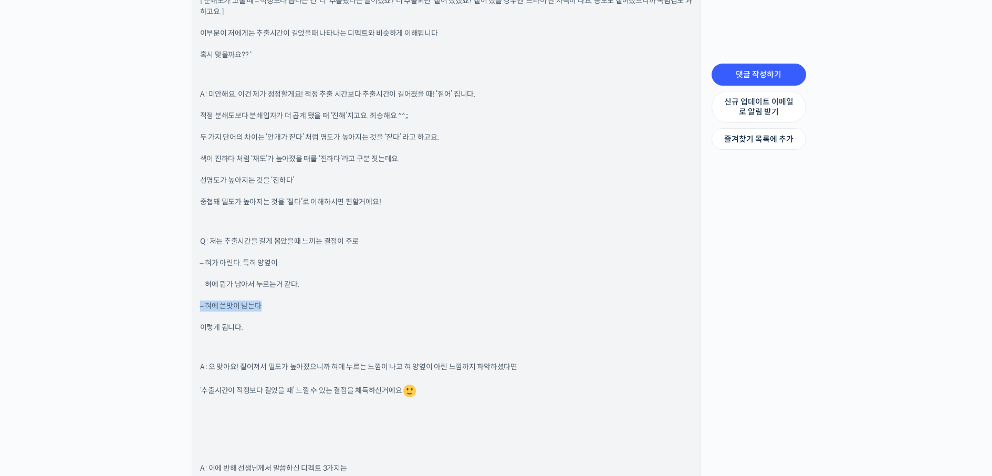
click at [274, 309] on p "– 혀에 쓴맛이 남는다" at bounding box center [446, 305] width 493 height 11
drag, startPoint x: 204, startPoint y: 326, endPoint x: 301, endPoint y: 330, distance: 97.8
click at [299, 331] on p "이렇게 됩니다." at bounding box center [446, 327] width 493 height 11
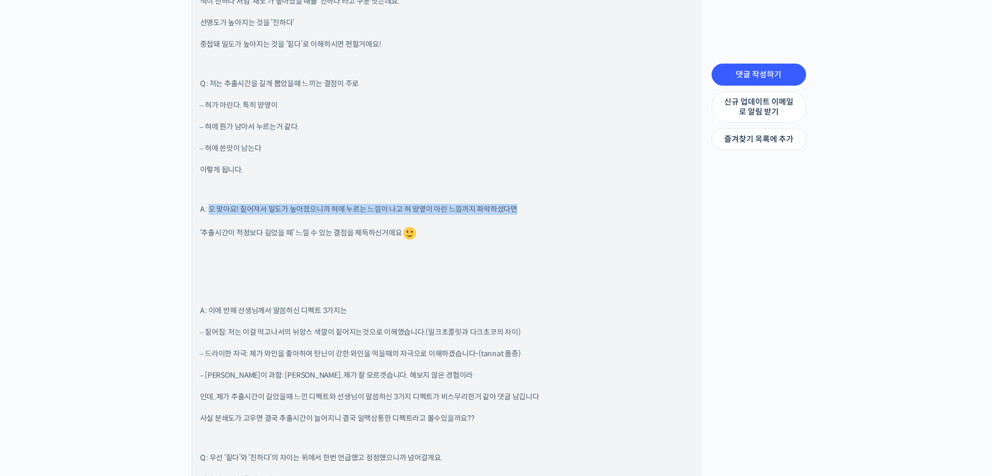
drag, startPoint x: 210, startPoint y: 210, endPoint x: 535, endPoint y: 205, distance: 325.1
click at [535, 205] on p "A : 오 맞아요! 짙어져서 밀도가 높아졌으니까 혀에 누르는 느낌이 나고 혀 양옆이 아린 느낌까지 파악하셨다면" at bounding box center [446, 209] width 493 height 11
click at [346, 225] on div "안녕하세요 도성현님! 질문에 답변해드릴게요 Q : ‘답변 중 [ 분쇄도가 고울 때 – 적정보다 곱다는 건 ‘더’ 추출됐다는 말이겠죠? 더 추출…" at bounding box center [446, 426] width 493 height 1351
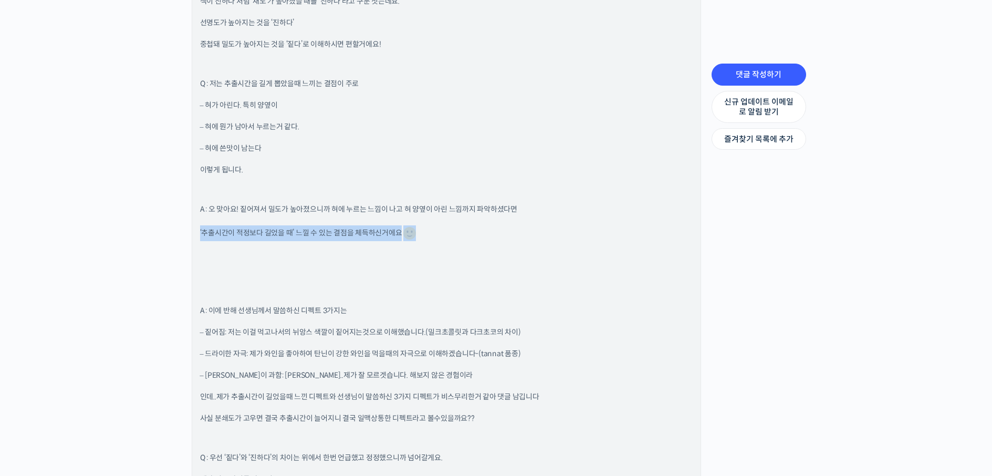
drag, startPoint x: 245, startPoint y: 236, endPoint x: 419, endPoint y: 245, distance: 174.0
click at [416, 245] on div "[PERSON_NAME] 그룹 관리자 [DATE] 11:53 오전 댓글 작성하기 안녕하세요 도성현님! 질문에 답변해드릴게요 Q : ‘답변 중 …" at bounding box center [446, 409] width 508 height 1402
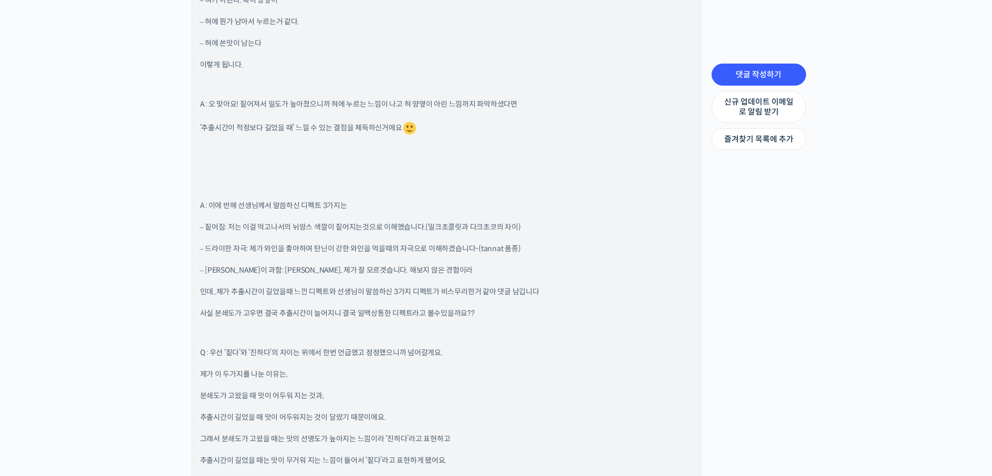
click at [226, 214] on div "안녕하세요 도성현님! 질문에 답변해드릴게요 Q : ‘답변 중 [ 분쇄도가 고울 때 – 적정보다 곱다는 건 ‘더’ 추출됐다는 말이겠죠? 더 추출…" at bounding box center [446, 321] width 493 height 1351
drag, startPoint x: 211, startPoint y: 205, endPoint x: 366, endPoint y: 201, distance: 155.0
click at [366, 201] on p "A : 이에 반해 선생님께서 말씀하신 디펙트 3가지는" at bounding box center [446, 205] width 493 height 11
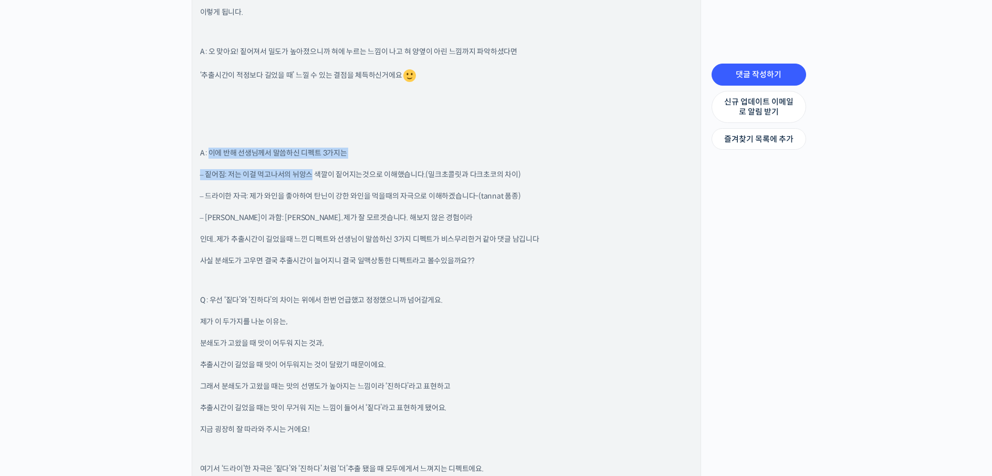
drag, startPoint x: 212, startPoint y: 150, endPoint x: 346, endPoint y: 161, distance: 134.9
click at [328, 160] on div "안녕하세요 도성현님! 질문에 답변해드릴게요 Q : ‘답변 중 [ 분쇄도가 고울 때 – 적정보다 곱다는 건 ‘더’ 추출됐다는 말이겠죠? 더 추출…" at bounding box center [446, 268] width 493 height 1351
drag, startPoint x: 346, startPoint y: 161, endPoint x: 350, endPoint y: 144, distance: 17.3
click at [350, 144] on div "안녕하세요 도성현님! 질문에 답변해드릴게요 Q : ‘답변 중 [ 분쇄도가 고울 때 – 적정보다 곱다는 건 ‘더’ 추출됐다는 말이겠죠? 더 추출…" at bounding box center [446, 268] width 493 height 1351
click at [340, 178] on p "– 짙어짐: 저는 이걸 먹고나서의 뉘앙스 색깔이 짙어지는것으로 이해했습니다.(밀크초콜릿과 다크초코의 차이)" at bounding box center [446, 174] width 493 height 11
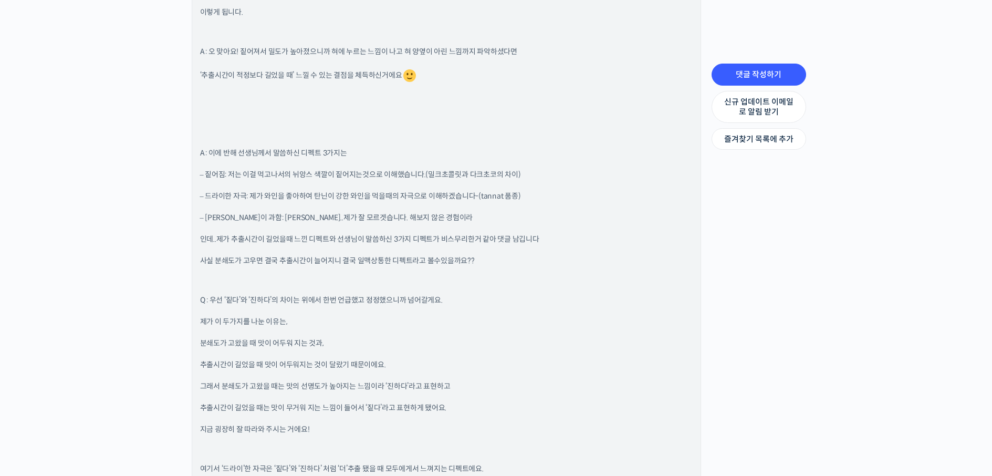
click at [242, 172] on p "– 짙어짐: 저는 이걸 먹고나서의 뉘앙스 색깔이 짙어지는것으로 이해했습니다.(밀크초콜릿과 다크초코의 차이)" at bounding box center [446, 174] width 493 height 11
drag, startPoint x: 244, startPoint y: 172, endPoint x: 300, endPoint y: 172, distance: 56.7
click at [265, 172] on p "– 짙어짐: 저는 이걸 먹고나서의 뉘앙스 색깔이 짙어지는것으로 이해했습니다.(밀크초콜릿과 다크초코의 차이)" at bounding box center [446, 174] width 493 height 11
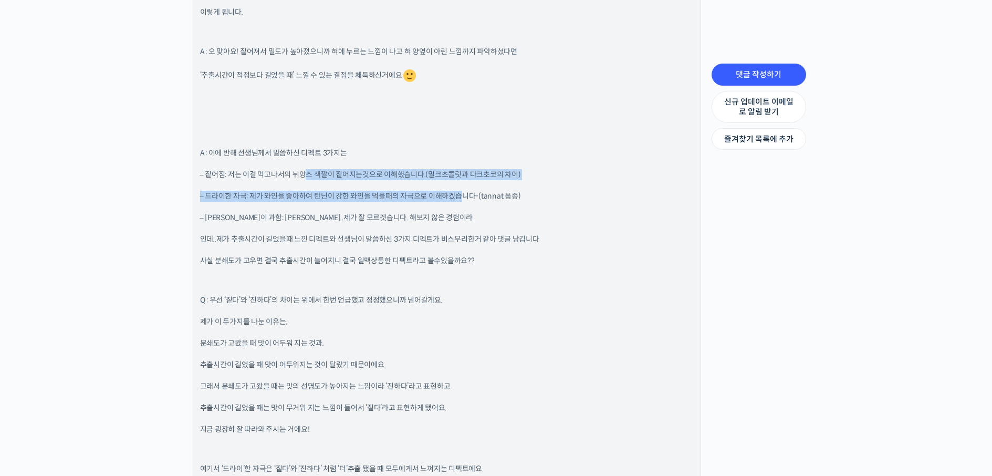
drag, startPoint x: 393, startPoint y: 170, endPoint x: 461, endPoint y: 181, distance: 68.6
click at [461, 181] on div "안녕하세요 도성현님! 질문에 답변해드릴게요 Q : ‘답변 중 [ 분쇄도가 고울 때 – 적정보다 곱다는 건 ‘더’ 추출됐다는 말이겠죠? 더 추출…" at bounding box center [446, 268] width 493 height 1351
click at [371, 197] on p "– 드라이한 자극: 제가 와인을 좋아하여 탄닌이 강한 와인을 먹을때의 자극으로 이해하겠습니다-(tannat 품종)" at bounding box center [446, 196] width 493 height 11
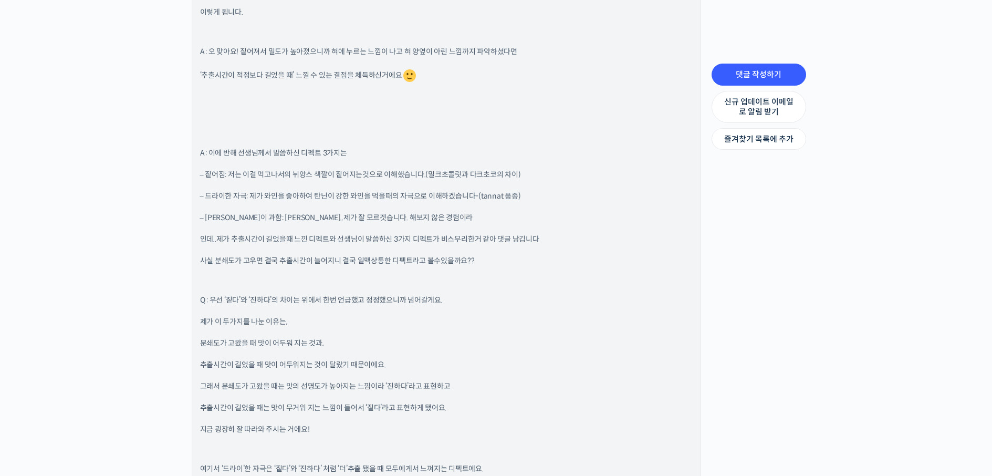
click at [305, 221] on p "– [PERSON_NAME]이 과함: [PERSON_NAME]..제가 잘 모르겟습니다. 해보지 않은 경험이라" at bounding box center [446, 217] width 493 height 11
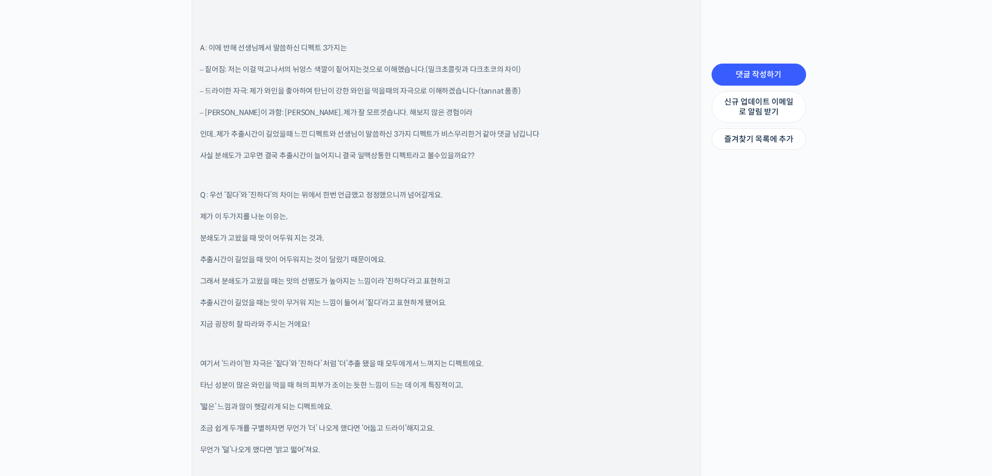
click at [217, 234] on p "분쇄도가 고왔을 때 맛이 어두워 지는 것과," at bounding box center [446, 238] width 493 height 11
drag, startPoint x: 217, startPoint y: 234, endPoint x: 342, endPoint y: 264, distance: 128.4
click at [342, 264] on div "안녕하세요 도성현님! 질문에 답변해드릴게요 Q : ‘답변 중 [ 분쇄도가 고울 때 – 적정보다 곱다는 건 ‘더’ 추출됐다는 말이겠죠? 더 추출…" at bounding box center [446, 163] width 493 height 1351
drag, startPoint x: 338, startPoint y: 277, endPoint x: 326, endPoint y: 292, distance: 19.4
click at [338, 278] on p "그래서 분쇄도가 고왔을 때는 맛의 선명도가 높아지는 느낌이라 ‘진하다’라고 표현하고" at bounding box center [446, 281] width 493 height 11
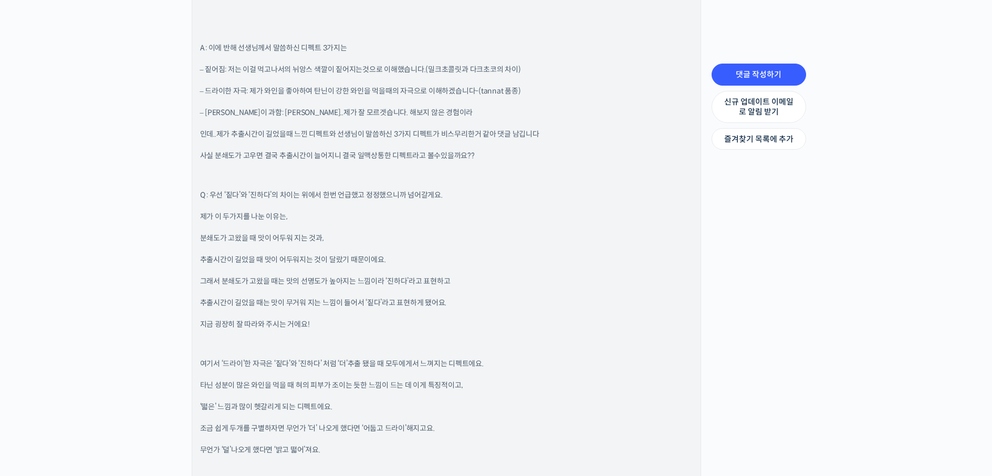
scroll to position [2258, 0]
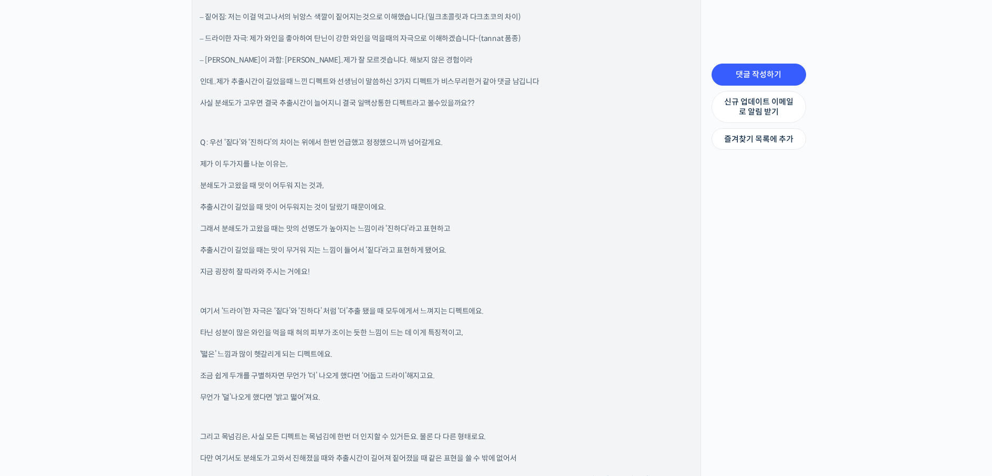
click at [203, 311] on p "여기서 ‘드라이’한 자극은 ‘짙다’와 ‘진하다’ 처럼 ‘더’추출 됐을 때 모두에게서 느껴지는 디펙트에요." at bounding box center [446, 311] width 493 height 11
drag, startPoint x: 243, startPoint y: 314, endPoint x: 482, endPoint y: 312, distance: 238.9
click at [482, 312] on p "여기서 ‘드라이’한 자극은 ‘짙다’와 ‘진하다’ 처럼 ‘더’추출 됐을 때 모두에게서 느껴지는 디펙트에요." at bounding box center [446, 311] width 493 height 11
click at [452, 340] on div "안녕하세요 도성현님! 질문에 답변해드릴게요 Q : ‘답변 중 [ 분쇄도가 고울 때 – 적정보다 곱다는 건 ‘더’ 추출됐다는 말이겠죠? 더 추출…" at bounding box center [446, 110] width 493 height 1351
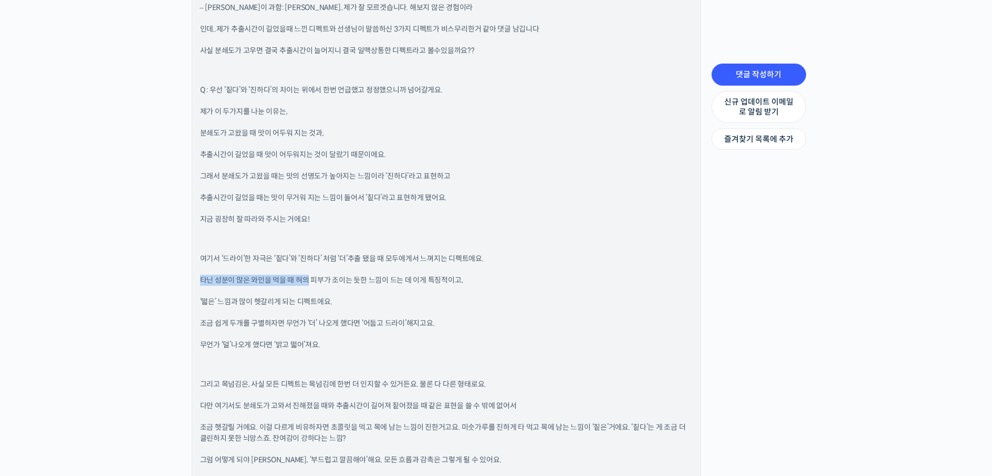
drag, startPoint x: 202, startPoint y: 280, endPoint x: 351, endPoint y: 279, distance: 149.7
click at [311, 277] on p "타닌 성분이 많은 와인을 먹을 때 혀의 피부가 조이는 듯한 느낌이 드는 데 이게 특징적이고," at bounding box center [446, 280] width 493 height 11
drag, startPoint x: 351, startPoint y: 279, endPoint x: 459, endPoint y: 281, distance: 108.2
click at [452, 281] on p "타닌 성분이 많은 와인을 먹을 때 혀의 피부가 조이는 듯한 느낌이 드는 데 이게 특징적이고," at bounding box center [446, 280] width 493 height 11
click at [311, 307] on div "안녕하세요 도성현님! 질문에 답변해드릴게요 Q : ‘답변 중 [ 분쇄도가 고울 때 – 적정보다 곱다는 건 ‘더’ 추출됐다는 말이겠죠? 더 추출…" at bounding box center [446, 58] width 493 height 1351
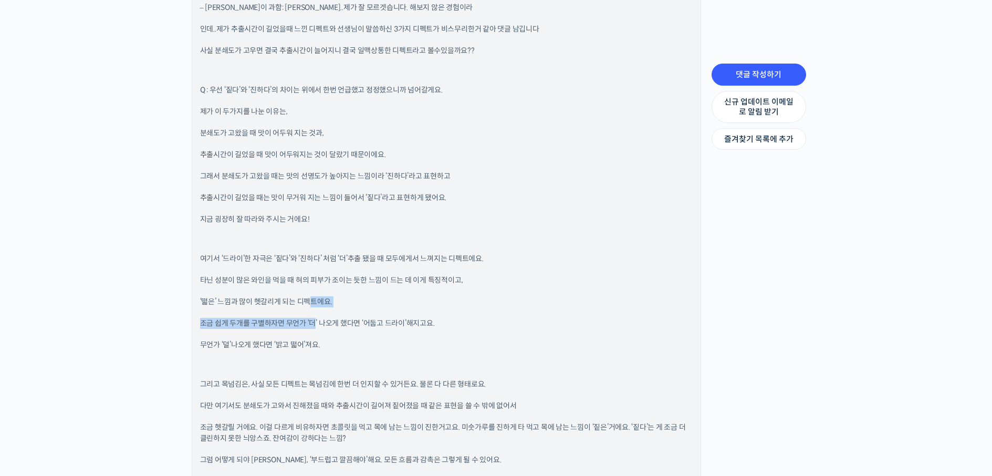
scroll to position [2416, 0]
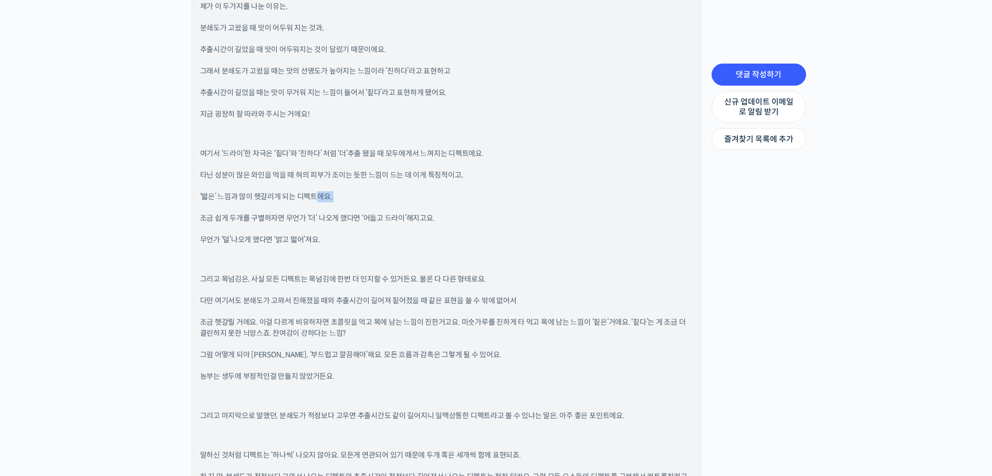
drag, startPoint x: 201, startPoint y: 203, endPoint x: 317, endPoint y: 197, distance: 116.2
drag, startPoint x: 196, startPoint y: 221, endPoint x: 455, endPoint y: 200, distance: 259.7
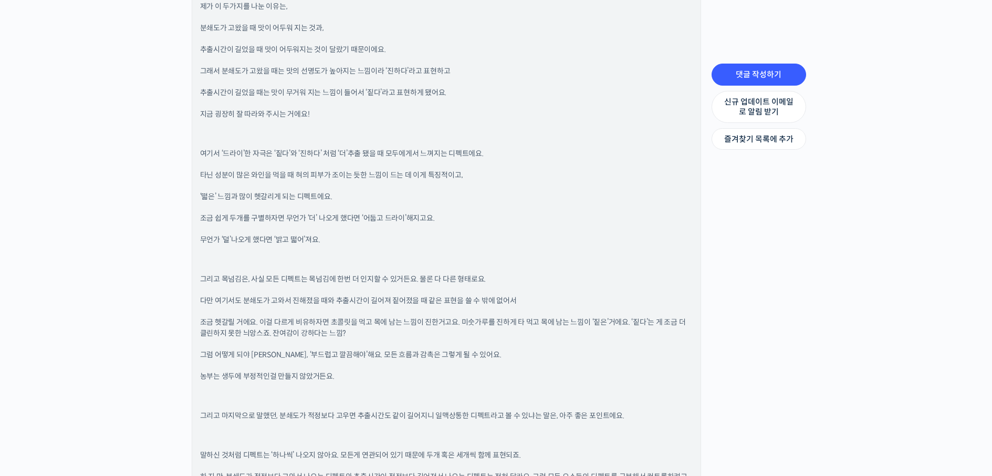
click at [254, 220] on p "조금 쉽게 두개를 구별하자면 무언가 ‘더’ 나오게 했다면 ‘어둡고 드라이’해지고요." at bounding box center [446, 218] width 493 height 11
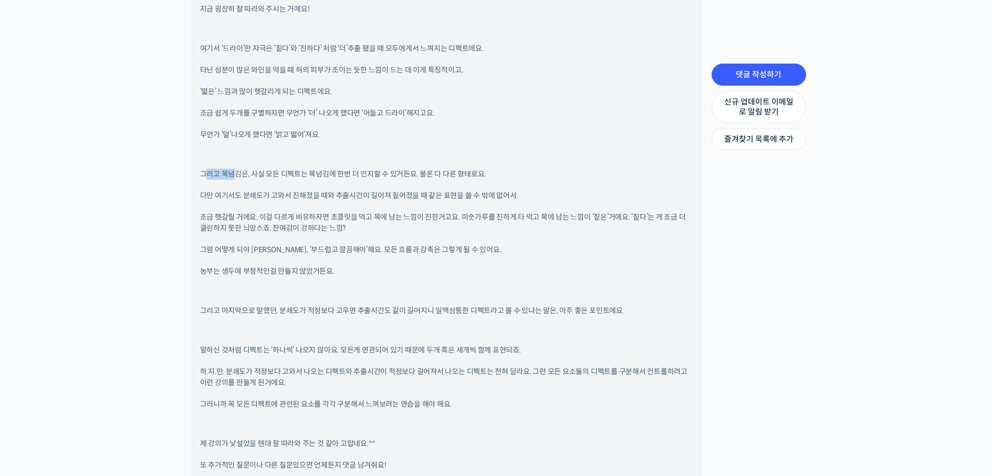
drag, startPoint x: 206, startPoint y: 174, endPoint x: 233, endPoint y: 174, distance: 26.8
click at [233, 174] on p "그리고 목넘김은, 사실 모든 디펙트는 목넘김에 한번 더 인지할 수 있거든요. 물론 다 다른 형태로요." at bounding box center [446, 174] width 493 height 11
drag, startPoint x: 197, startPoint y: 171, endPoint x: 485, endPoint y: 171, distance: 288.3
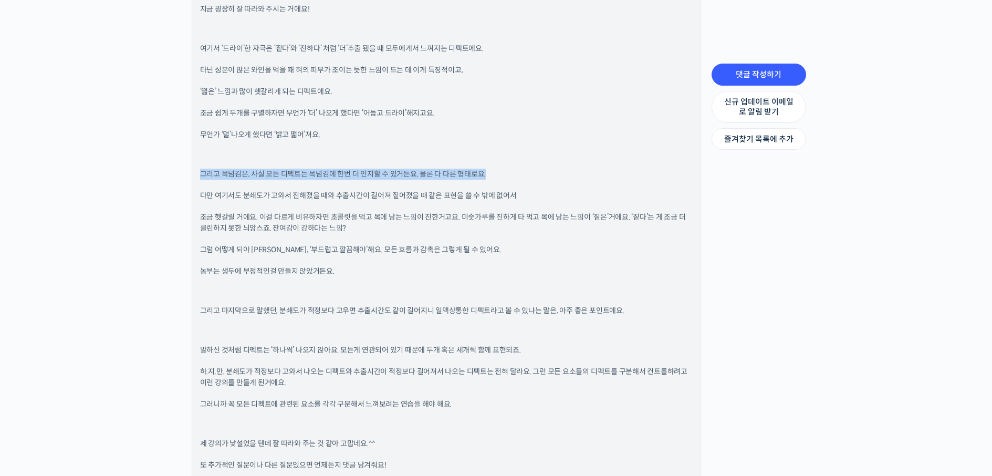
scroll to position [2731, 0]
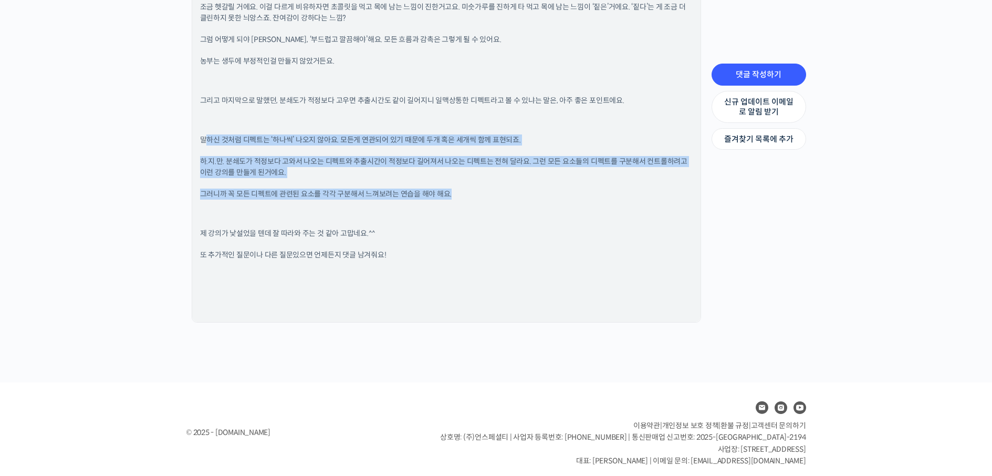
drag, startPoint x: 205, startPoint y: 134, endPoint x: 579, endPoint y: 216, distance: 382.7
